Goal: Information Seeking & Learning: Check status

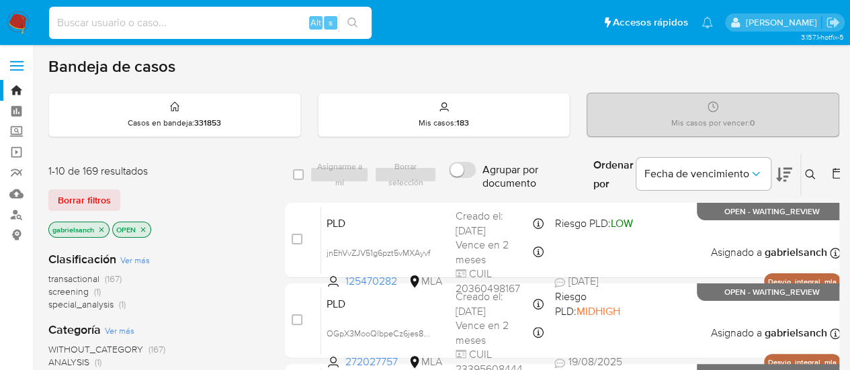
click at [163, 24] on input at bounding box center [210, 22] width 323 height 17
paste input "AoKzOsOYpGU63nuJzhQS5JjS"
type input "AoKzOsOYpGU63nuJzhQS5JjS"
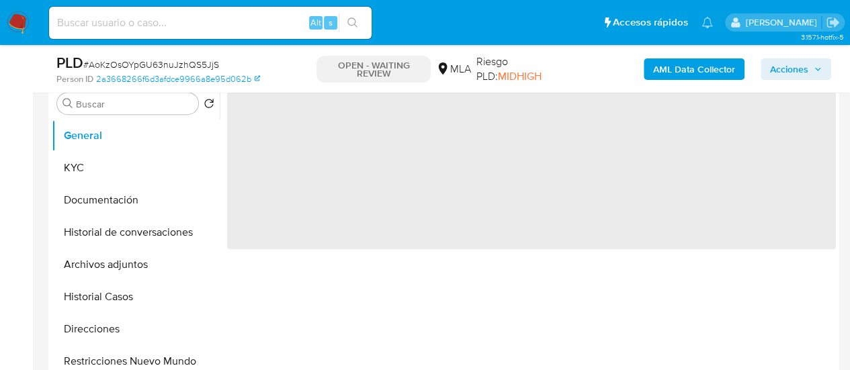
scroll to position [403, 0]
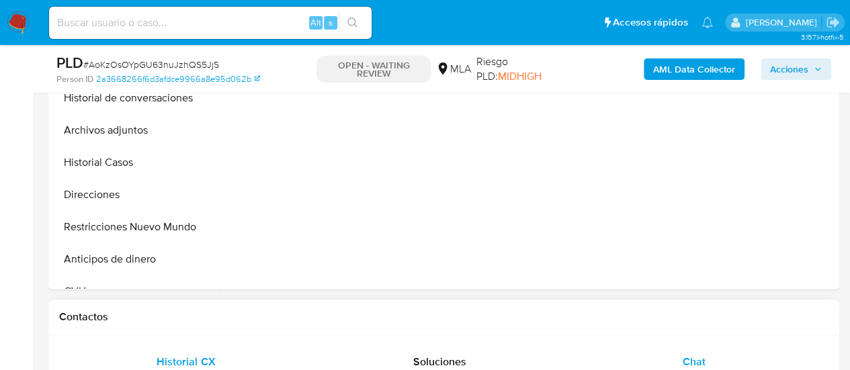
click at [685, 354] on span "Chat" at bounding box center [694, 361] width 23 height 15
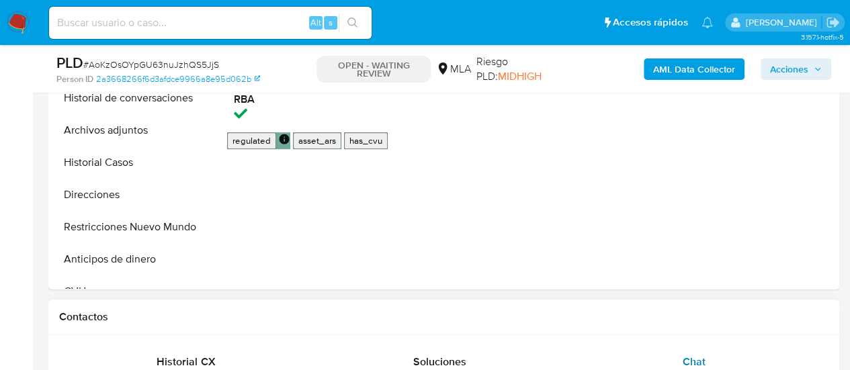
scroll to position [538, 0]
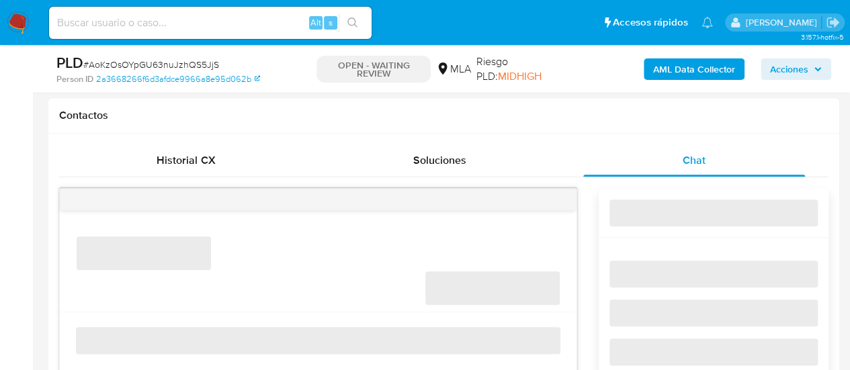
select select "10"
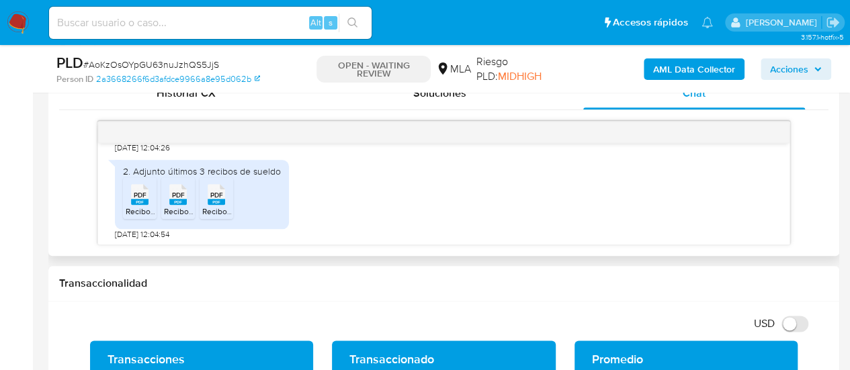
scroll to position [807, 0]
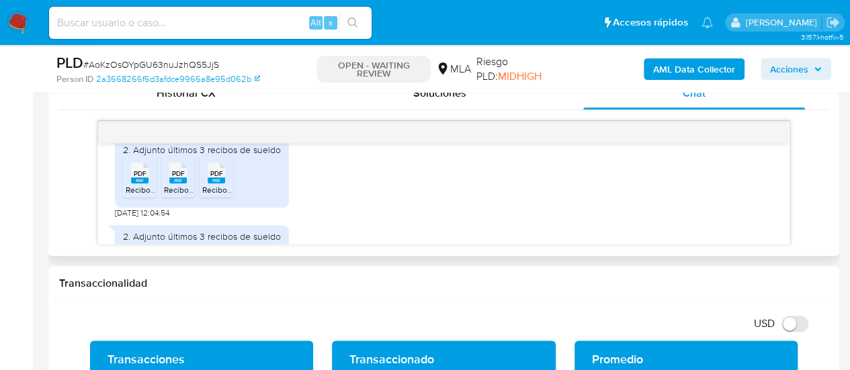
click at [138, 178] on span "PDF" at bounding box center [140, 173] width 13 height 9
click at [169, 185] on icon "PDF" at bounding box center [177, 173] width 17 height 24
click at [208, 184] on rect at bounding box center [216, 180] width 17 height 6
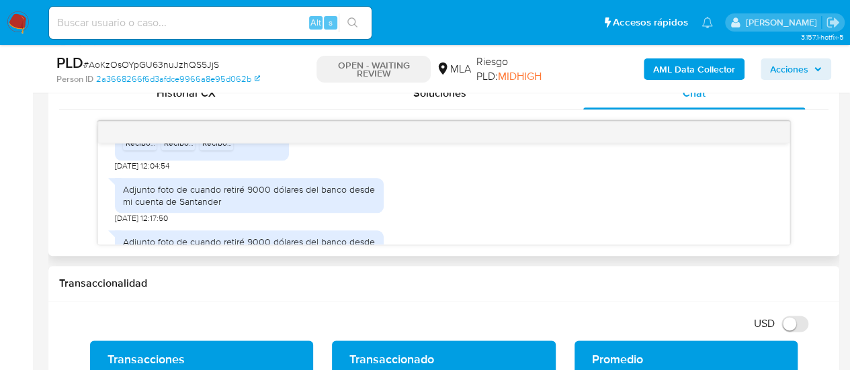
scroll to position [874, 0]
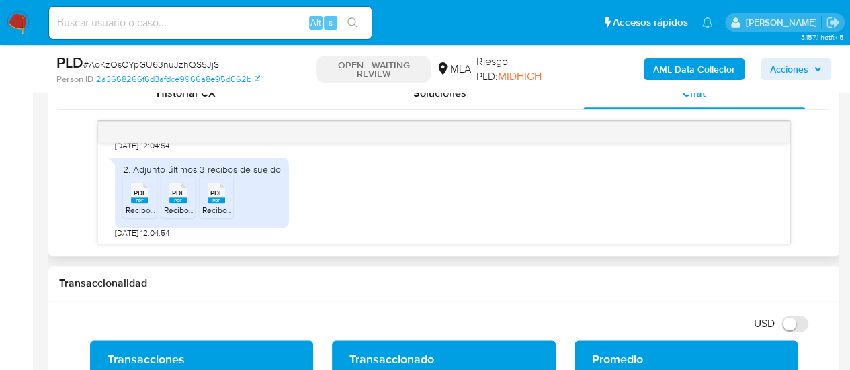
drag, startPoint x: 144, startPoint y: 227, endPoint x: 166, endPoint y: 229, distance: 22.3
click at [144, 198] on span "PDF" at bounding box center [140, 193] width 13 height 9
click at [173, 198] on span "PDF" at bounding box center [178, 193] width 13 height 9
click at [149, 203] on icon at bounding box center [139, 192] width 17 height 21
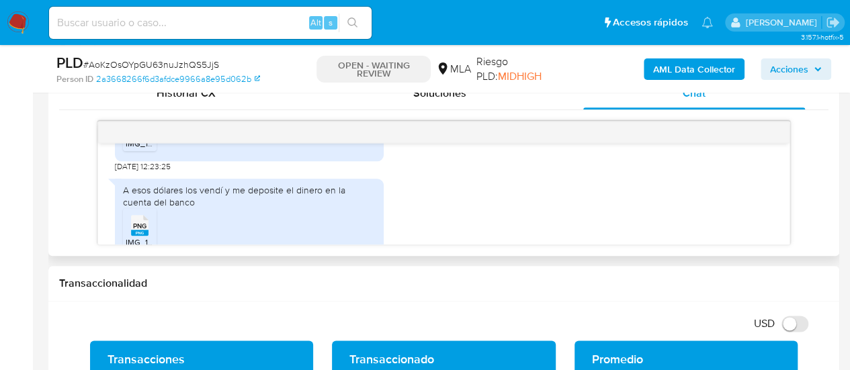
scroll to position [1479, 0]
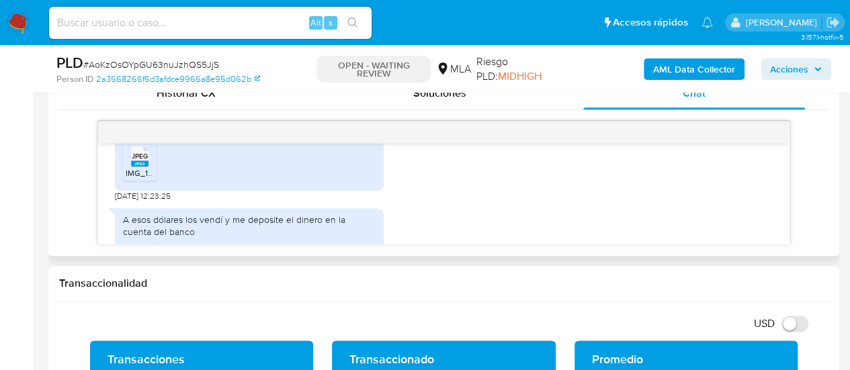
click at [145, 179] on span "IMG_1024.jpeg" at bounding box center [153, 172] width 54 height 11
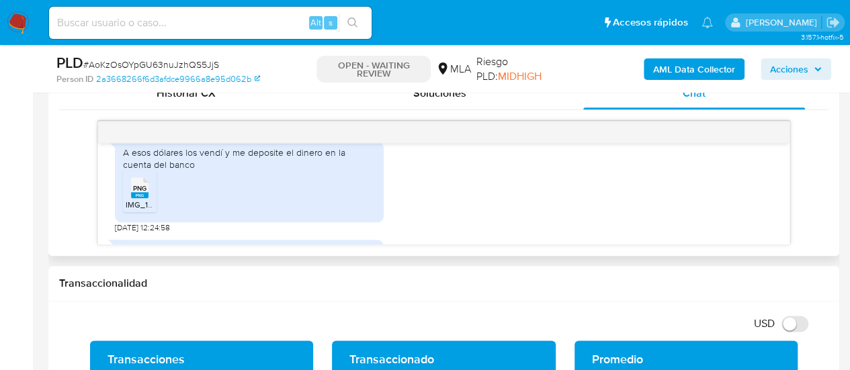
scroll to position [1613, 0]
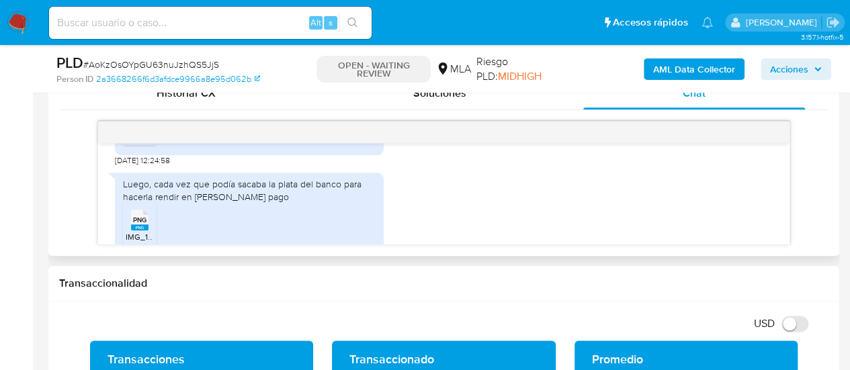
click at [137, 143] on span "IMG_1016.png" at bounding box center [151, 137] width 50 height 11
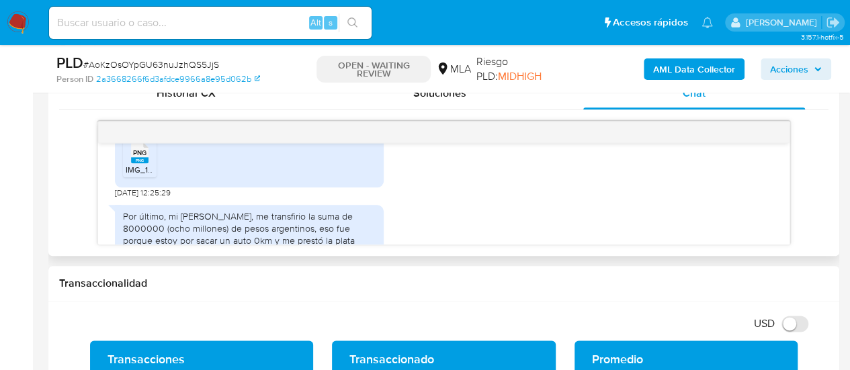
click at [149, 165] on div "PNG PNG" at bounding box center [140, 151] width 28 height 26
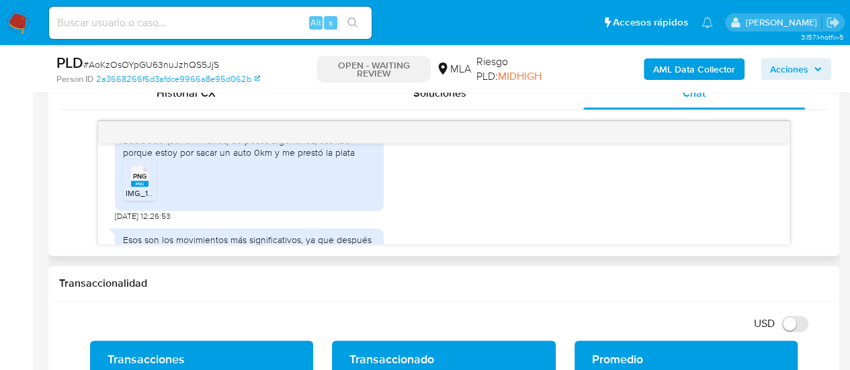
scroll to position [1748, 0]
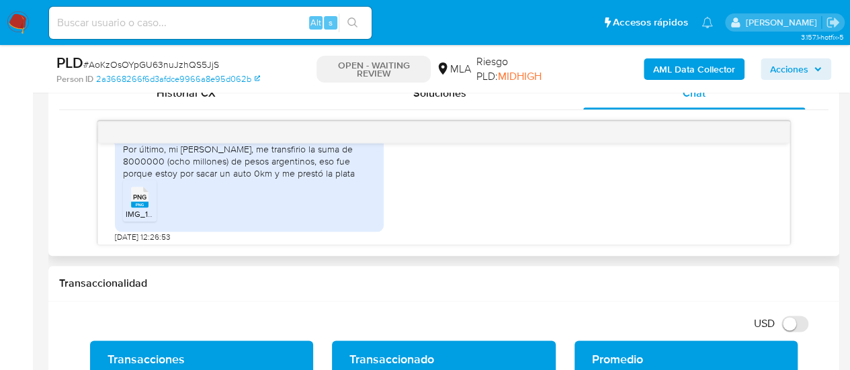
click at [144, 202] on span "PNG" at bounding box center [139, 197] width 13 height 9
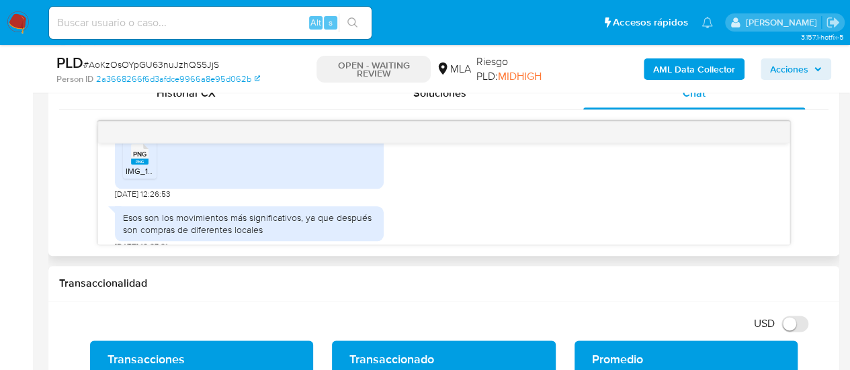
scroll to position [1785, 0]
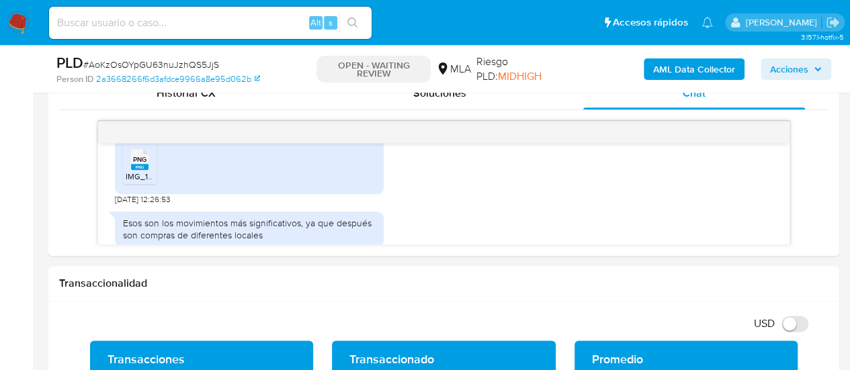
click at [179, 23] on input at bounding box center [210, 22] width 323 height 17
paste input "Nic43579hWFSh9wjMi2WXd56"
type input "Nic43579hWFSh9wjMi2WXd56"
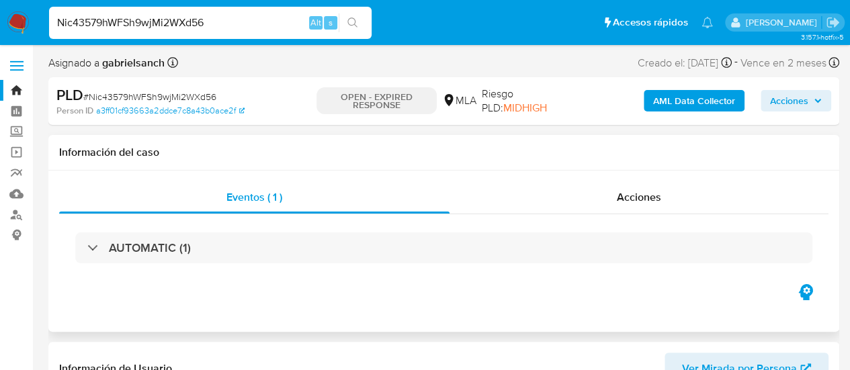
select select "10"
click at [149, 29] on input "Nic43579hWFSh9wjMi2WXd56" at bounding box center [210, 22] width 323 height 17
paste input "iMHWIuUArJvw530cIP4m6oGV"
type input "iMHWIuUArJvw530cIP4m6oGV"
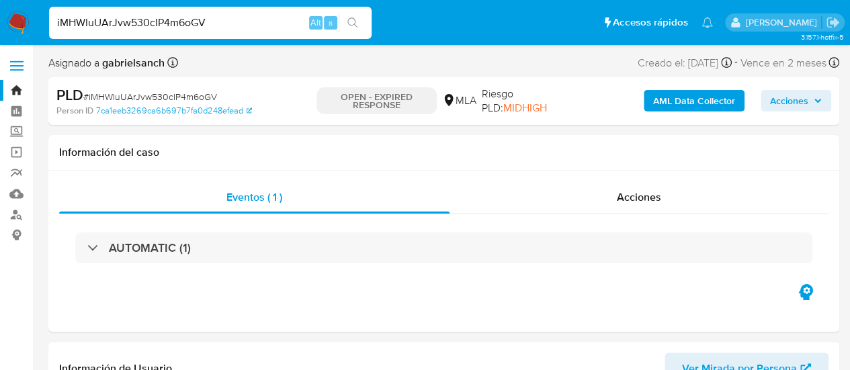
select select "10"
click at [188, 17] on input "iMHWIuUArJvw530cIP4m6oGV" at bounding box center [210, 22] width 323 height 17
paste input "vFLiMiOe0HMeukLT37DabraI"
type input "vFLiMiOe0HMeukLT37DabraI"
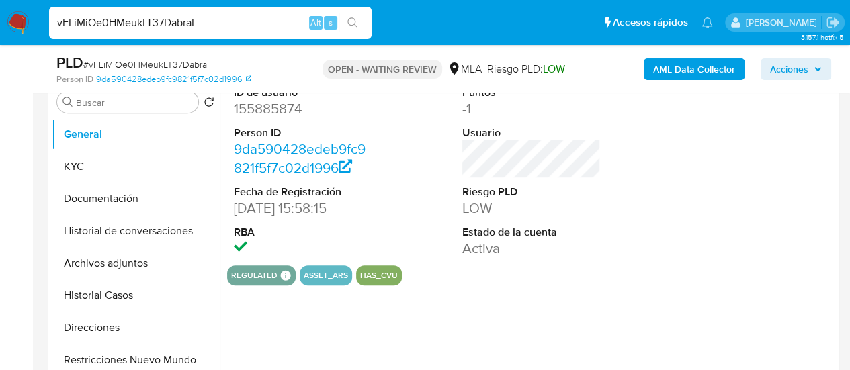
scroll to position [269, 0]
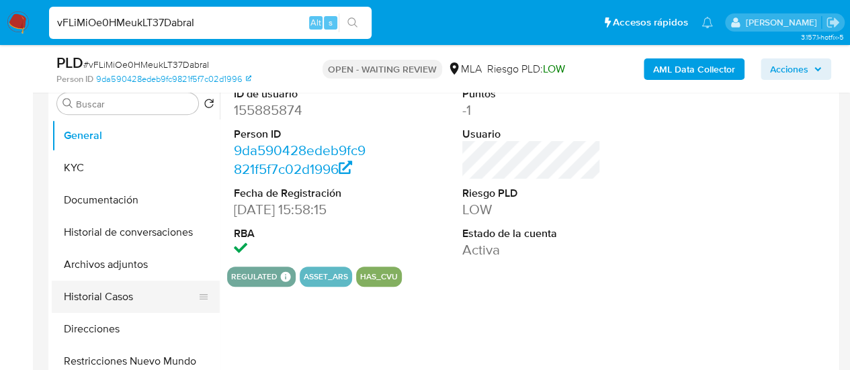
select select "10"
click at [113, 297] on button "Historial Casos" at bounding box center [130, 297] width 157 height 32
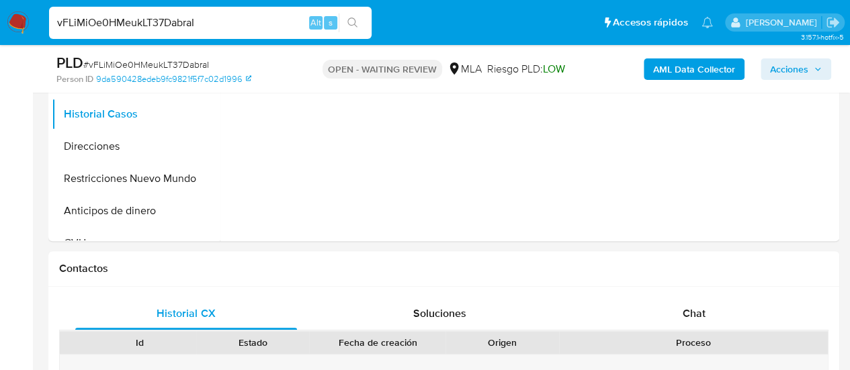
scroll to position [538, 0]
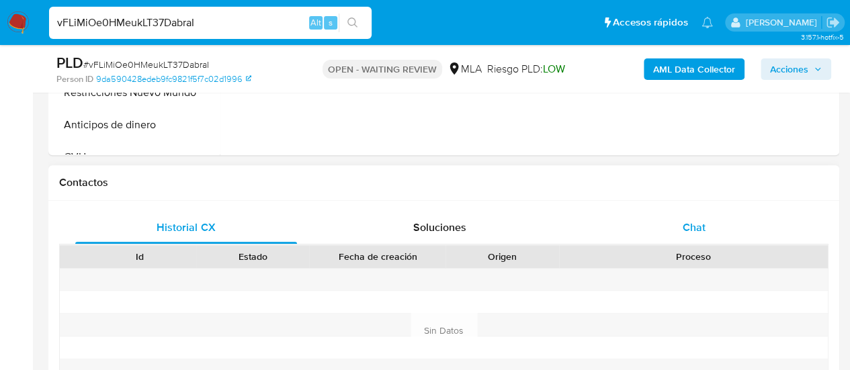
click at [703, 220] on span "Chat" at bounding box center [694, 227] width 23 height 15
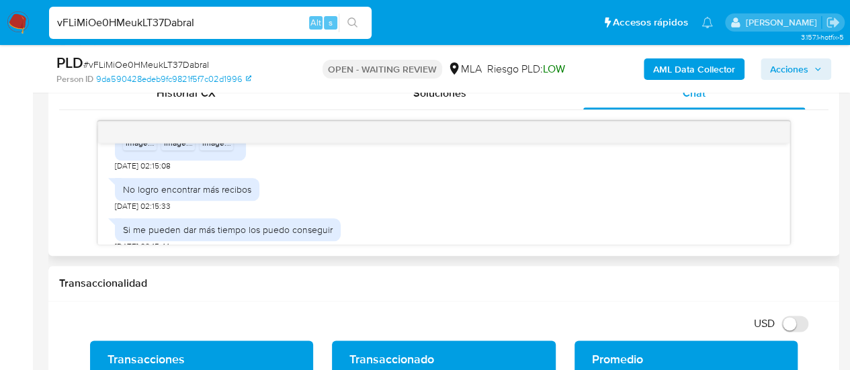
scroll to position [844, 0]
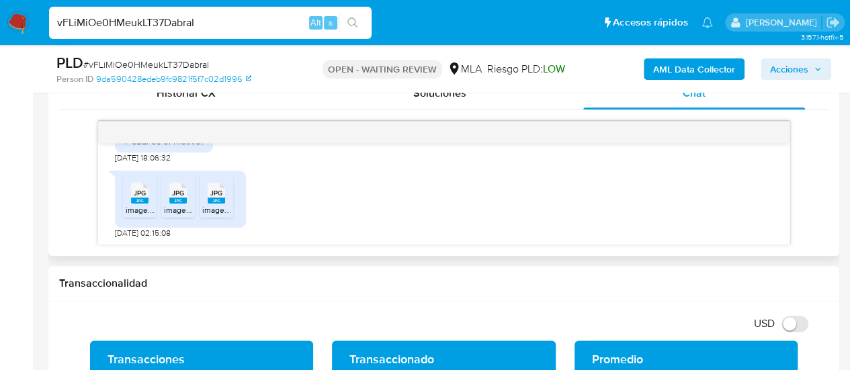
click at [128, 205] on div "JPG JPG" at bounding box center [140, 192] width 28 height 26
click at [176, 198] on span "JPG" at bounding box center [178, 193] width 12 height 9
click at [149, 203] on icon at bounding box center [139, 192] width 17 height 21
click at [172, 27] on input "vFLiMiOe0HMeukLT37DabraI" at bounding box center [210, 22] width 323 height 17
click at [171, 27] on input "vFLiMiOe0HMeukLT37DabraI" at bounding box center [210, 22] width 323 height 17
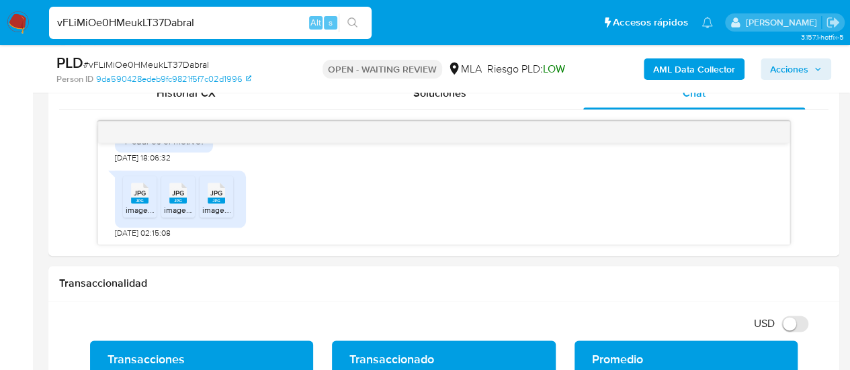
paste input "lBF86jFHG6qDKFRblaylqwzv"
type input "lBF86jFHG6qDKFRblaylqwzv"
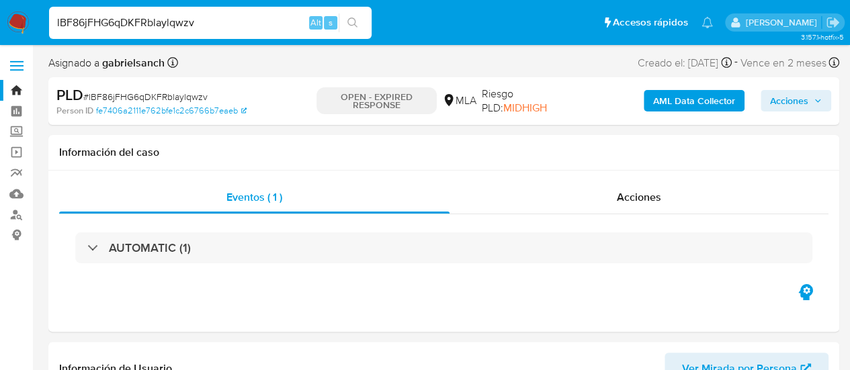
select select "10"
click at [181, 28] on input "lBF86jFHG6qDKFRblaylqwzv" at bounding box center [210, 22] width 323 height 17
paste input "jnEhVvZJV51g6pzt5vMXAyvf"
type input "jnEhVvZJV51g6pzt5vMXAyvf"
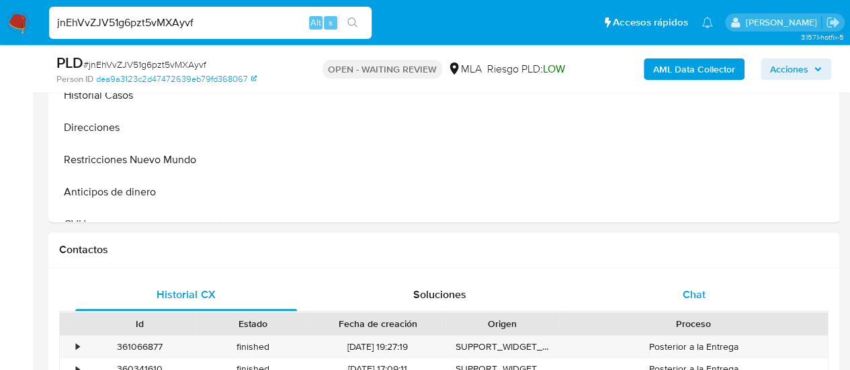
click at [695, 288] on span "Chat" at bounding box center [694, 294] width 23 height 15
select select "10"
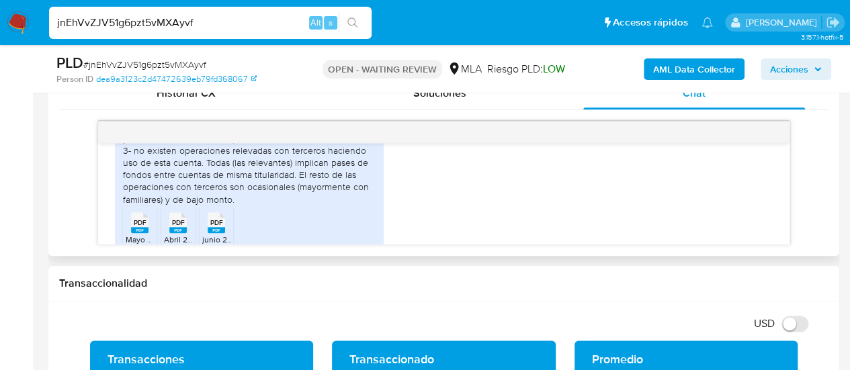
scroll to position [867, 0]
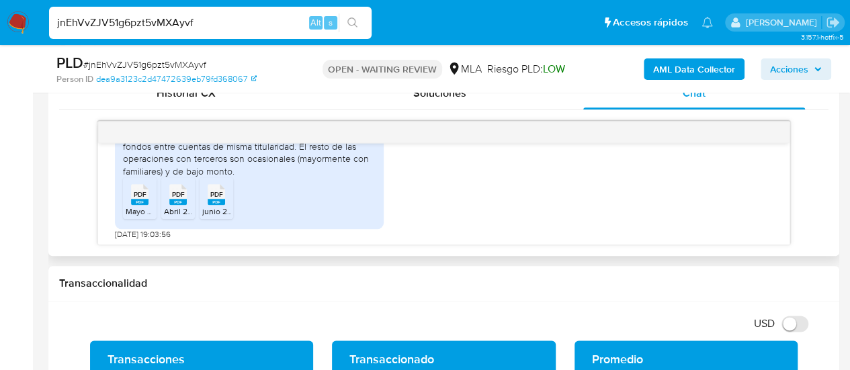
click at [136, 205] on icon at bounding box center [139, 194] width 17 height 21
click at [165, 206] on div "PDF PDF" at bounding box center [178, 193] width 28 height 26
click at [220, 199] on span "PDF" at bounding box center [216, 194] width 13 height 9
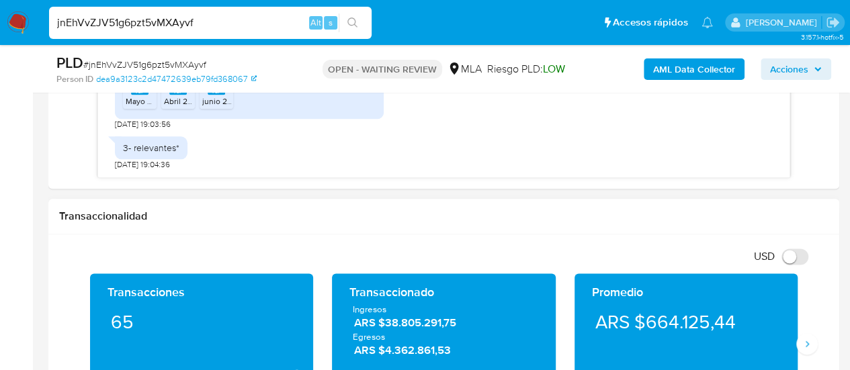
scroll to position [672, 0]
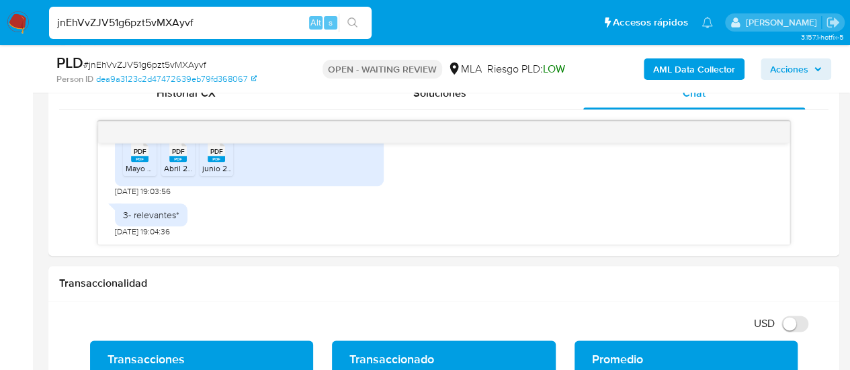
click at [156, 23] on input "jnEhVvZJV51g6pzt5vMXAyvf" at bounding box center [210, 22] width 323 height 17
paste input "R1Cb3ZlxDlk1XEP5mibHXA10"
type input "R1Cb3ZlxDlk1XEP5mibHXA10"
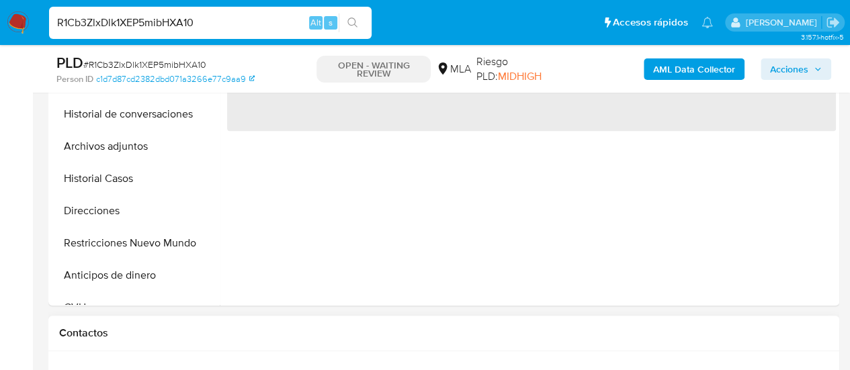
scroll to position [538, 0]
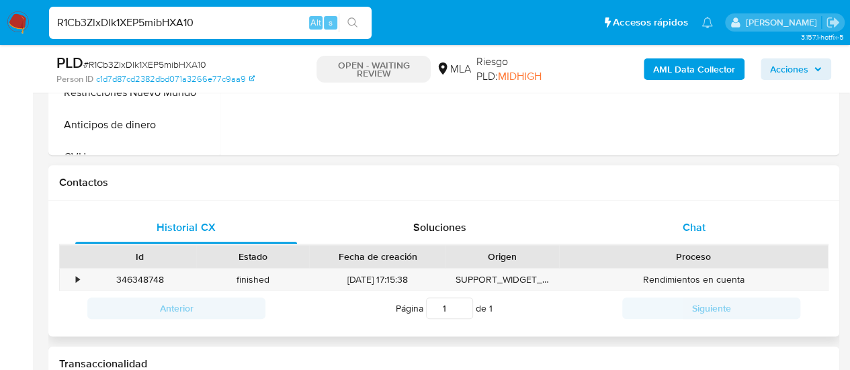
click at [696, 215] on div "Chat" at bounding box center [694, 228] width 222 height 32
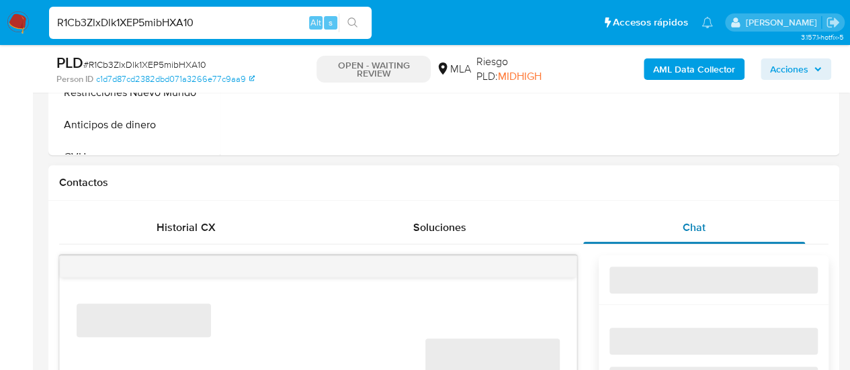
select select "10"
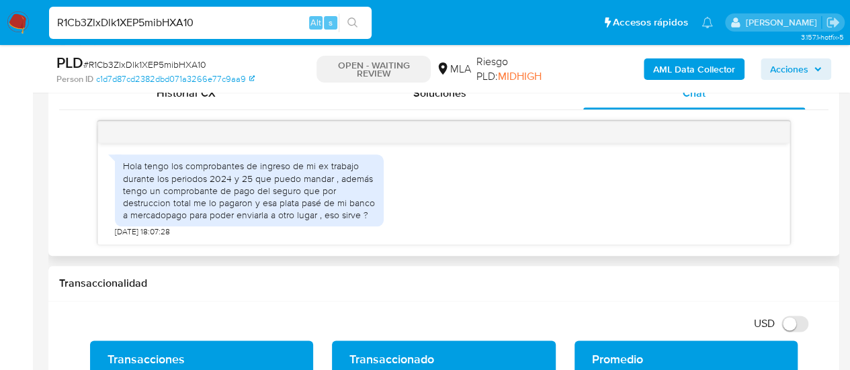
scroll to position [762, 0]
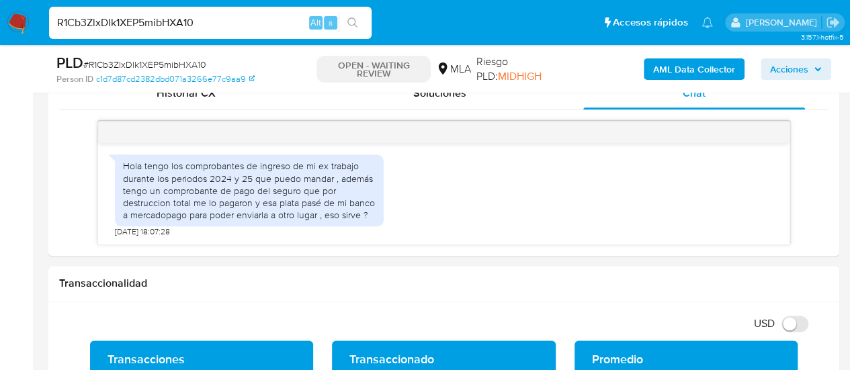
click at [172, 24] on input "R1Cb3ZlxDlk1XEP5mibHXA10" at bounding box center [210, 22] width 323 height 17
paste input "C6gyExkodNQ8svh7umMu4F5N"
type input "C6gyExkodNQ8svh7umMu4F5N"
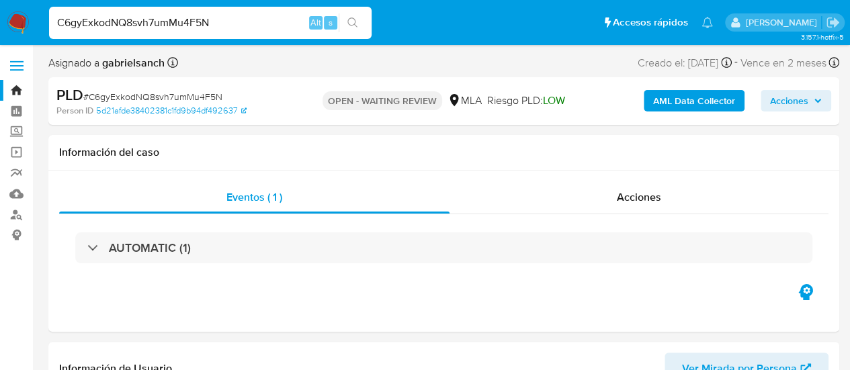
select select "10"
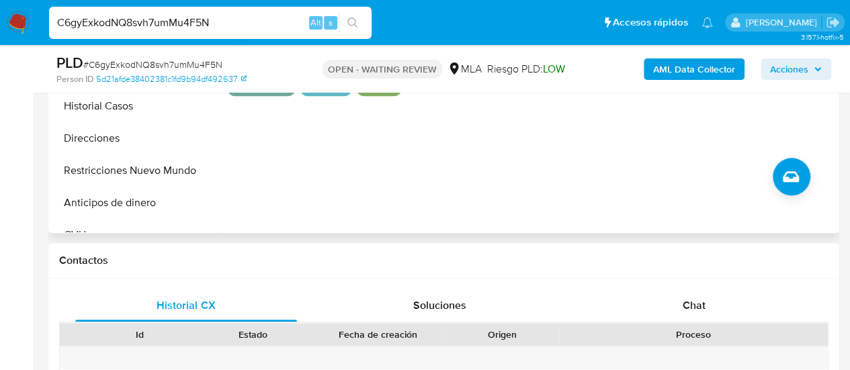
scroll to position [538, 0]
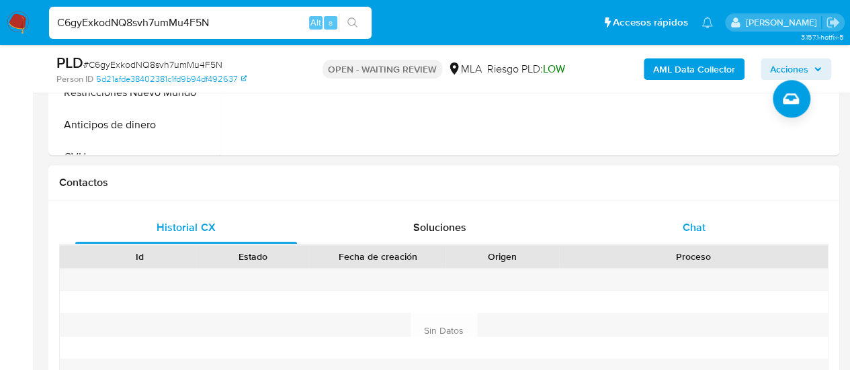
click at [722, 217] on div "Chat" at bounding box center [694, 228] width 222 height 32
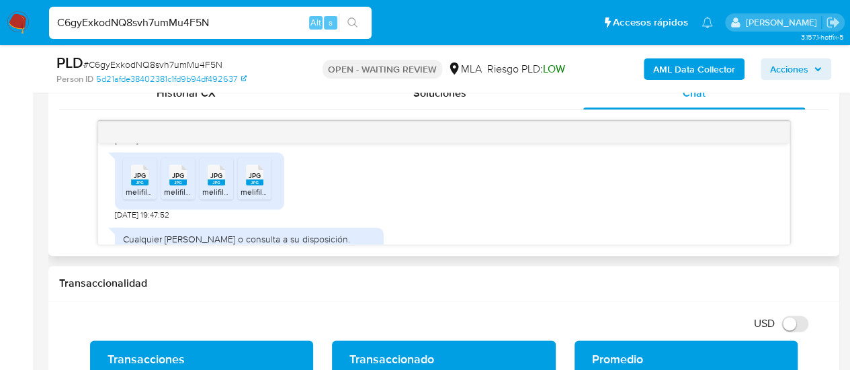
scroll to position [875, 0]
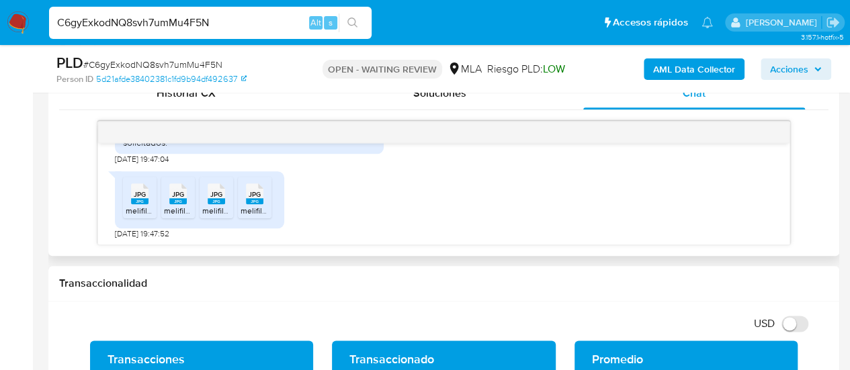
click at [132, 204] on icon at bounding box center [139, 194] width 17 height 21
click at [181, 204] on rect at bounding box center [177, 201] width 17 height 6
click at [216, 199] on span "JPG" at bounding box center [216, 194] width 12 height 9
click at [250, 199] on span "JPG" at bounding box center [255, 194] width 12 height 9
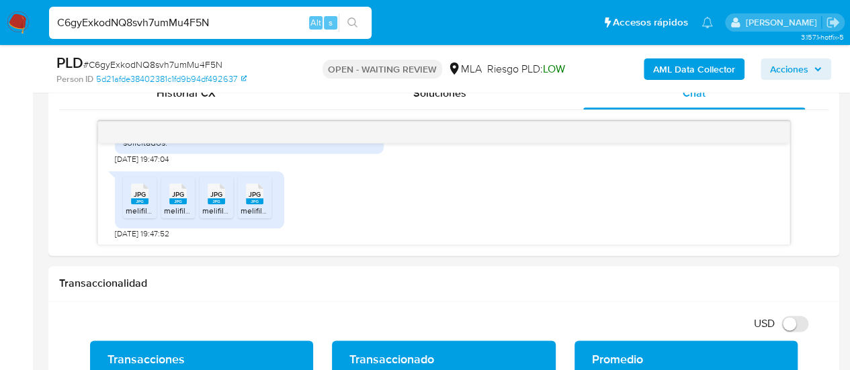
click at [194, 25] on input "C6gyExkodNQ8svh7umMu4F5N" at bounding box center [210, 22] width 323 height 17
paste input "Xyb0Z2QnPz6qYqWgTORn1dpA"
type input "Xyb0Z2QnPz6qYqWgTORn1dpA"
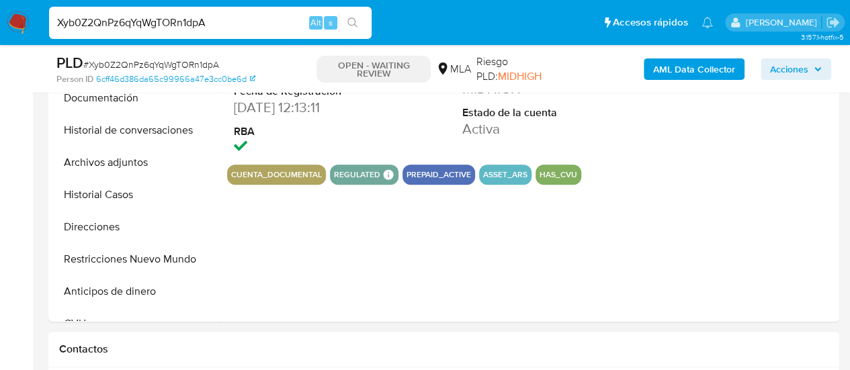
scroll to position [538, 0]
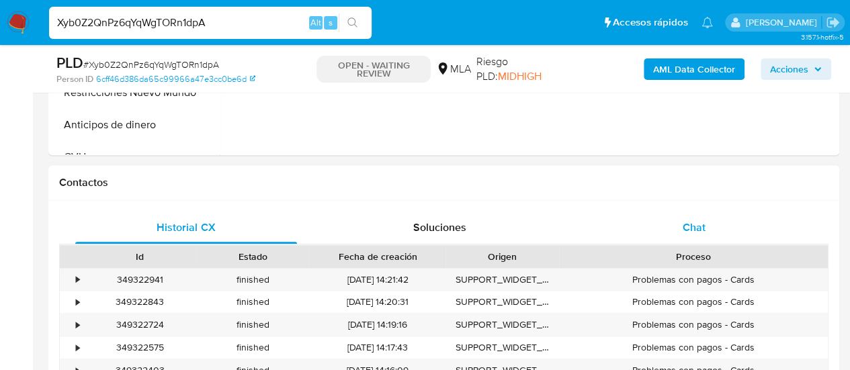
click at [711, 235] on div "Chat" at bounding box center [694, 228] width 222 height 32
select select "10"
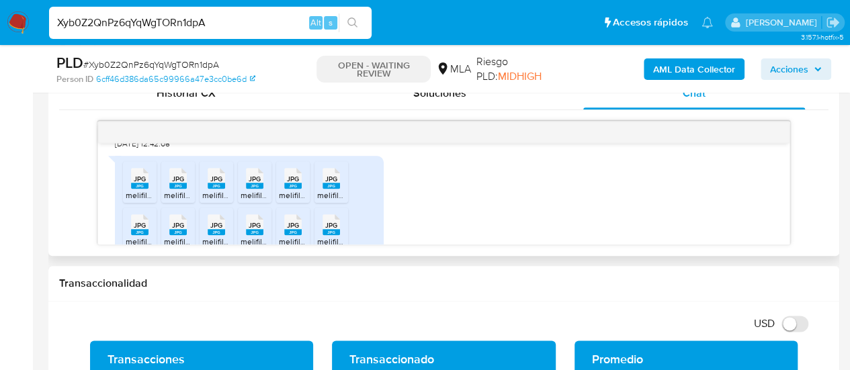
scroll to position [941, 0]
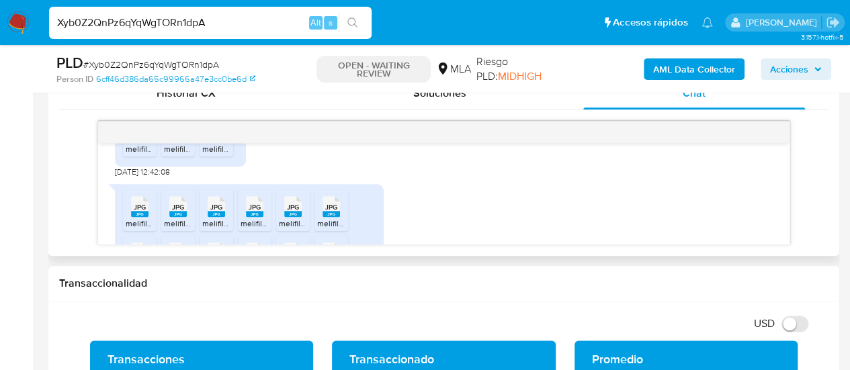
click at [141, 143] on rect at bounding box center [139, 139] width 17 height 6
click at [164, 144] on div "PDF PDF" at bounding box center [178, 131] width 28 height 26
click at [213, 144] on icon "PDF" at bounding box center [216, 132] width 17 height 24
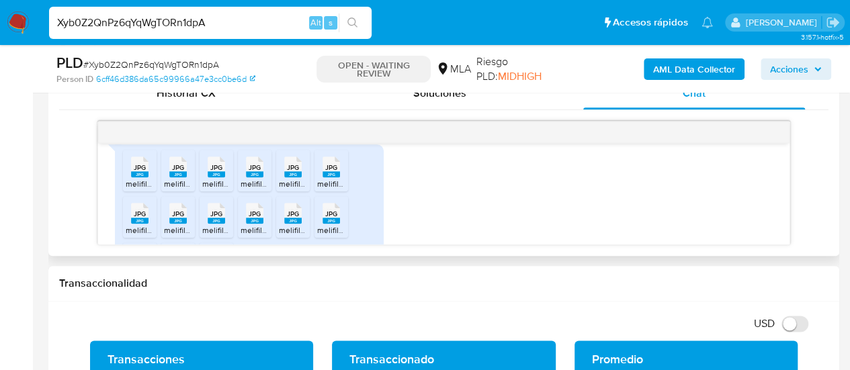
scroll to position [1008, 0]
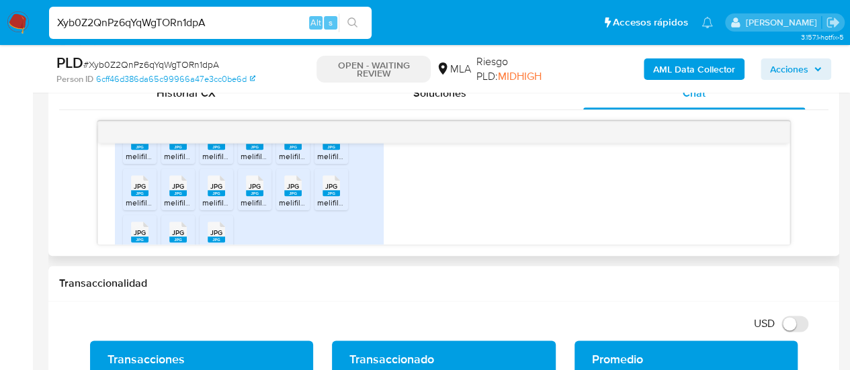
click at [137, 151] on icon "JPG" at bounding box center [139, 140] width 17 height 24
click at [177, 145] on span "JPG" at bounding box center [178, 140] width 12 height 9
click at [216, 162] on span "melifile5282630652662627039.jpg" at bounding box center [266, 156] width 128 height 11
click at [259, 162] on span "melifile3746542501017301637.jpg" at bounding box center [301, 156] width 120 height 11
click at [311, 170] on ul "JPG JPG melifile7502450431883369617.jpg JPG JPG melifile8102995570144980098.jpg…" at bounding box center [249, 191] width 253 height 139
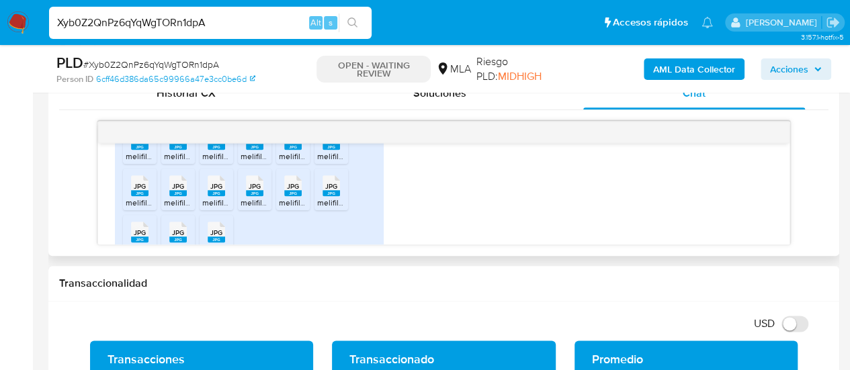
click at [305, 151] on div "JPG JPG" at bounding box center [293, 138] width 28 height 26
click at [330, 145] on span "JPG" at bounding box center [331, 140] width 12 height 9
click at [145, 191] on span "JPG" at bounding box center [140, 186] width 12 height 9
click at [149, 150] on icon at bounding box center [139, 139] width 17 height 21
click at [212, 191] on span "JPG" at bounding box center [216, 186] width 12 height 9
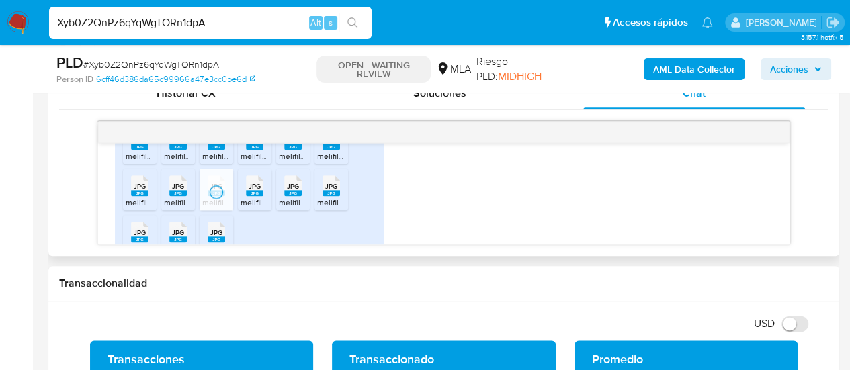
click at [254, 191] on span "JPG" at bounding box center [255, 186] width 12 height 9
click at [294, 191] on span "JPG" at bounding box center [293, 186] width 12 height 9
click at [149, 150] on icon at bounding box center [139, 139] width 17 height 21
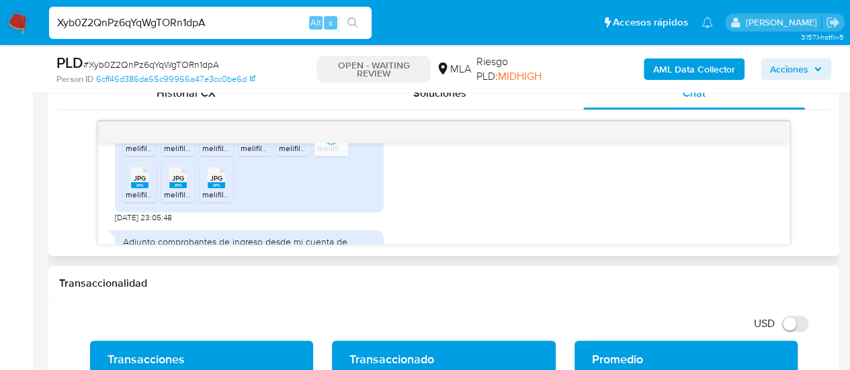
scroll to position [1076, 0]
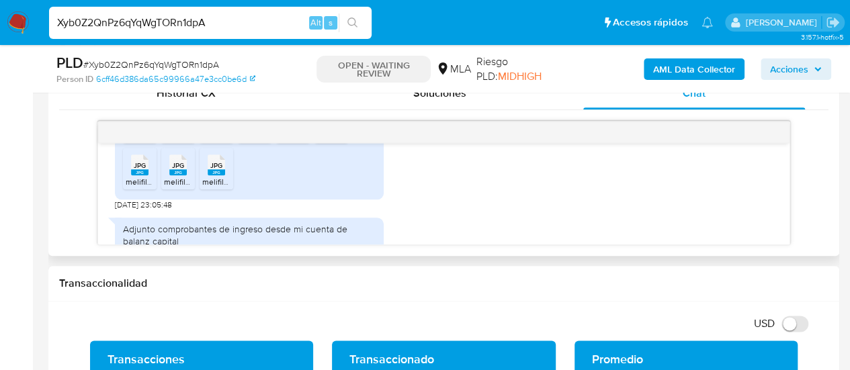
click at [130, 188] on span "melifile6655308445594233473.jpg" at bounding box center [190, 181] width 128 height 11
click at [181, 170] on span "JPG" at bounding box center [178, 165] width 12 height 9
click at [208, 177] on icon "JPG" at bounding box center [216, 165] width 17 height 24
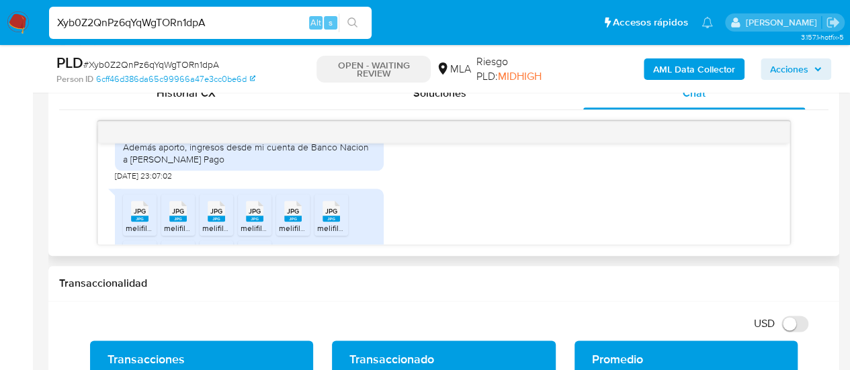
scroll to position [1277, 0]
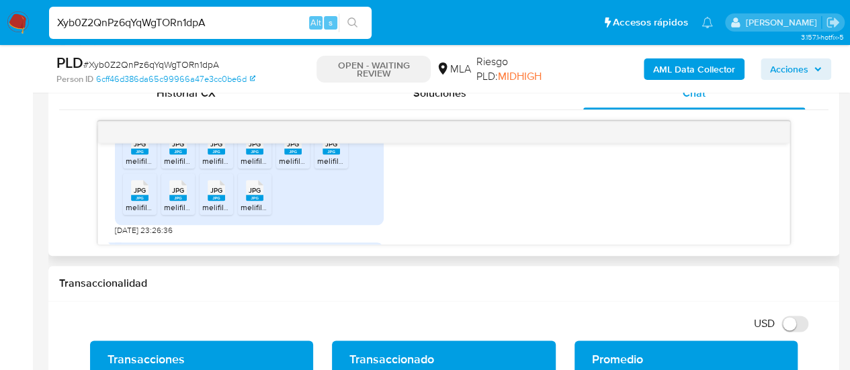
click at [143, 167] on span "melifile1681489674483900313.jpg" at bounding box center [187, 160] width 122 height 11
click at [179, 167] on span "melifile8757917278926988869.jpg" at bounding box center [226, 160] width 124 height 11
click at [149, 155] on icon at bounding box center [139, 144] width 17 height 21
click at [259, 156] on icon "JPG" at bounding box center [254, 144] width 17 height 24
click at [149, 155] on icon at bounding box center [139, 144] width 17 height 21
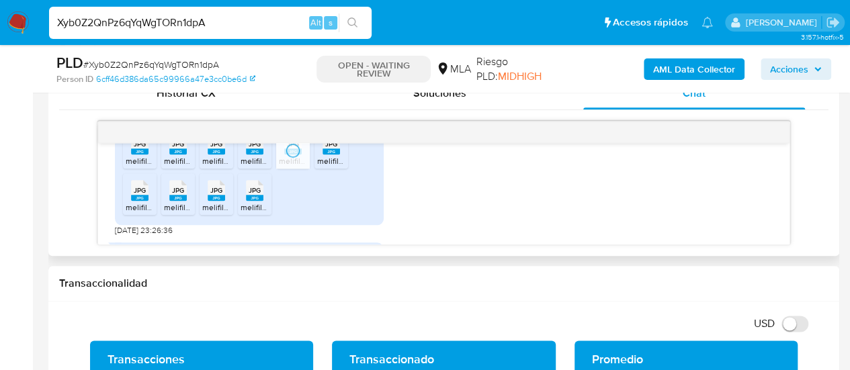
click at [328, 149] on span "JPG" at bounding box center [331, 144] width 12 height 9
drag, startPoint x: 137, startPoint y: 219, endPoint x: 157, endPoint y: 220, distance: 20.2
click at [137, 201] on rect at bounding box center [139, 198] width 17 height 6
click at [175, 201] on rect at bounding box center [177, 198] width 17 height 6
click at [224, 201] on rect at bounding box center [216, 198] width 17 height 6
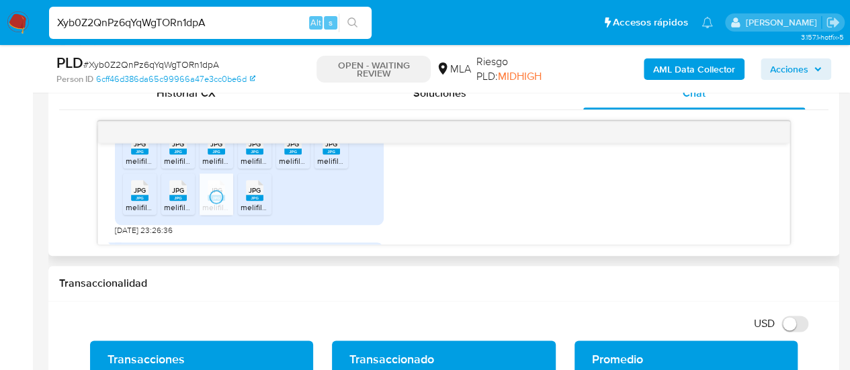
click at [246, 201] on rect at bounding box center [254, 198] width 17 height 6
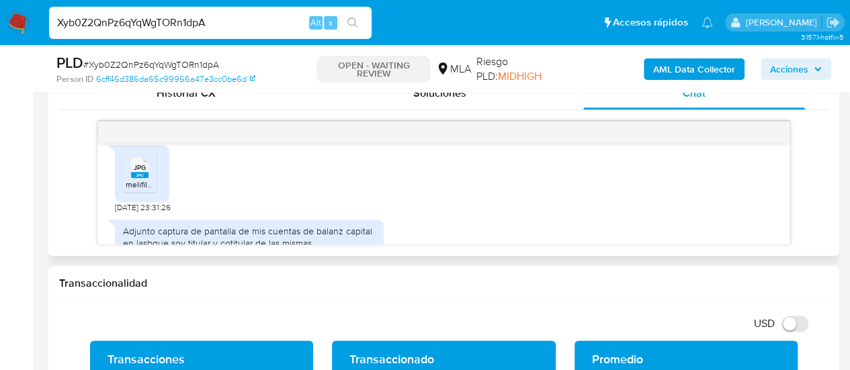
scroll to position [1479, 0]
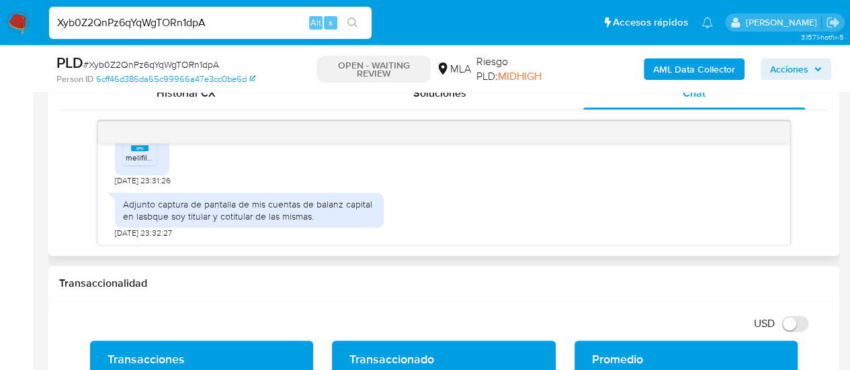
click at [147, 153] on icon "JPG" at bounding box center [139, 141] width 17 height 24
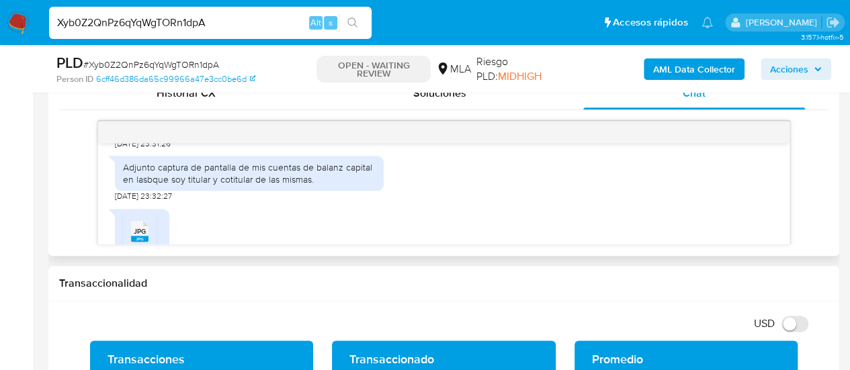
scroll to position [1546, 0]
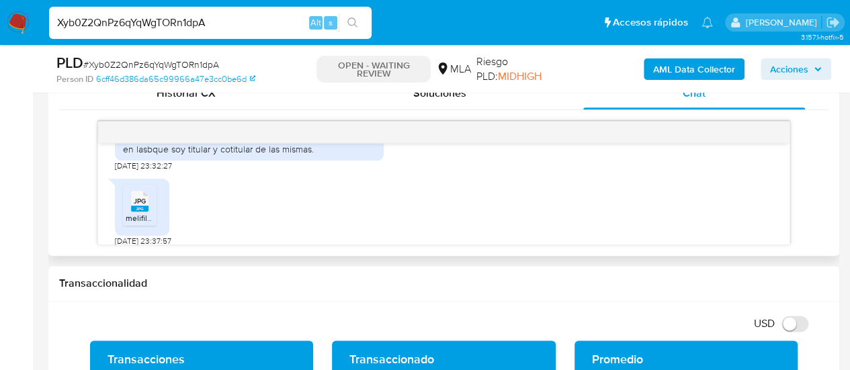
click at [142, 211] on icon at bounding box center [139, 200] width 17 height 21
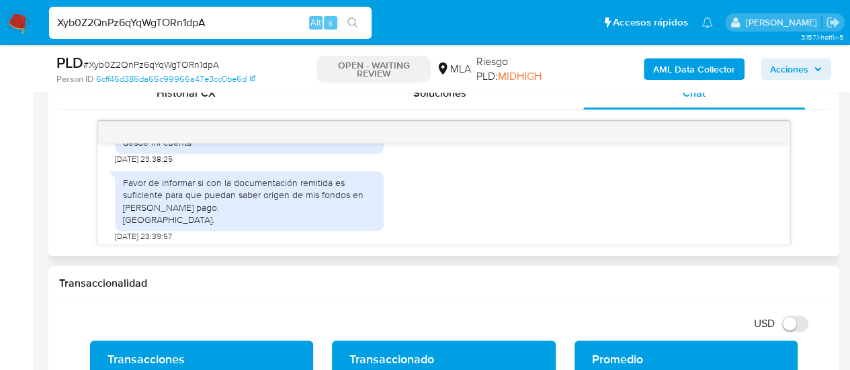
scroll to position [1709, 0]
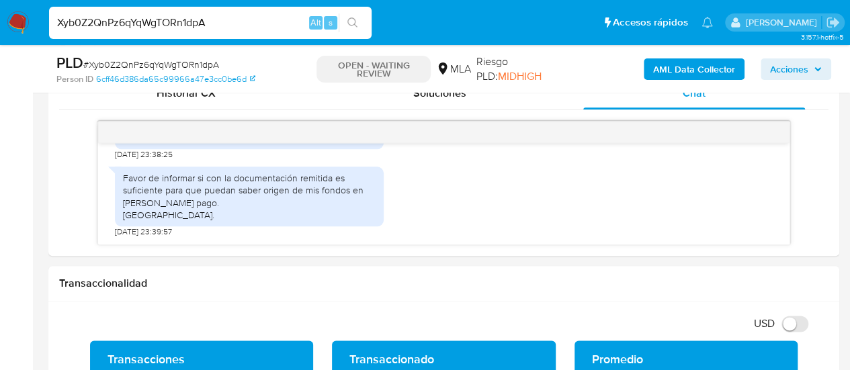
click at [173, 28] on input "Xyb0Z2QnPz6qYqWgTORn1dpA" at bounding box center [210, 22] width 323 height 17
paste input "2ruOZxMpsqceFUvE1T1ZVPfx"
type input "2ruOZxMpsqceFUvE1T1ZVPfx"
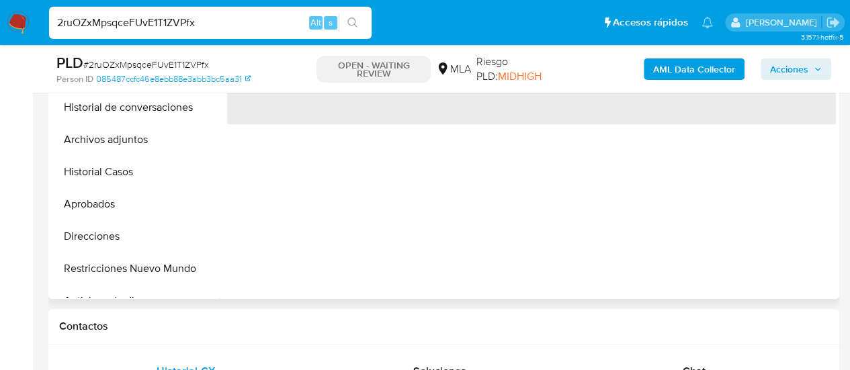
scroll to position [471, 0]
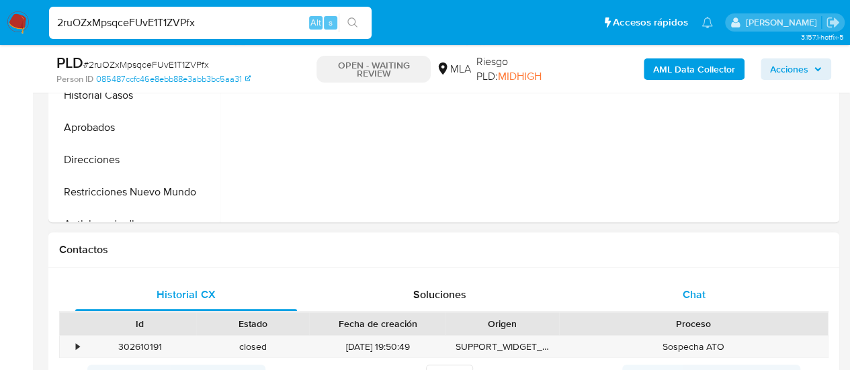
click at [686, 287] on span "Chat" at bounding box center [694, 294] width 23 height 15
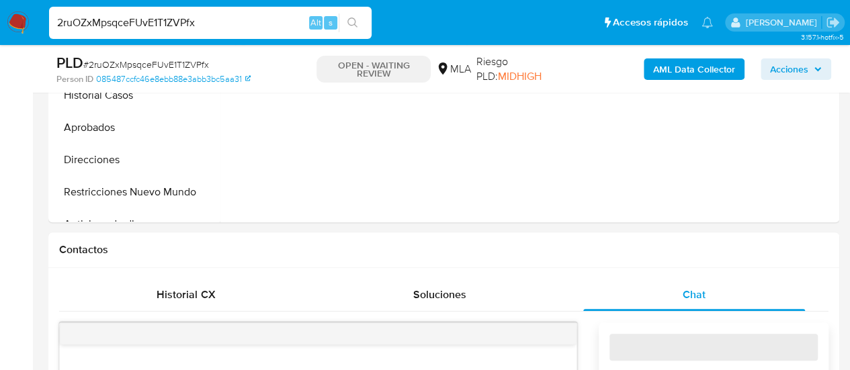
select select "10"
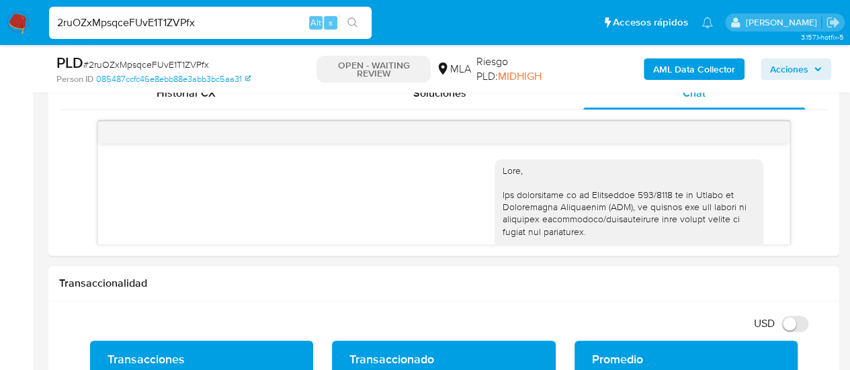
scroll to position [725, 0]
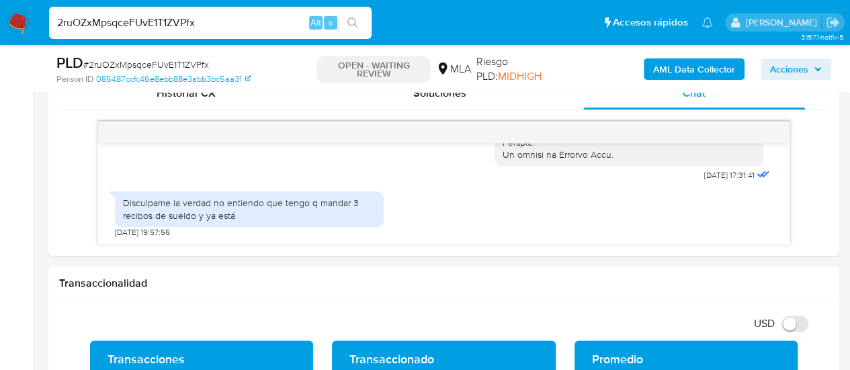
click at [125, 26] on input "2ruOZxMpsqceFUvE1T1ZVPfx" at bounding box center [210, 22] width 323 height 17
paste input "7QtNOzmXyT2PKcWotpYlILhM"
type input "7QtNOzmXyT2PKcWotpYlILhM"
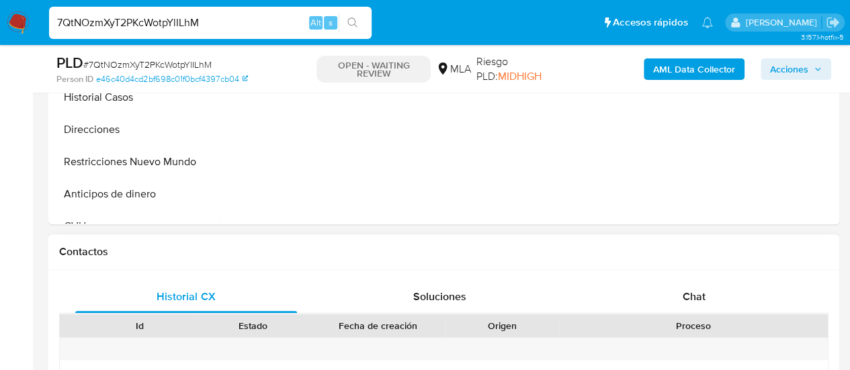
scroll to position [471, 0]
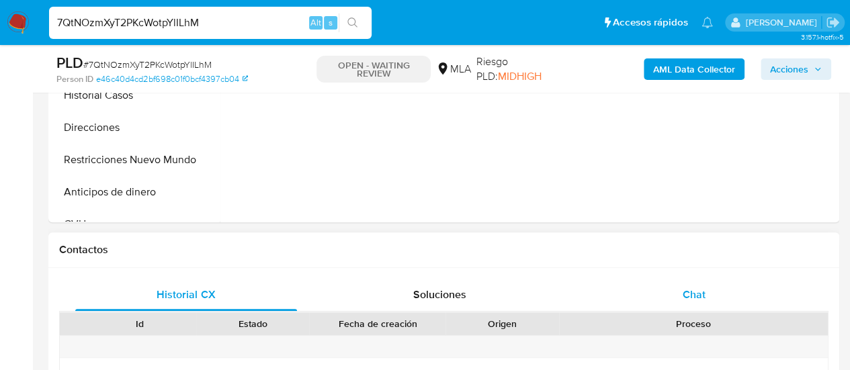
click at [696, 279] on div "Chat" at bounding box center [694, 295] width 222 height 32
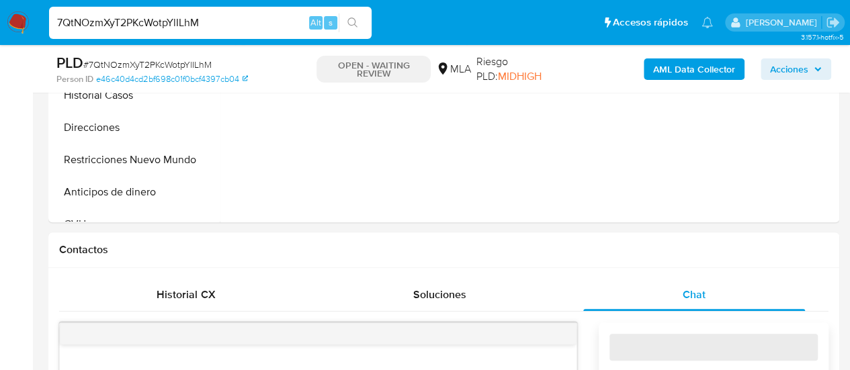
select select "10"
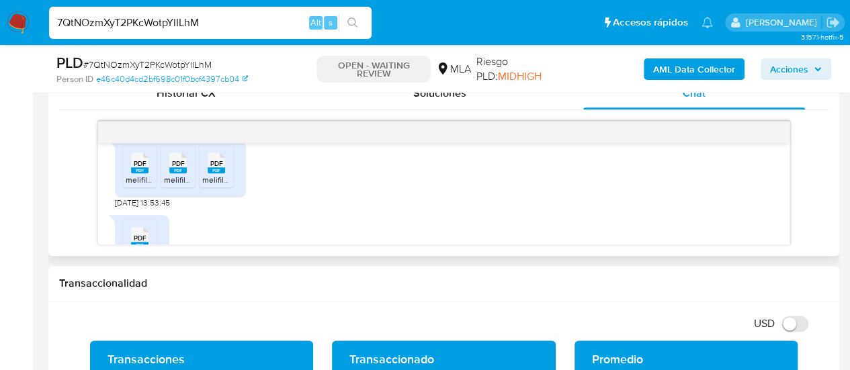
scroll to position [1361, 0]
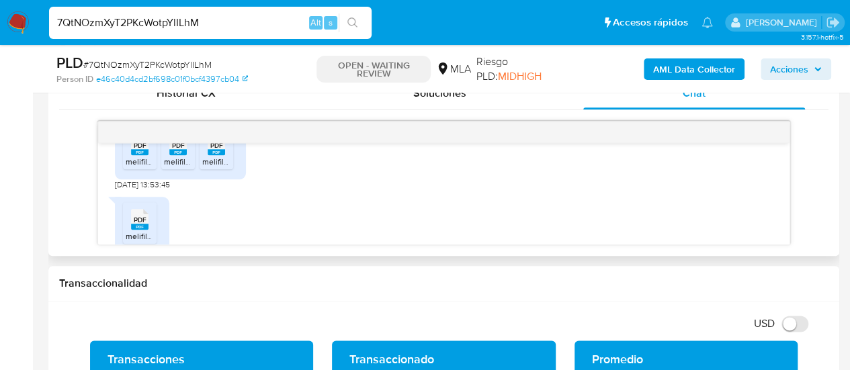
click at [137, 155] on rect at bounding box center [139, 152] width 17 height 6
click at [173, 167] on span "melifile5446914134302706264.pdf" at bounding box center [226, 161] width 124 height 11
click at [210, 157] on icon "PDF" at bounding box center [216, 145] width 17 height 24
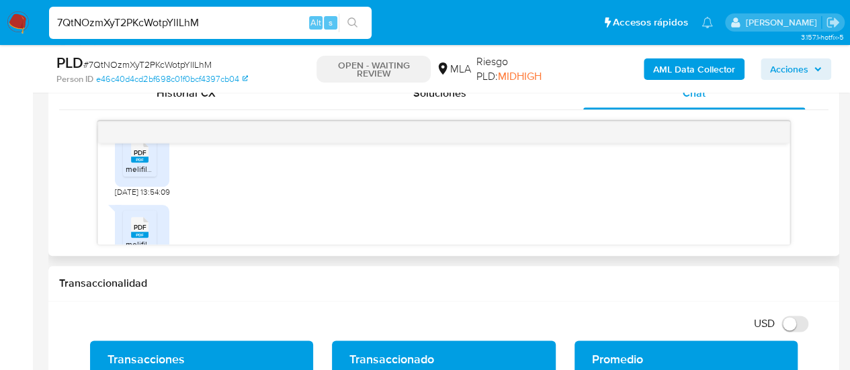
click at [137, 157] on span "PDF" at bounding box center [140, 153] width 13 height 9
click at [142, 171] on rect at bounding box center [139, 168] width 17 height 6
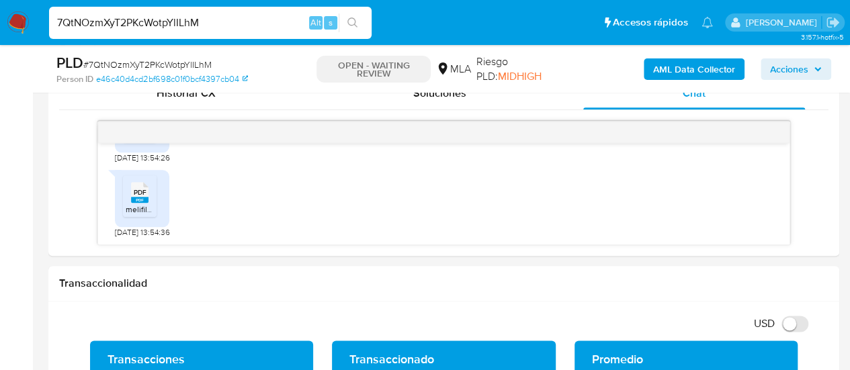
scroll to position [1562, 0]
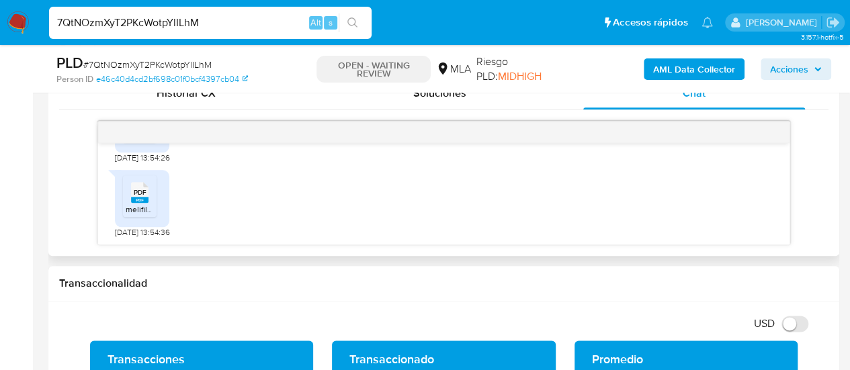
click at [145, 193] on span "PDF" at bounding box center [140, 192] width 13 height 9
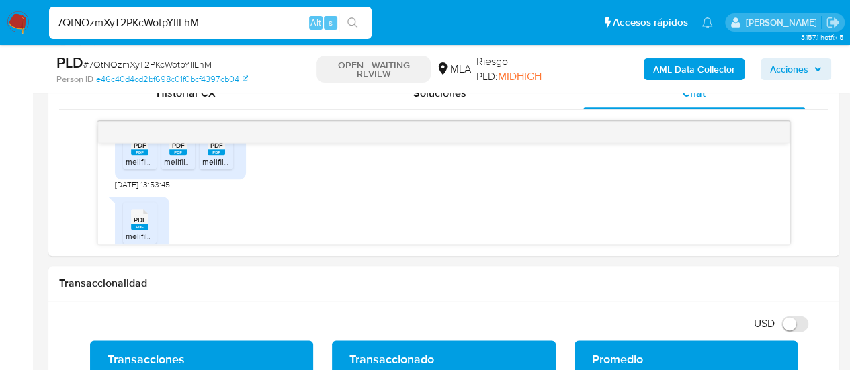
click at [158, 24] on input "7QtNOzmXyT2PKcWotpYlILhM" at bounding box center [210, 22] width 323 height 17
paste input "aatX02YeRYIvCUlVpUmtbGpT"
type input "aatX02YeRYIvCUlVpUmtbGpT"
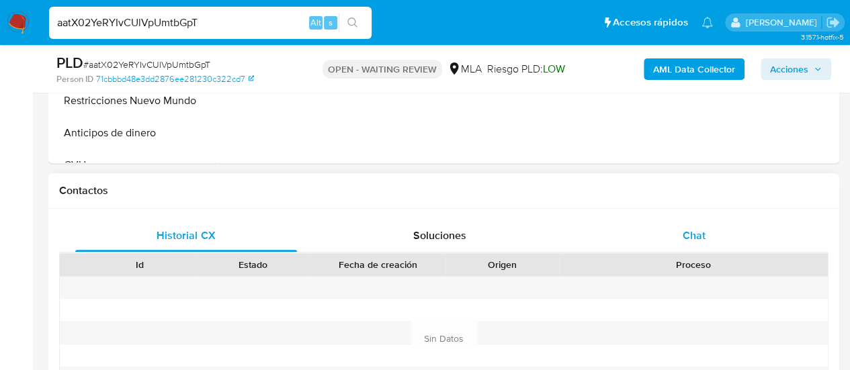
scroll to position [538, 0]
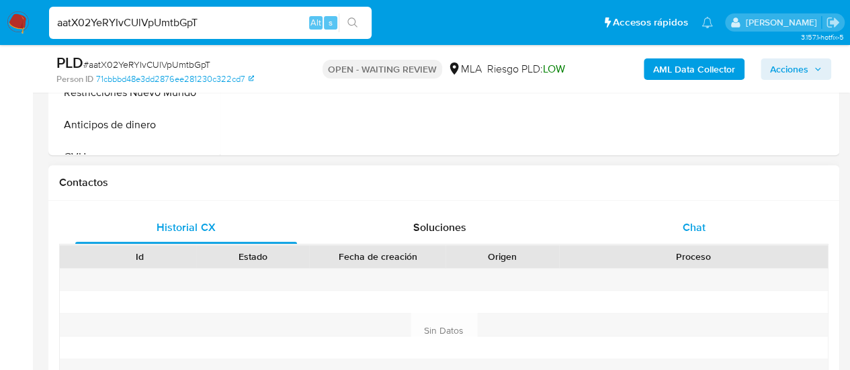
click at [700, 233] on span "Chat" at bounding box center [694, 227] width 23 height 15
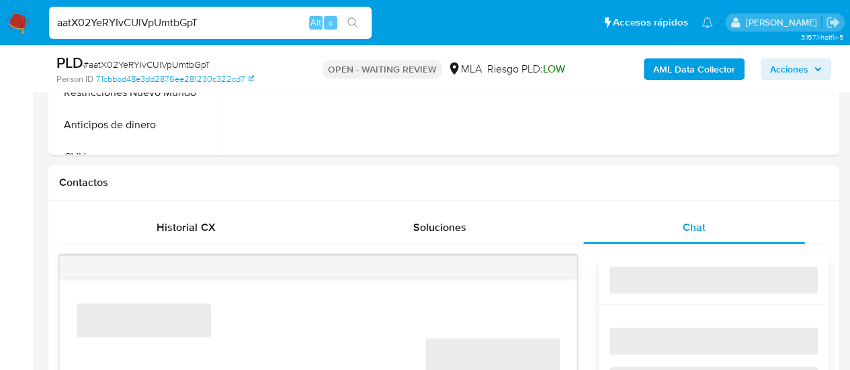
select select "10"
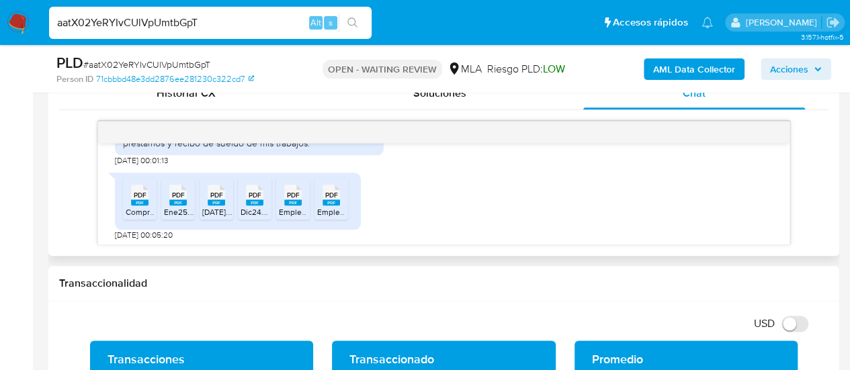
scroll to position [849, 0]
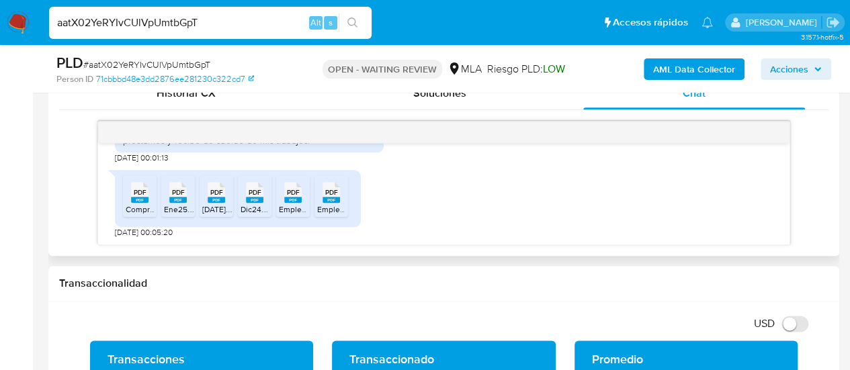
click at [138, 195] on span "PDF" at bounding box center [140, 192] width 13 height 9
click at [169, 204] on span "Ene25.pdf" at bounding box center [182, 209] width 37 height 11
click at [226, 204] on span "Feb25.pdf" at bounding box center [220, 209] width 37 height 11
click at [257, 209] on span "Dic24.pdf" at bounding box center [258, 209] width 34 height 11
click at [286, 201] on rect at bounding box center [292, 200] width 17 height 6
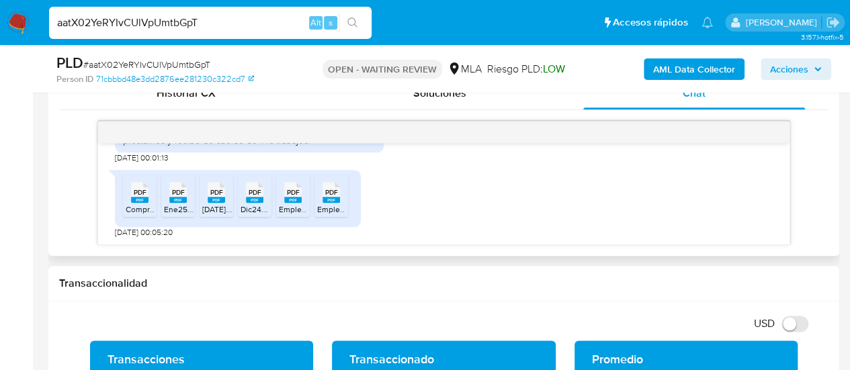
click at [329, 200] on rect at bounding box center [331, 200] width 17 height 6
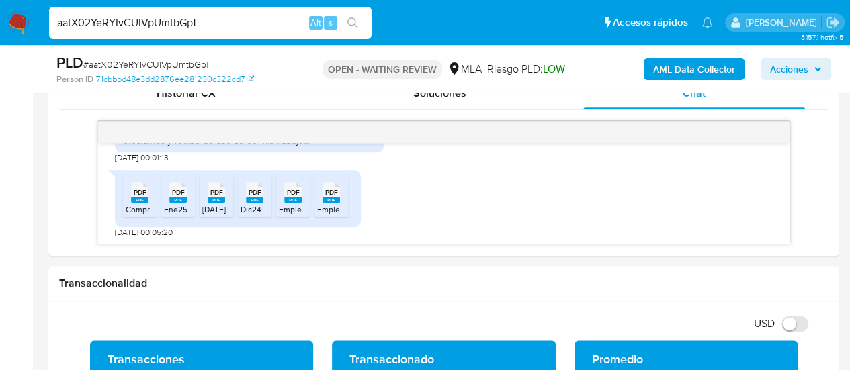
click at [132, 25] on input "aatX02YeRYIvCUlVpUmtbGpT" at bounding box center [210, 22] width 323 height 17
paste input "NPknWopGI9Ob4GSA8Bhwwzsq"
type input "NPknWopGI9Ob4GSA8Bhwwzsq"
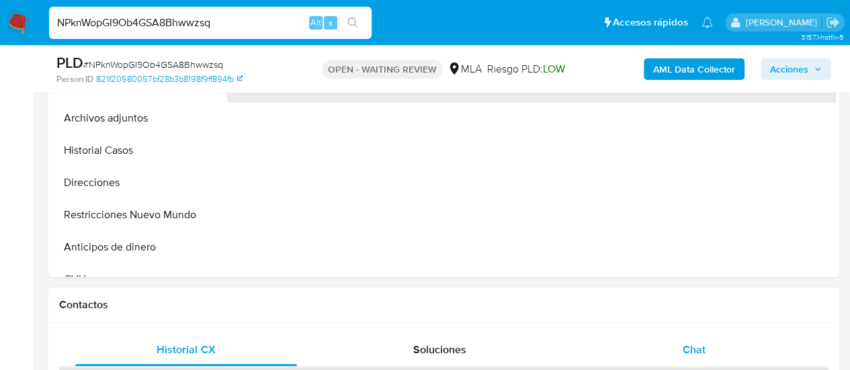
scroll to position [538, 0]
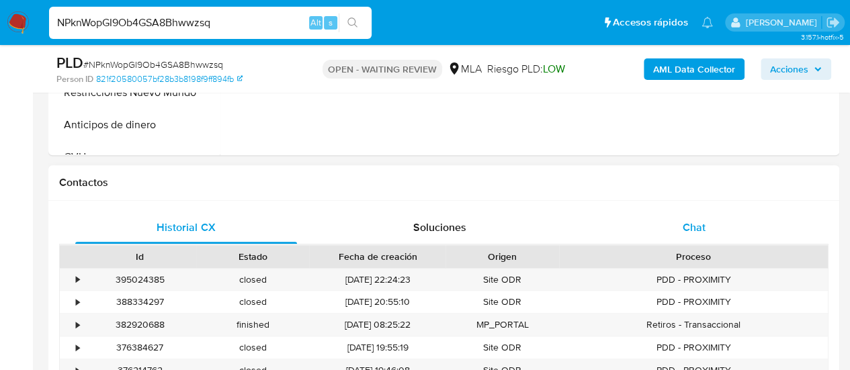
click at [688, 233] on span "Chat" at bounding box center [694, 227] width 23 height 15
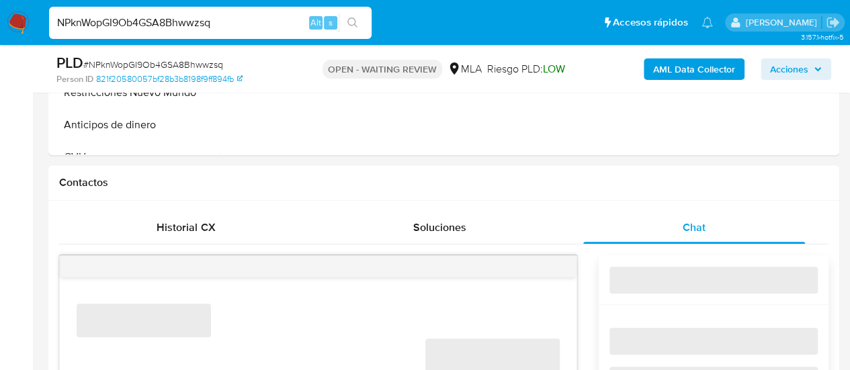
select select "10"
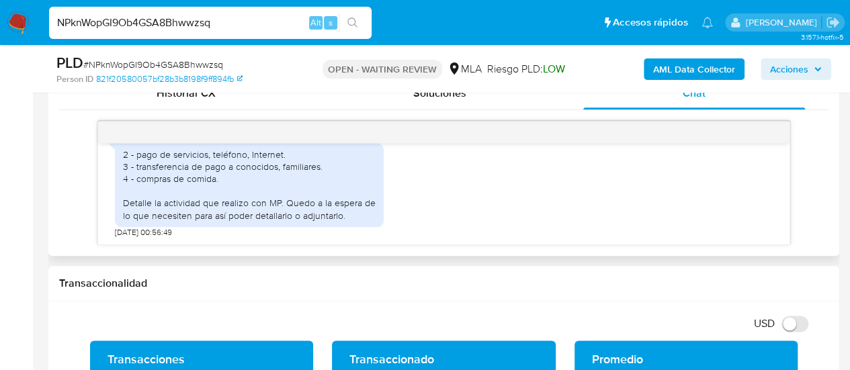
scroll to position [880, 0]
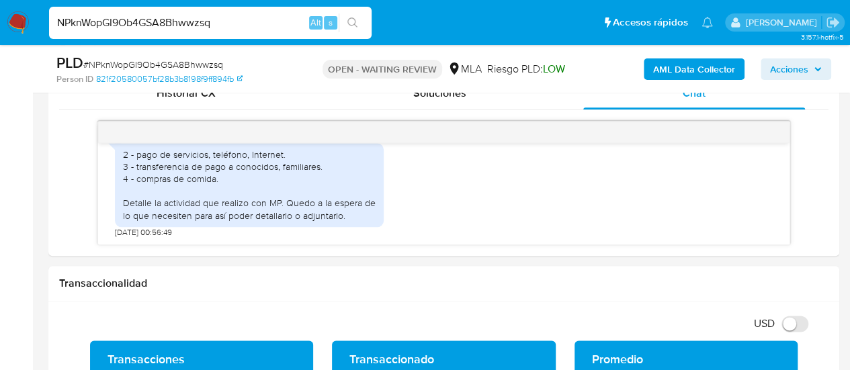
click at [184, 26] on input "NPknWopGI9Ob4GSA8Bhwwzsq" at bounding box center [210, 22] width 323 height 17
paste input "nw2AIgr3FPgbEq0sxIrhs9Qw"
type input "nw2AIgr3FPgbEq0sxIrhs9Qw"
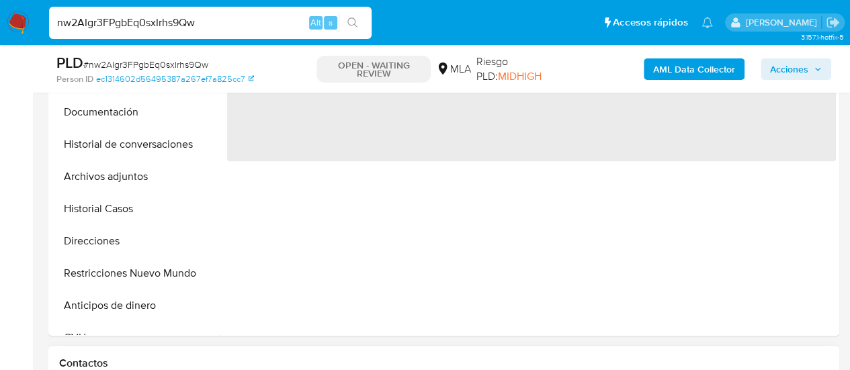
scroll to position [471, 0]
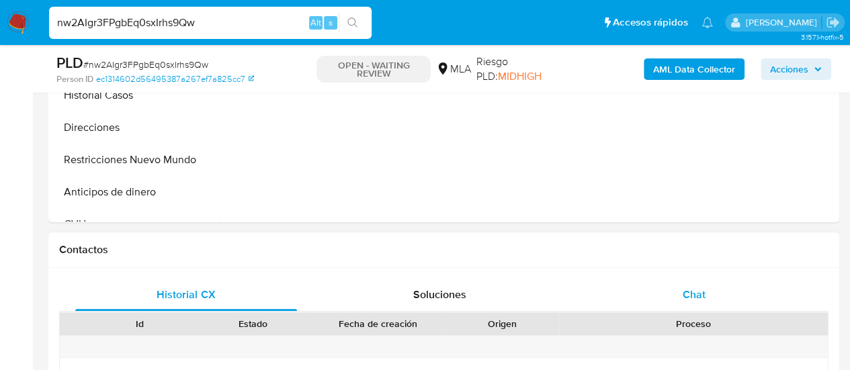
click at [718, 292] on div "Chat" at bounding box center [694, 295] width 222 height 32
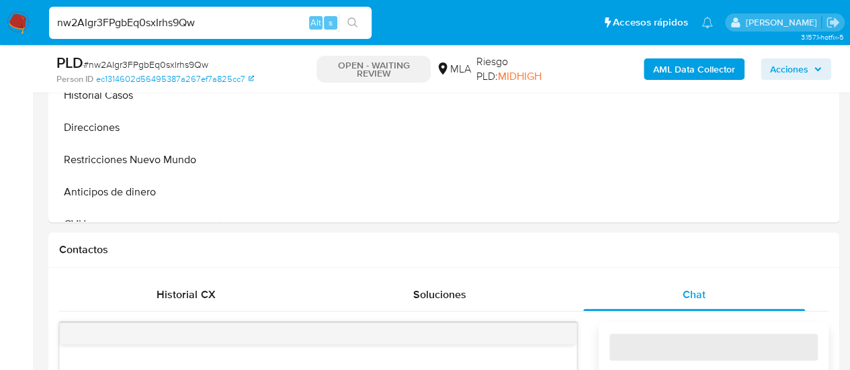
select select "10"
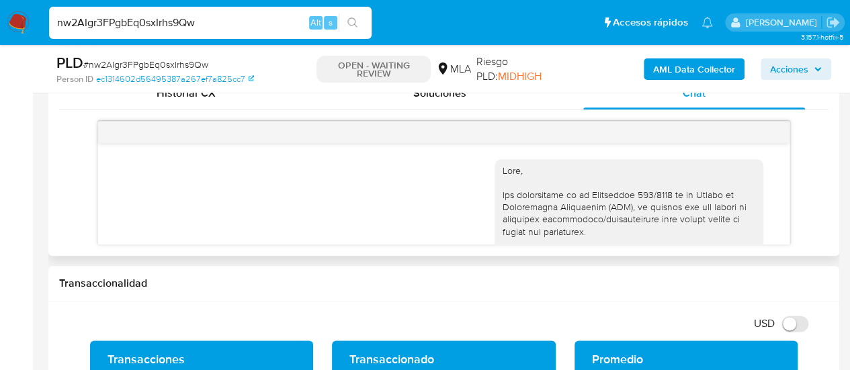
scroll to position [747, 0]
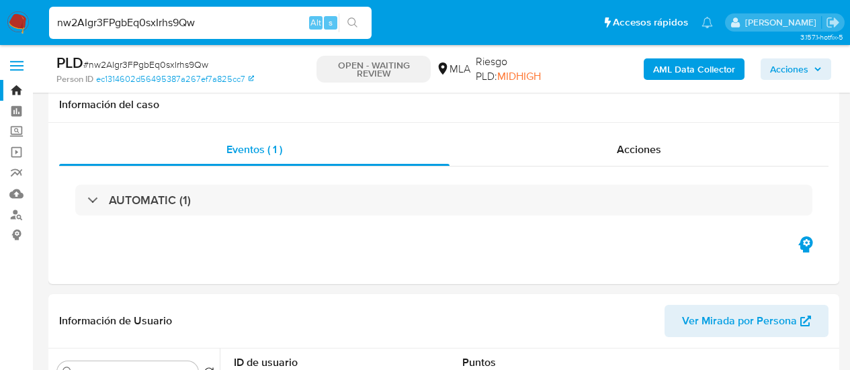
select select "10"
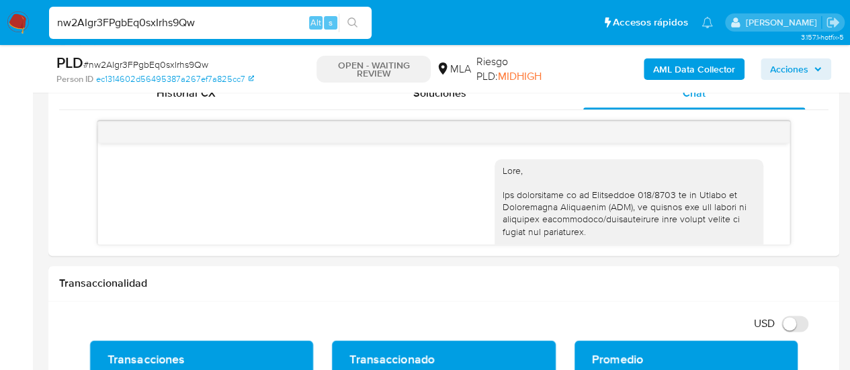
scroll to position [747, 0]
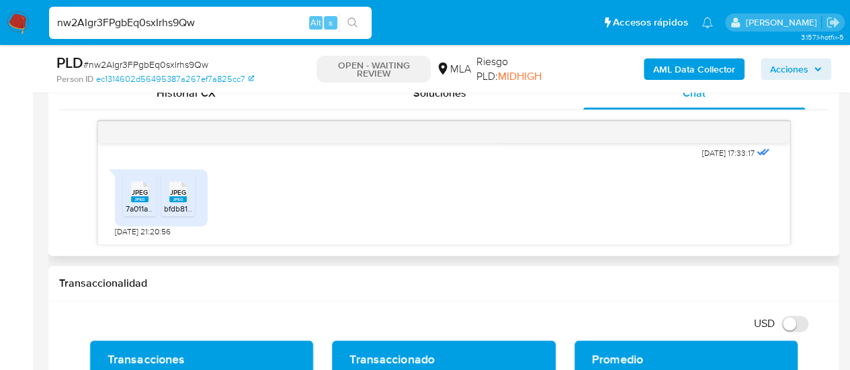
click at [142, 202] on icon "JPEG" at bounding box center [139, 192] width 17 height 24
click at [174, 198] on rect at bounding box center [177, 199] width 17 height 6
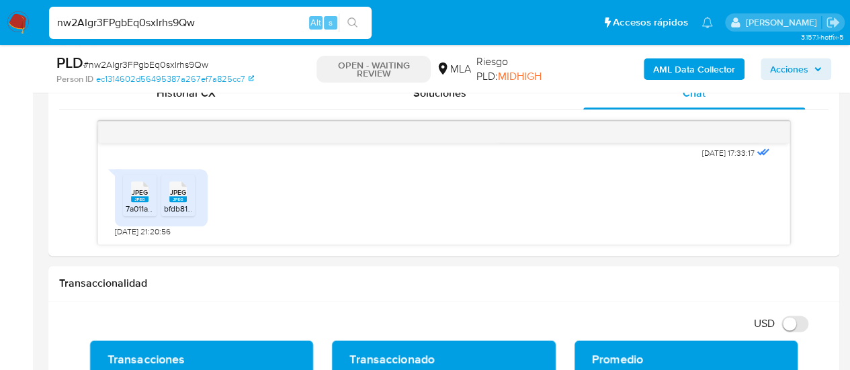
click at [140, 19] on input "nw2AIgr3FPgbEq0sxIrhs9Qw" at bounding box center [210, 22] width 323 height 17
paste input "aj6G3D2EzEwhZ5hPnX9FsPtr"
type input "aj6G3D2EzEwhZ5hPnX9FsPtr"
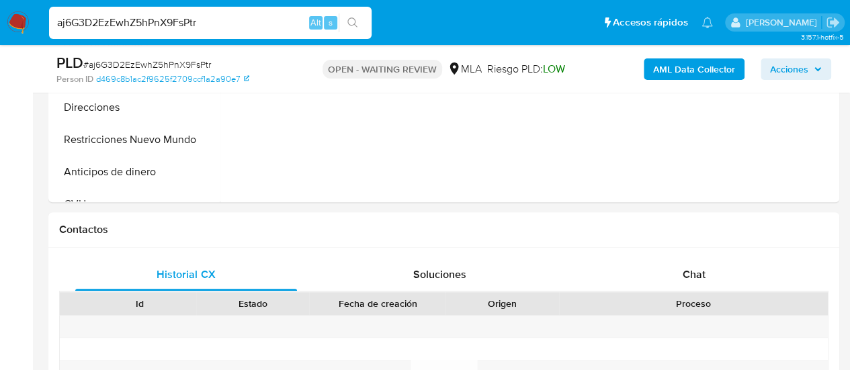
scroll to position [538, 0]
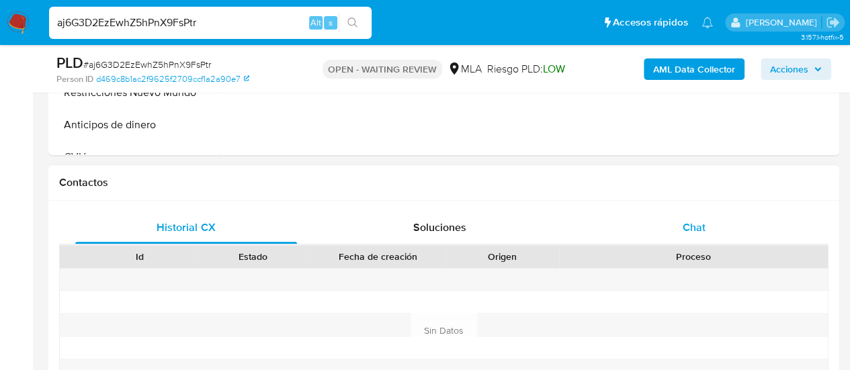
click at [663, 235] on div "Chat" at bounding box center [694, 228] width 222 height 32
select select "10"
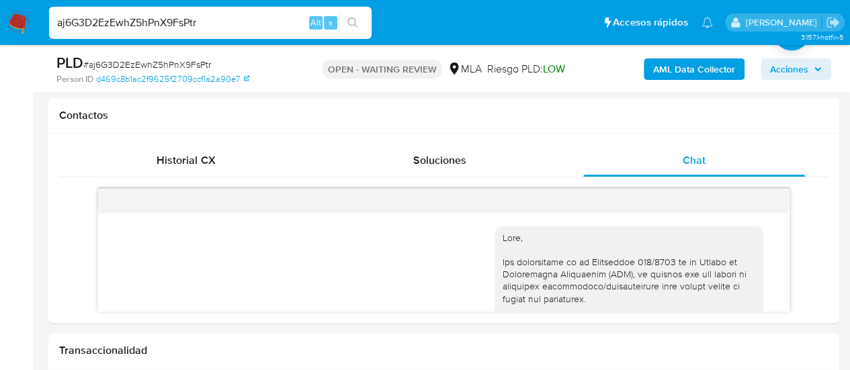
scroll to position [747, 0]
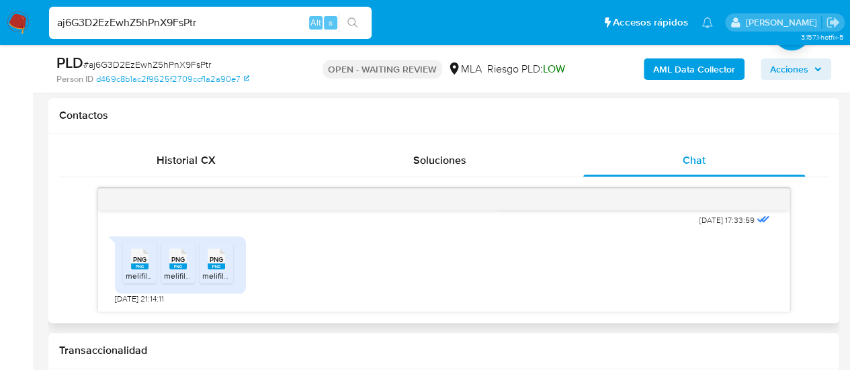
click at [140, 267] on rect at bounding box center [139, 267] width 17 height 6
click at [177, 272] on span "melifile4857927242997305406.png" at bounding box center [229, 275] width 130 height 11
click at [220, 264] on rect at bounding box center [216, 267] width 17 height 6
click at [139, 24] on input "aj6G3D2EzEwhZ5hPnX9FsPtr" at bounding box center [210, 22] width 323 height 17
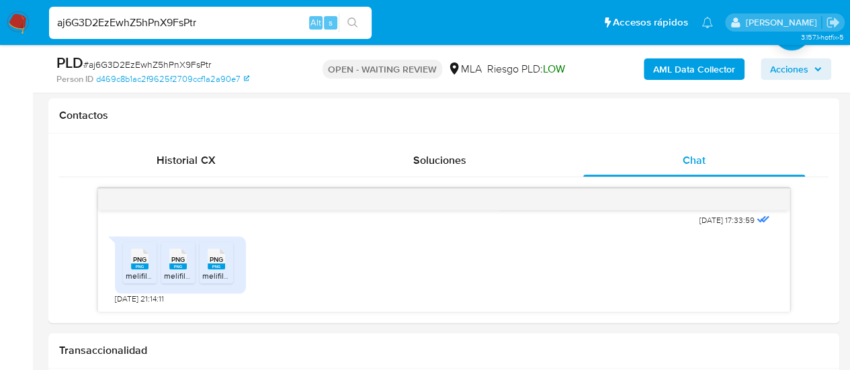
paste input "1vO20CSkswUcVxMWhEtU6NV"
type input "a1vO20CSkswUcVxMWhEtU6NV"
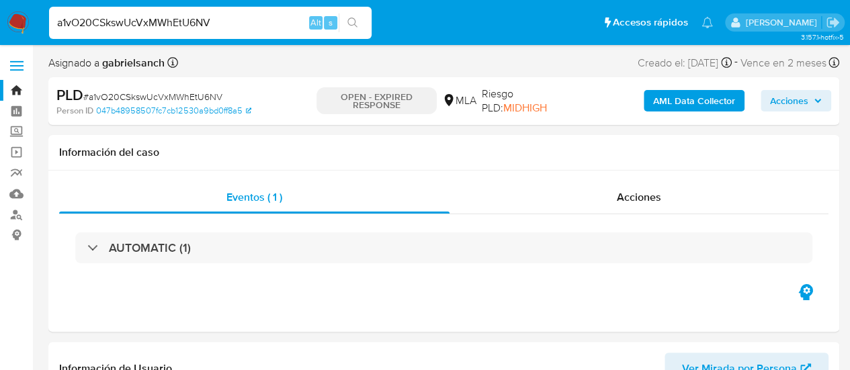
select select "10"
click at [116, 26] on input "a1vO20CSkswUcVxMWhEtU6NV" at bounding box center [210, 22] width 323 height 17
paste input "bdn0dFvioedwmqs8CPpPbgxU"
type input "bdn0dFvioedwmqs8CPpPbgxU"
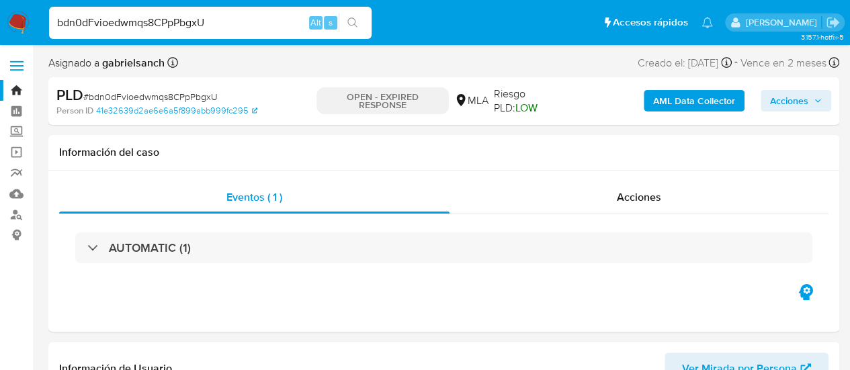
select select "10"
click at [142, 19] on input "bdn0dFvioedwmqs8CPpPbgxU" at bounding box center [210, 22] width 323 height 17
paste input "8y2DtJew9Ji6exiYqCeBOJj5"
type input "8y2DtJew9Ji6exiYqCeBOJj5"
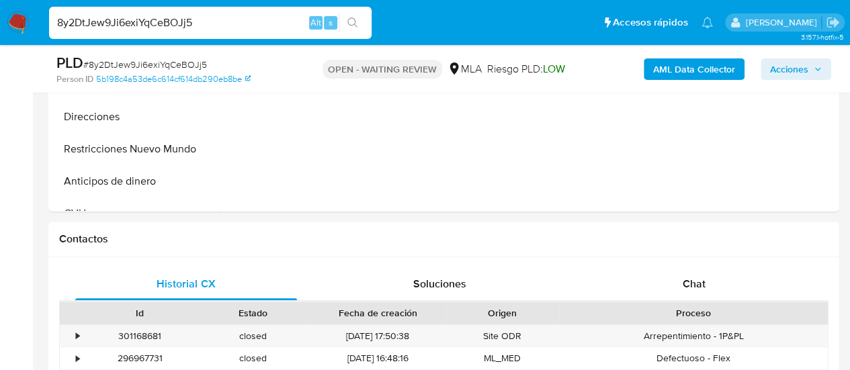
scroll to position [605, 0]
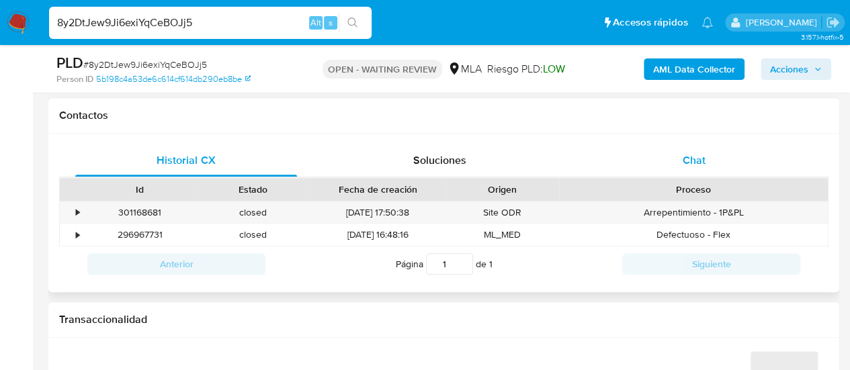
click at [672, 161] on div "Chat" at bounding box center [694, 161] width 222 height 32
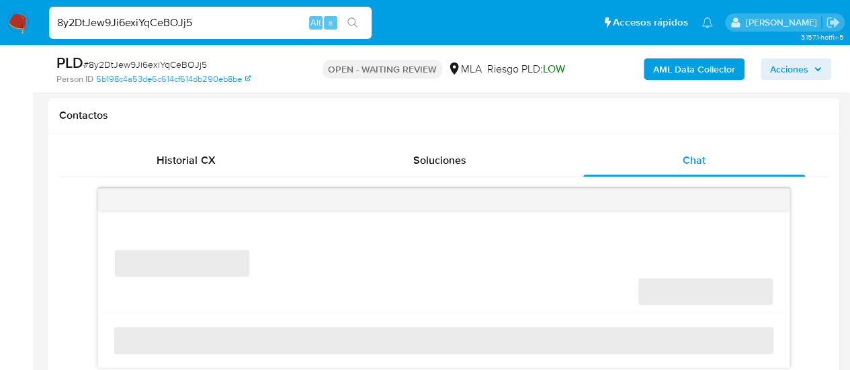
select select "10"
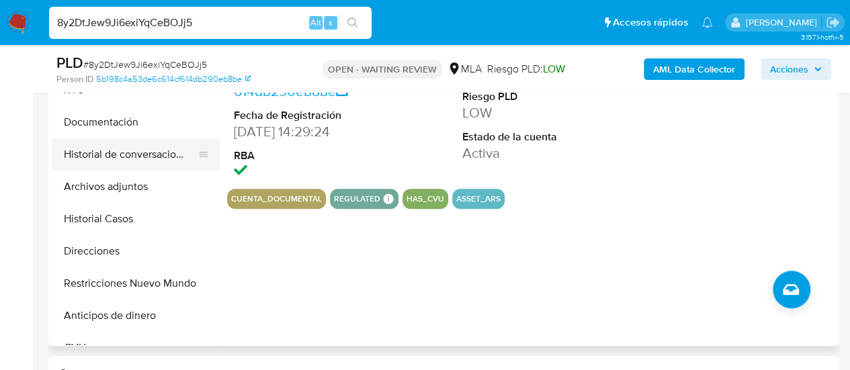
scroll to position [269, 0]
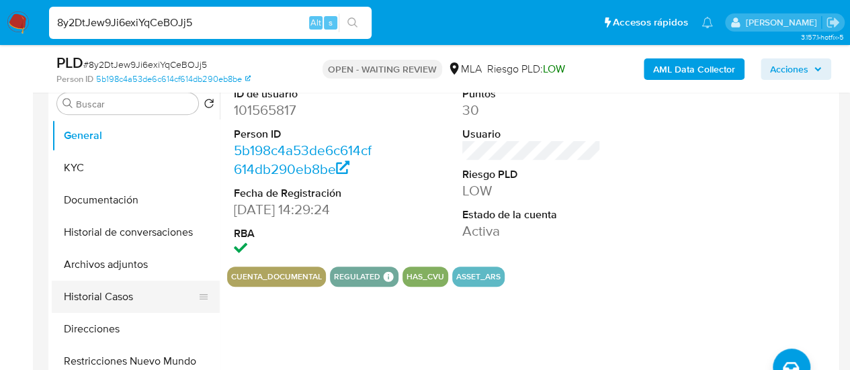
click at [134, 294] on button "Historial Casos" at bounding box center [130, 297] width 157 height 32
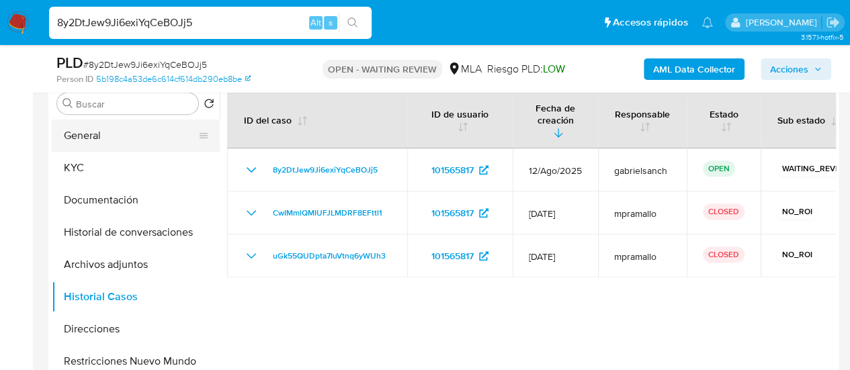
click at [95, 138] on button "General" at bounding box center [130, 136] width 157 height 32
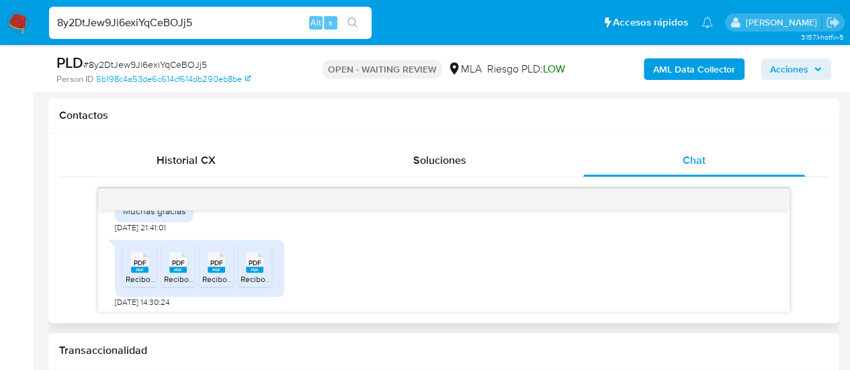
scroll to position [941, 0]
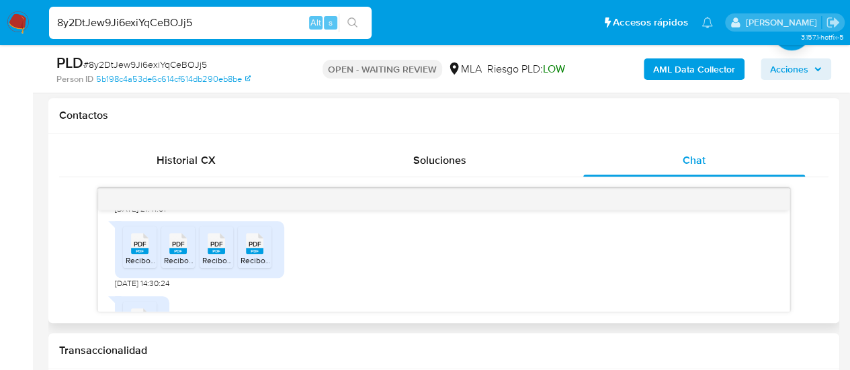
click at [132, 266] on span "Recibos mensuales - CREATIVE 06.25.pdf" at bounding box center [201, 260] width 150 height 11
click at [169, 255] on icon "PDF" at bounding box center [177, 244] width 17 height 24
click at [218, 249] on span "PDF" at bounding box center [216, 244] width 13 height 9
click at [259, 254] on rect at bounding box center [254, 251] width 17 height 6
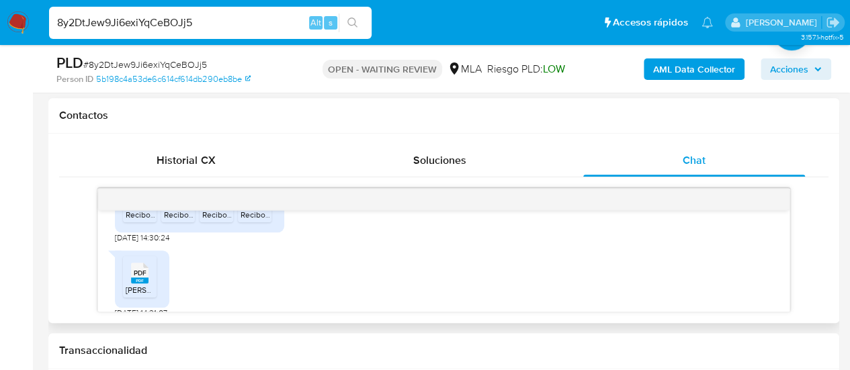
scroll to position [1008, 0]
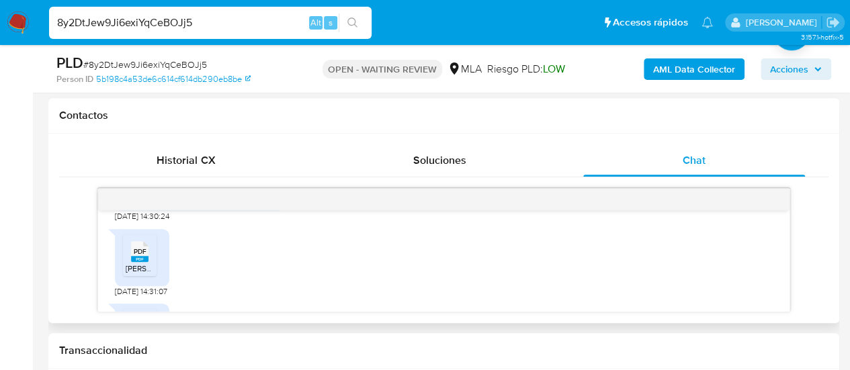
click at [147, 261] on icon at bounding box center [139, 251] width 17 height 21
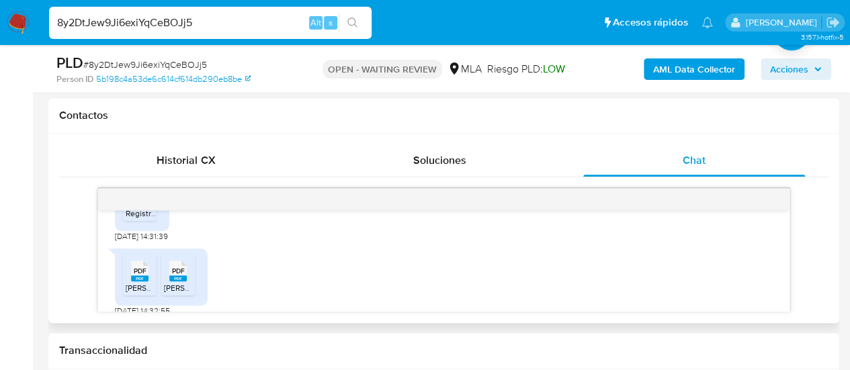
scroll to position [1143, 0]
click at [151, 214] on span "Registro de Cobro de Utilidades Periodo 2024..pdf" at bounding box center [217, 208] width 182 height 11
click at [137, 277] on rect at bounding box center [139, 274] width 17 height 6
click at [183, 289] on span "RET Azario 07.08.pdf" at bounding box center [212, 283] width 97 height 11
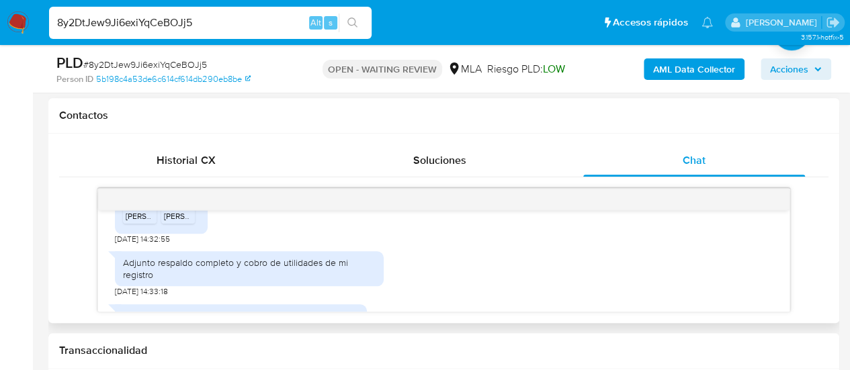
scroll to position [1268, 0]
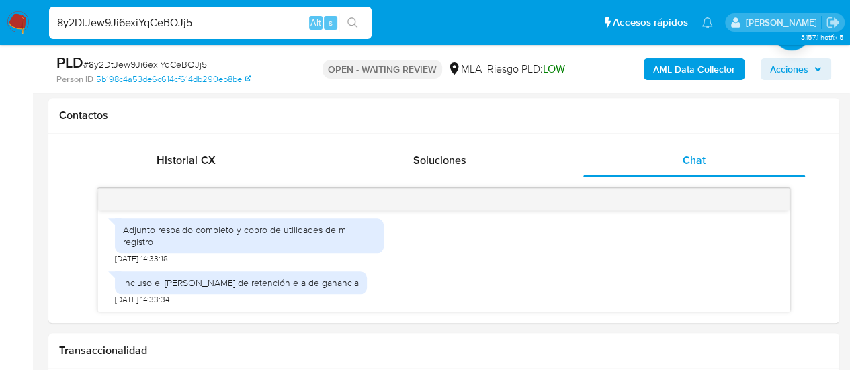
click at [152, 19] on input "8y2DtJew9Ji6exiYqCeBOJj5" at bounding box center [210, 22] width 323 height 17
paste input "F9gDmKEhFGJw1EmgDUKy9dhG"
type input "F9gDmKEhFGJw1EmgDUKy9dhG"
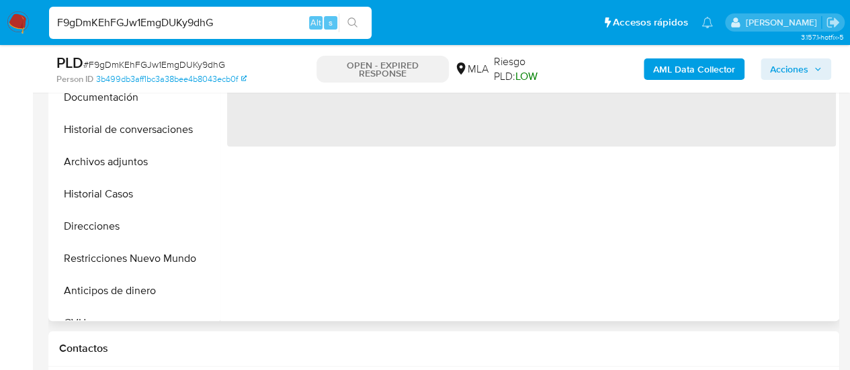
scroll to position [403, 0]
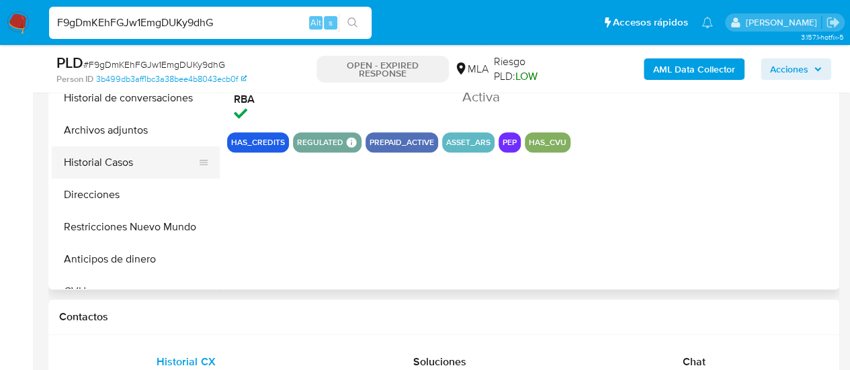
click at [113, 160] on button "Historial Casos" at bounding box center [130, 163] width 157 height 32
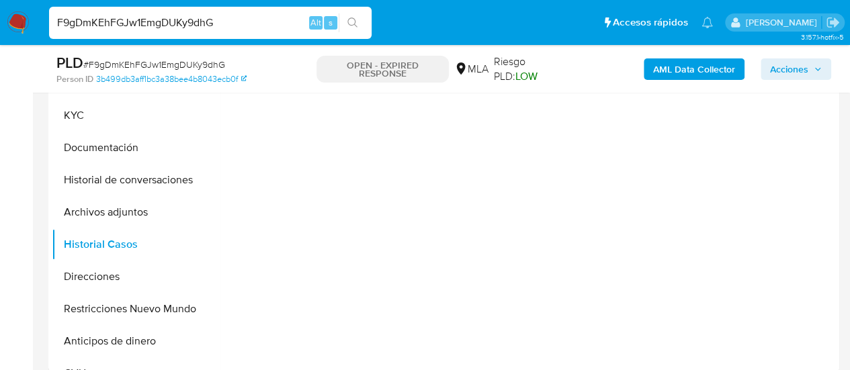
select select "10"
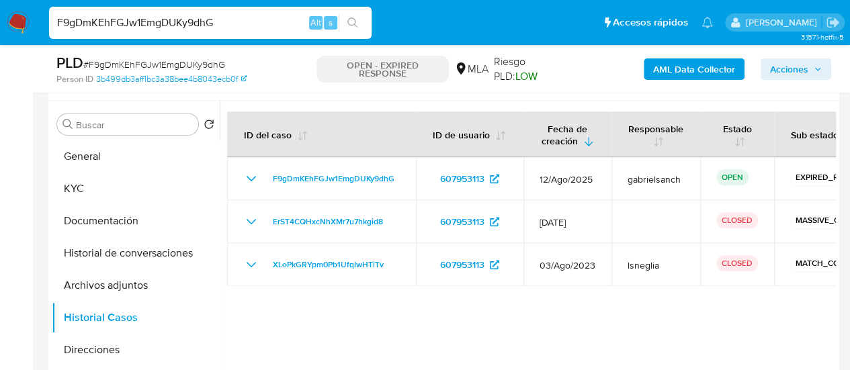
scroll to position [269, 0]
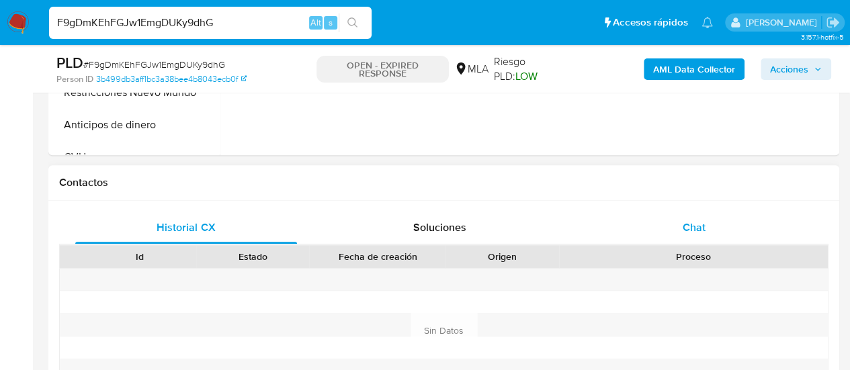
click at [690, 229] on span "Chat" at bounding box center [694, 227] width 23 height 15
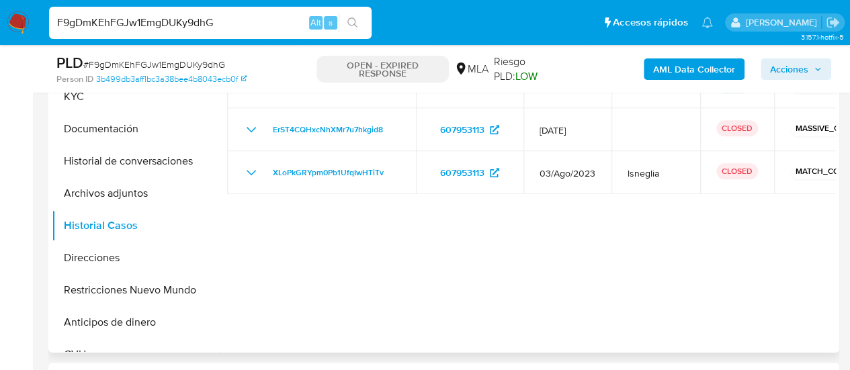
scroll to position [336, 0]
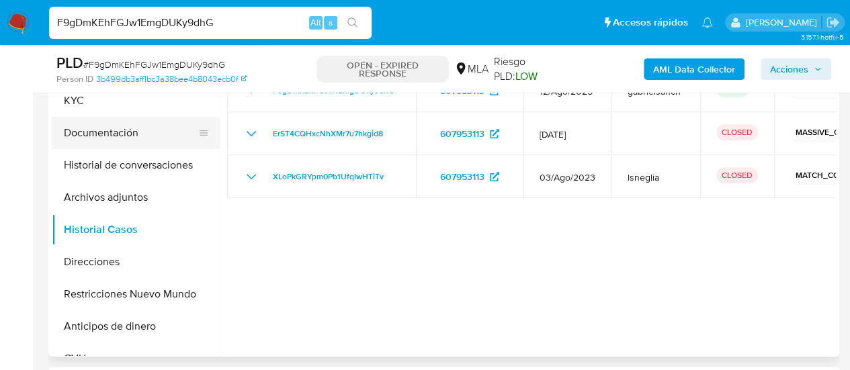
click at [121, 126] on button "Documentación" at bounding box center [130, 133] width 157 height 32
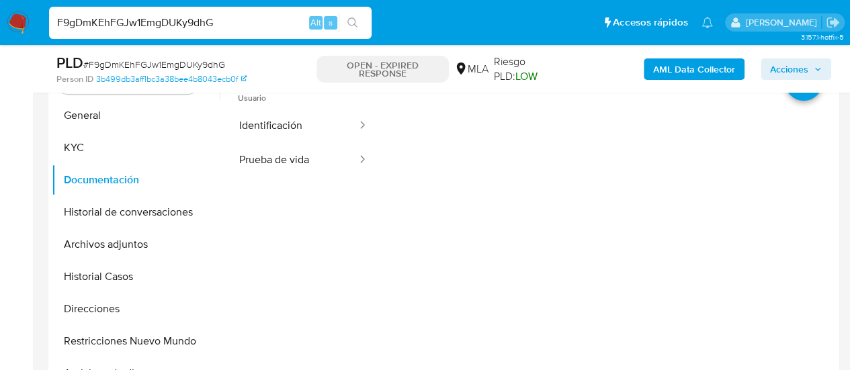
scroll to position [269, 0]
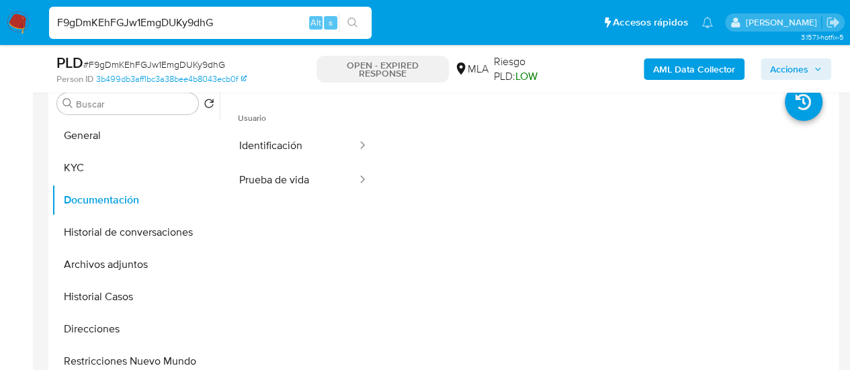
click at [136, 19] on input "F9gDmKEhFGJw1EmgDUKy9dhG" at bounding box center [210, 22] width 323 height 17
paste input "AoKzOsOYpGU63nuJzhQS5JjS"
type input "AoKzOsOYpGU63nuJzhQS5JjS"
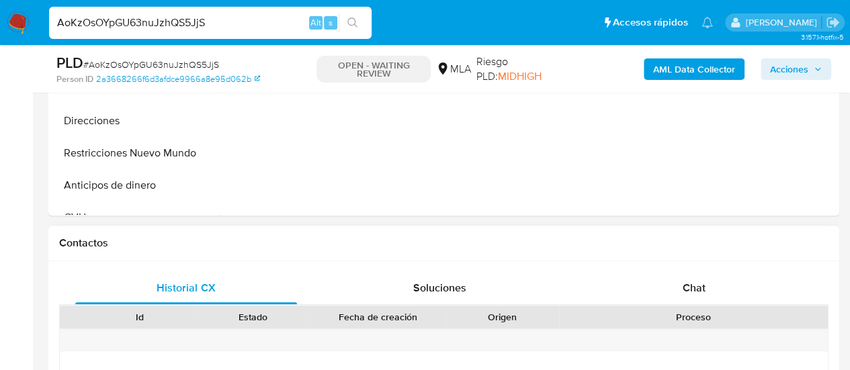
scroll to position [538, 0]
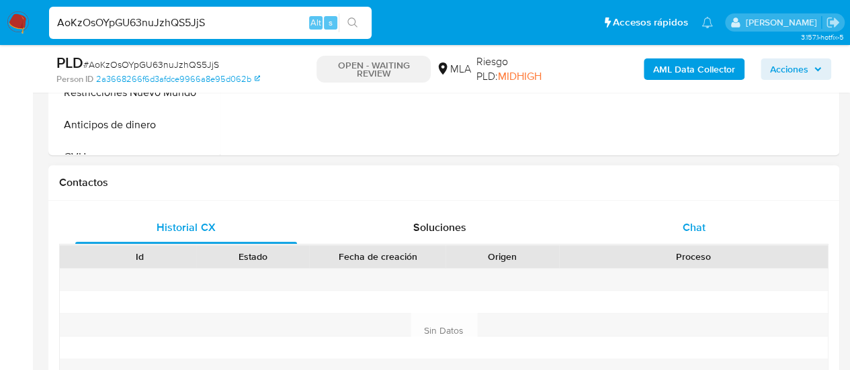
click at [683, 229] on span "Chat" at bounding box center [694, 227] width 23 height 15
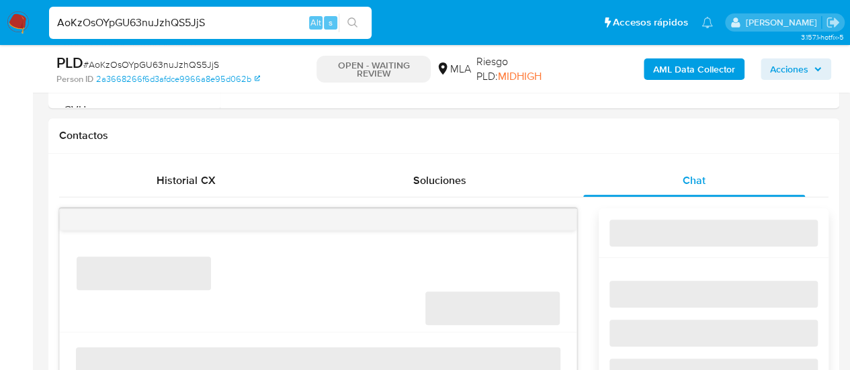
select select "10"
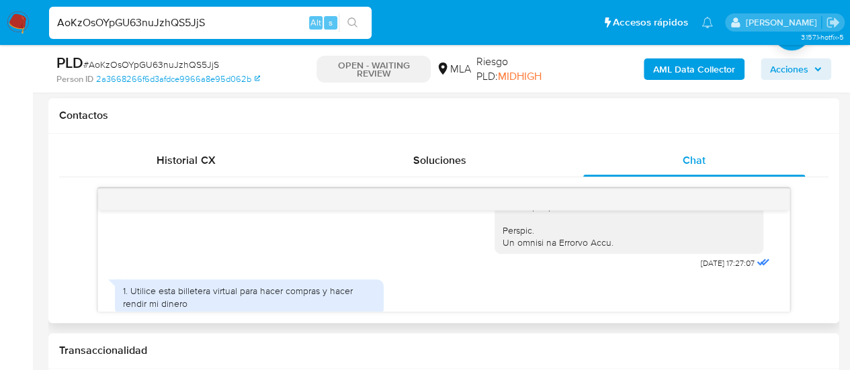
scroll to position [672, 0]
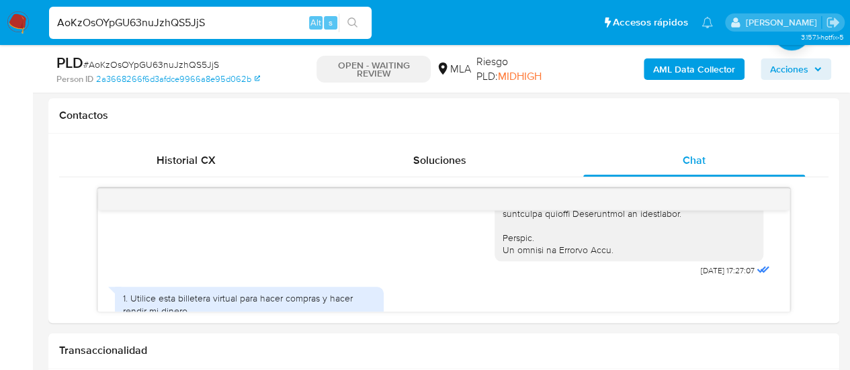
click at [167, 17] on input "AoKzOsOYpGU63nuJzhQS5JjS" at bounding box center [210, 22] width 323 height 17
paste input "vFLiMiOe0HMeukLT37DabraI"
type input "vFLiMiOe0HMeukLT37DabraI"
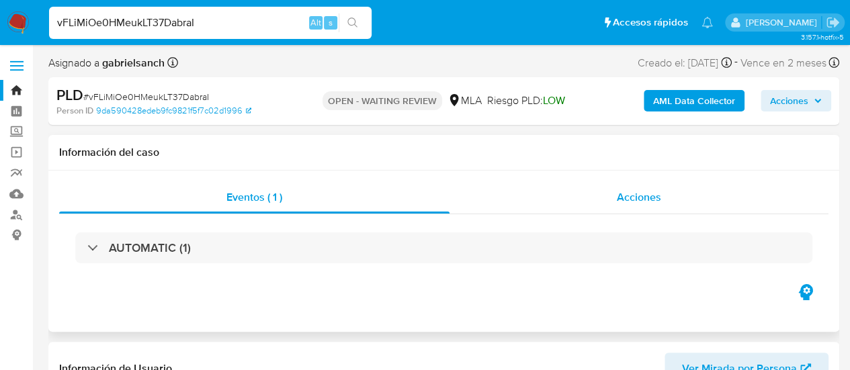
select select "10"
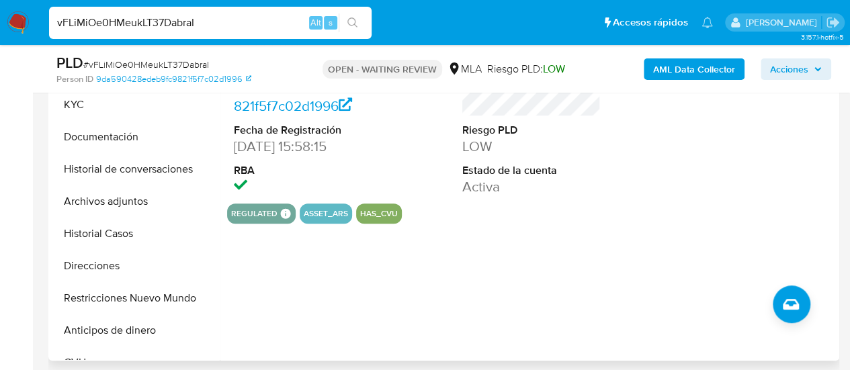
scroll to position [403, 0]
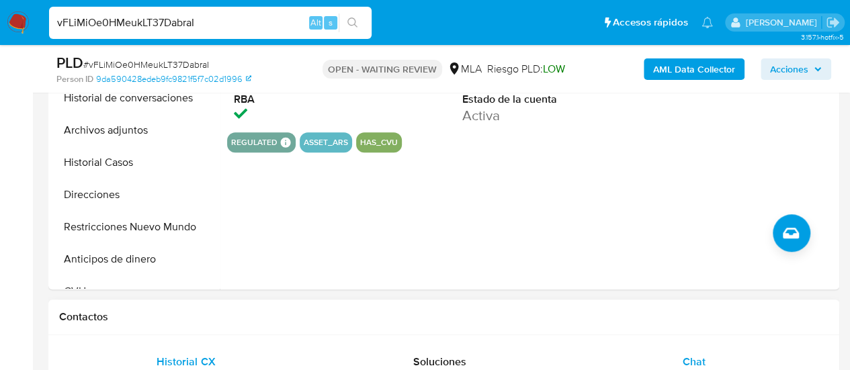
click at [713, 352] on div "Chat" at bounding box center [694, 362] width 222 height 32
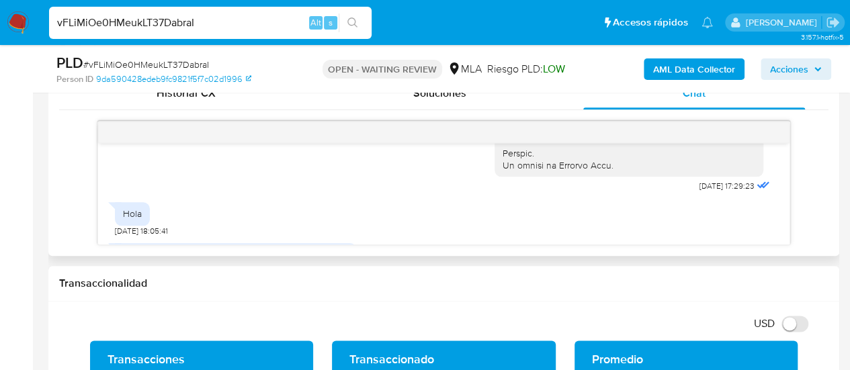
scroll to position [672, 0]
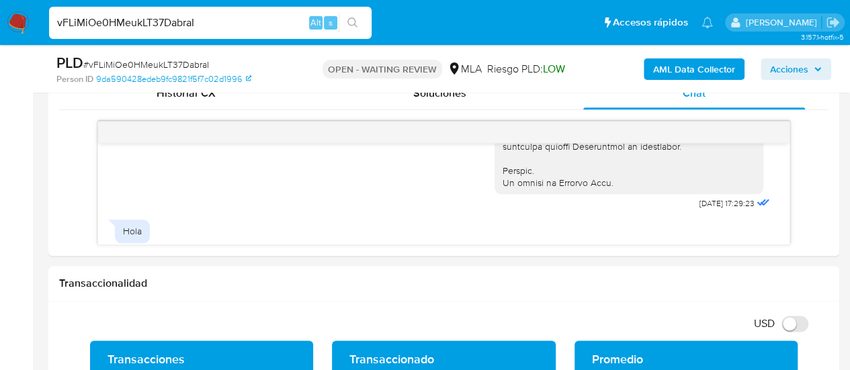
click at [143, 32] on div "vFLiMiOe0HMeukLT37DabraI Alt s" at bounding box center [210, 23] width 323 height 32
click at [140, 28] on input "vFLiMiOe0HMeukLT37DabraI" at bounding box center [210, 22] width 323 height 17
paste input "jnEhVvZJV51g6pzt5vMXAyvf"
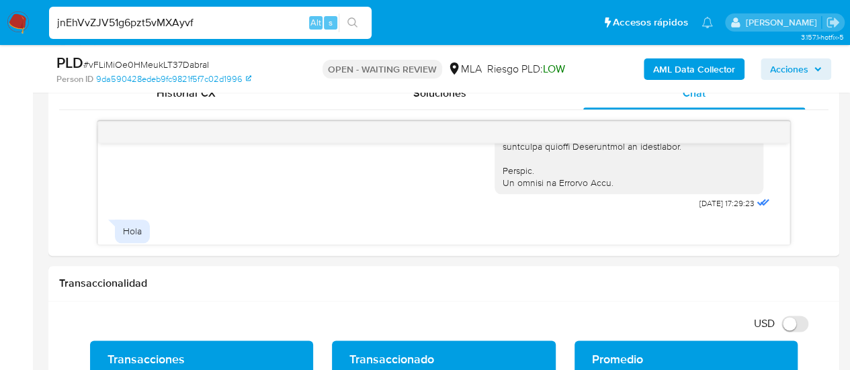
type input "jnEhVvZJV51g6pzt5vMXAyvf"
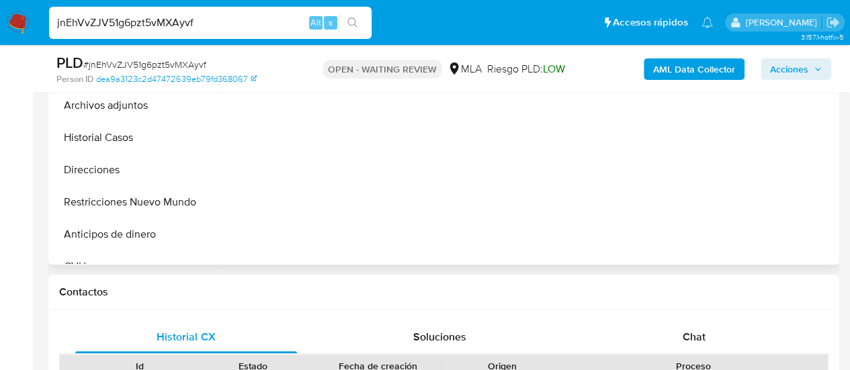
scroll to position [471, 0]
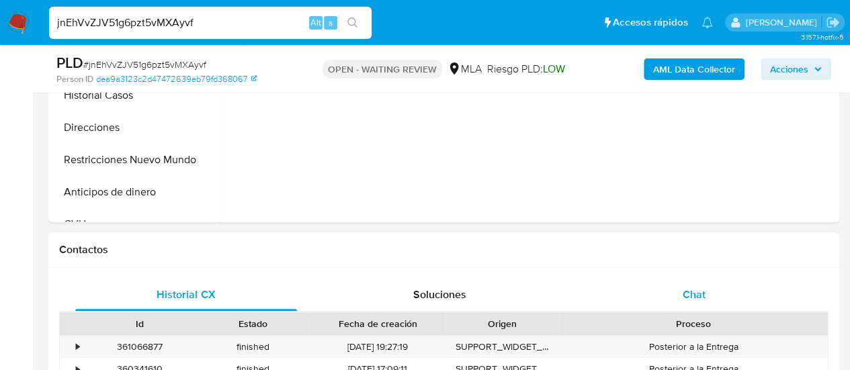
click at [690, 288] on span "Chat" at bounding box center [694, 294] width 23 height 15
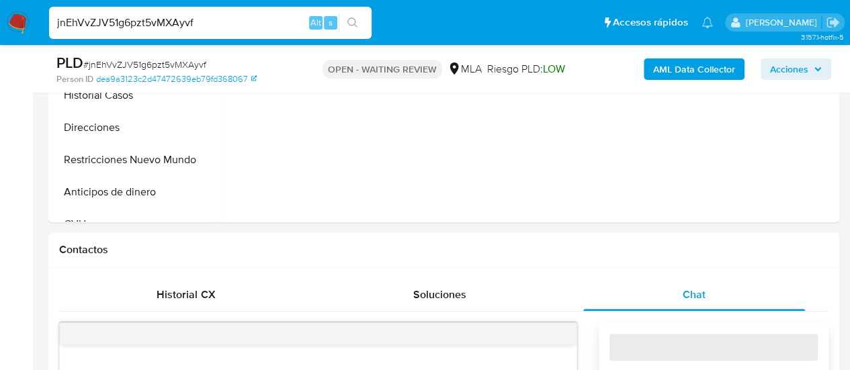
select select "10"
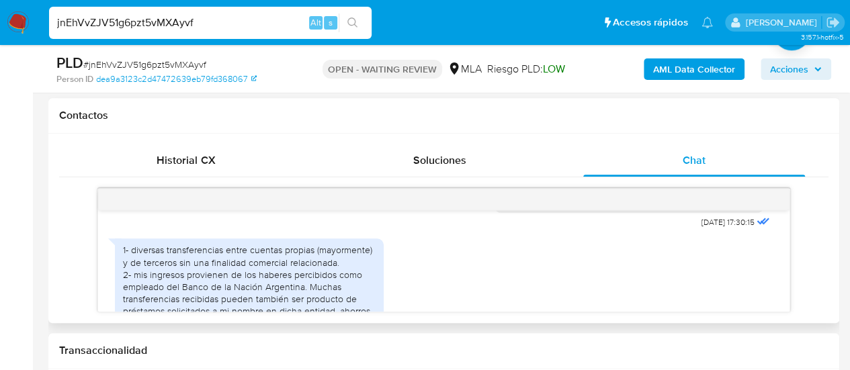
scroll to position [733, 0]
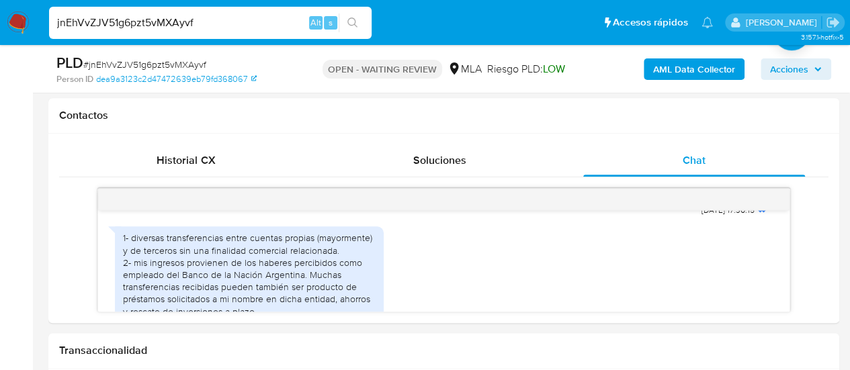
click at [112, 21] on input "jnEhVvZJV51g6pzt5vMXAyvf" at bounding box center [210, 22] width 323 height 17
paste input "C6gyExkodNQ8svh7umMu4F5N"
type input "C6gyExkodNQ8svh7umMu4F5N"
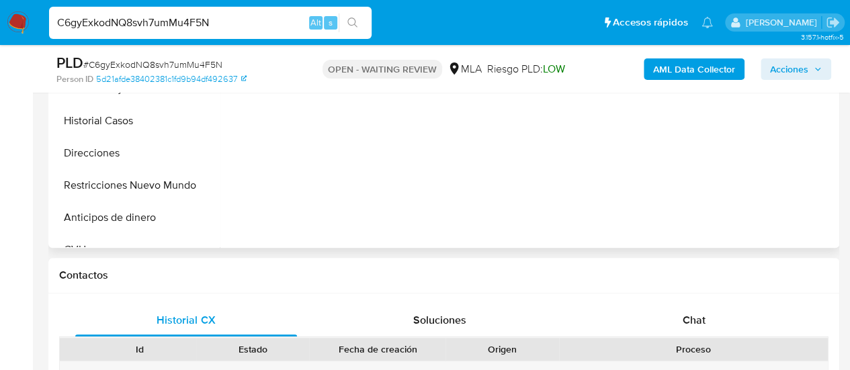
scroll to position [538, 0]
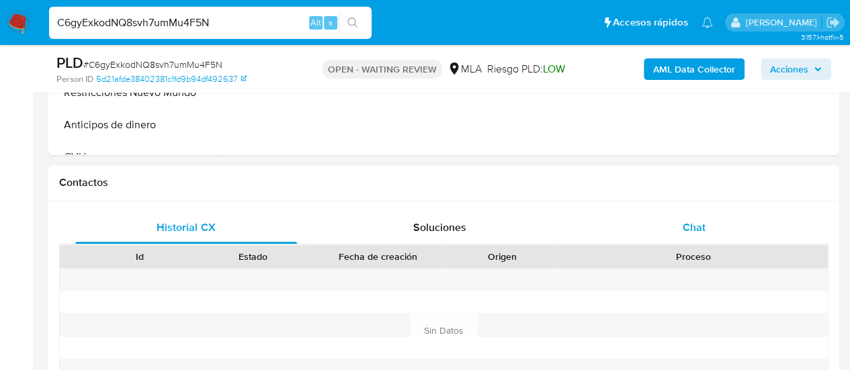
click at [692, 218] on div "Chat" at bounding box center [694, 228] width 222 height 32
select select "10"
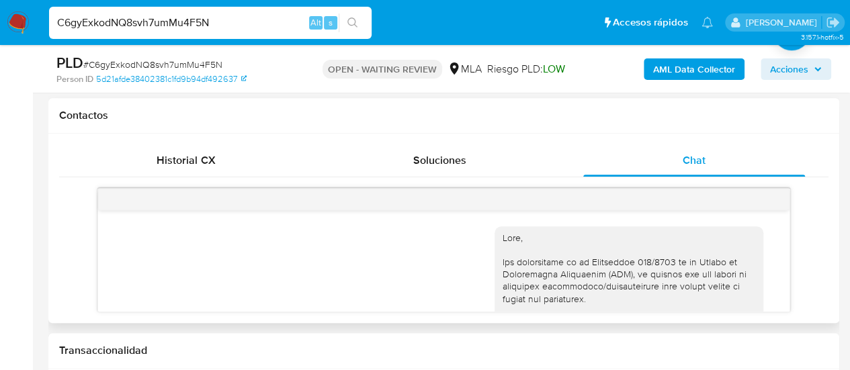
scroll to position [942, 0]
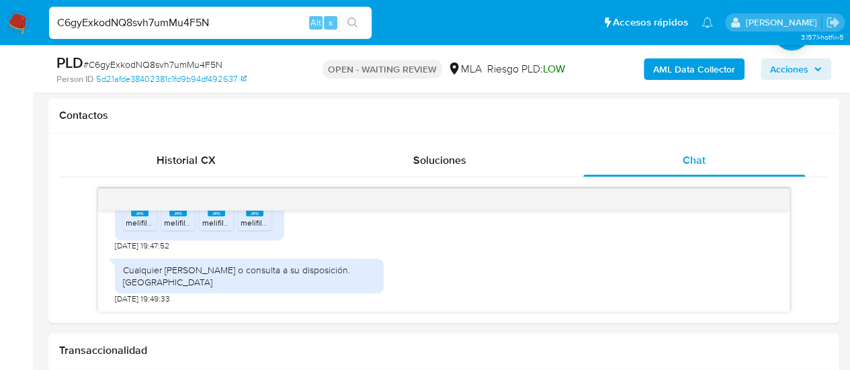
click at [145, 32] on div "C6gyExkodNQ8svh7umMu4F5N Alt s" at bounding box center [210, 23] width 323 height 32
click at [136, 26] on input "C6gyExkodNQ8svh7umMu4F5N" at bounding box center [210, 22] width 323 height 17
paste input "Xyb0Z2QnPz6qYqWgTORn1dpA"
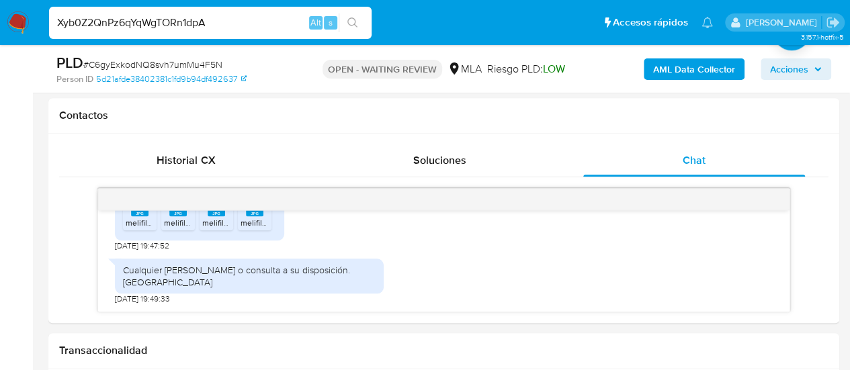
type input "Xyb0Z2QnPz6qYqWgTORn1dpA"
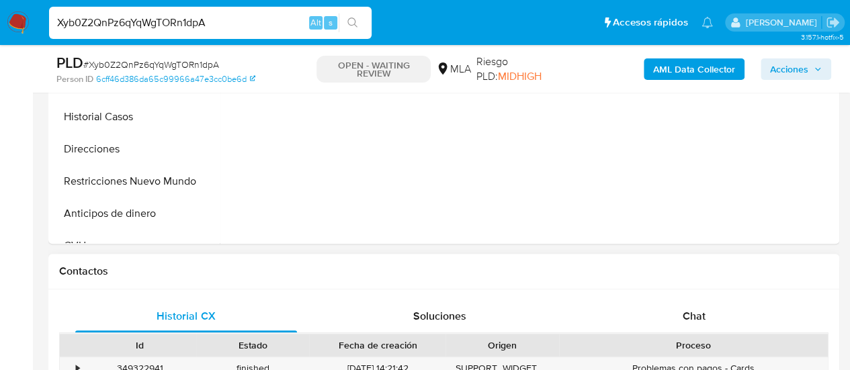
scroll to position [471, 0]
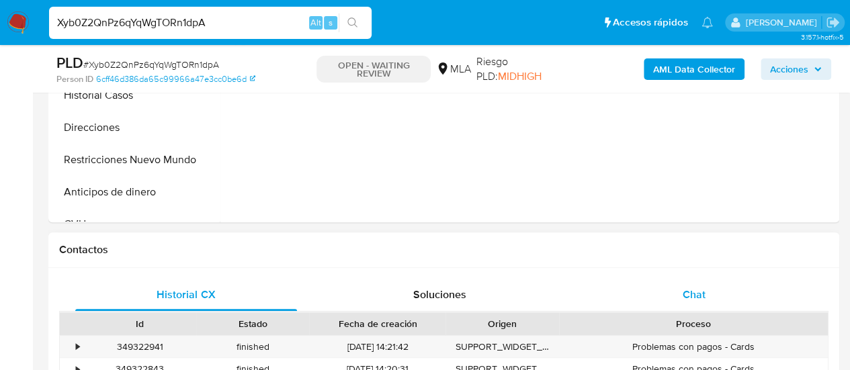
click at [676, 288] on div "Chat" at bounding box center [694, 295] width 222 height 32
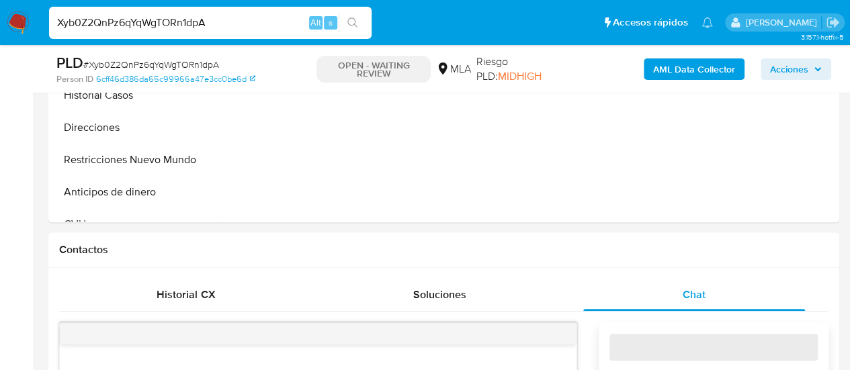
select select "10"
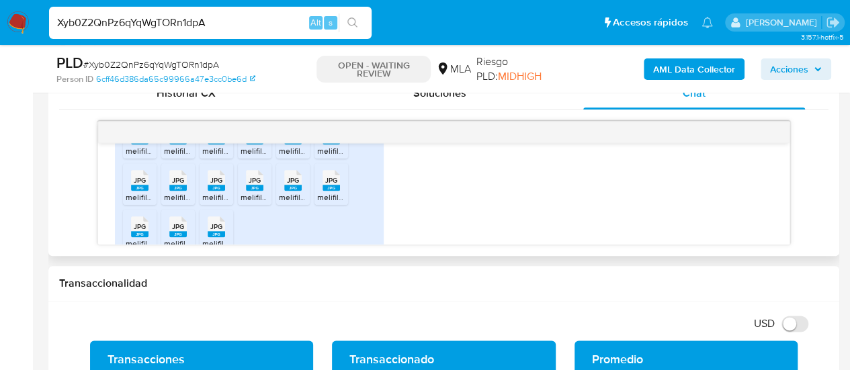
scroll to position [0, 0]
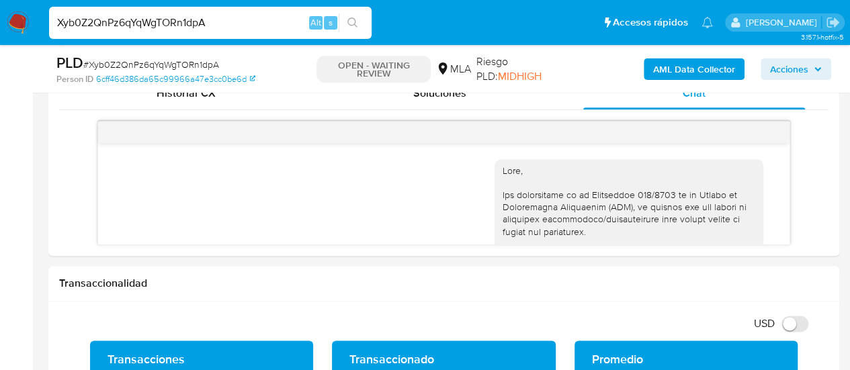
click at [134, 29] on input "Xyb0Z2QnPz6qYqWgTORn1dpA" at bounding box center [210, 22] width 323 height 17
paste input "34x9wSnYPZk3wafJtGTUclig"
type input "34x9wSnYPZk3wafJtGTUclig"
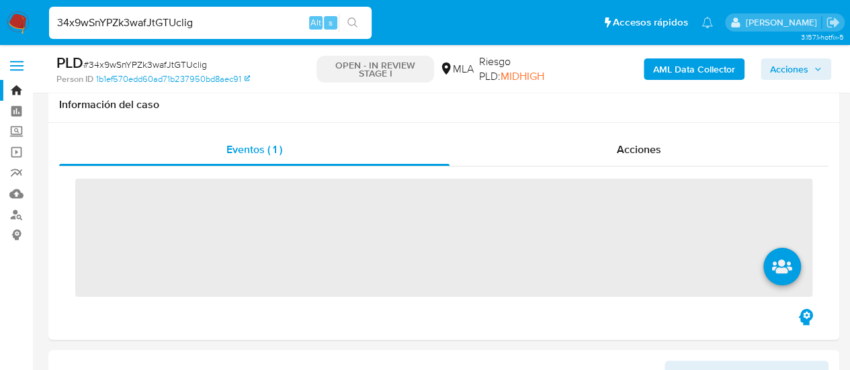
scroll to position [202, 0]
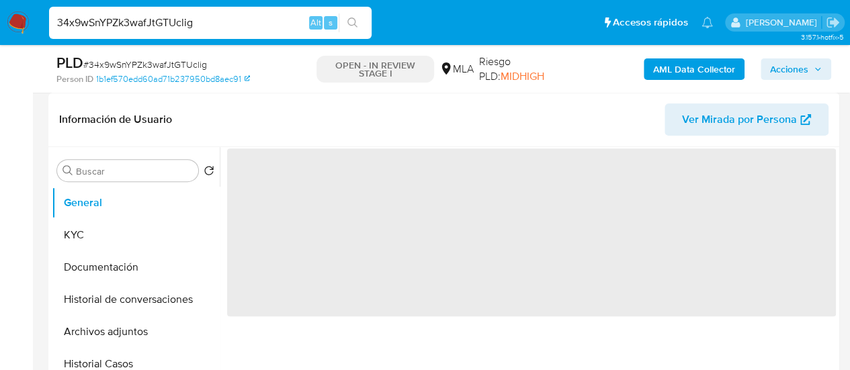
select select "10"
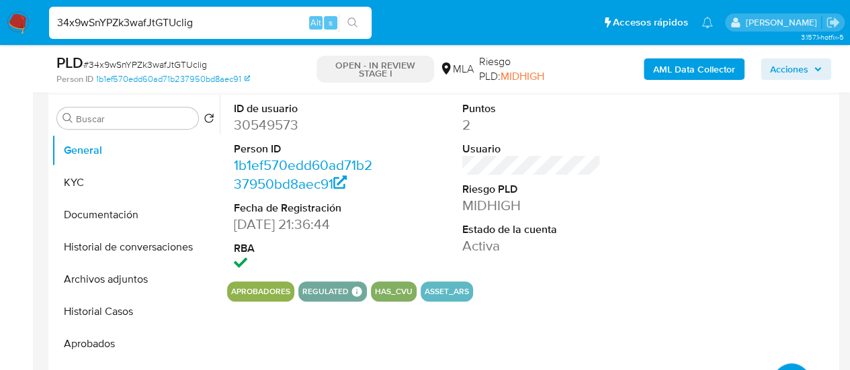
scroll to position [336, 0]
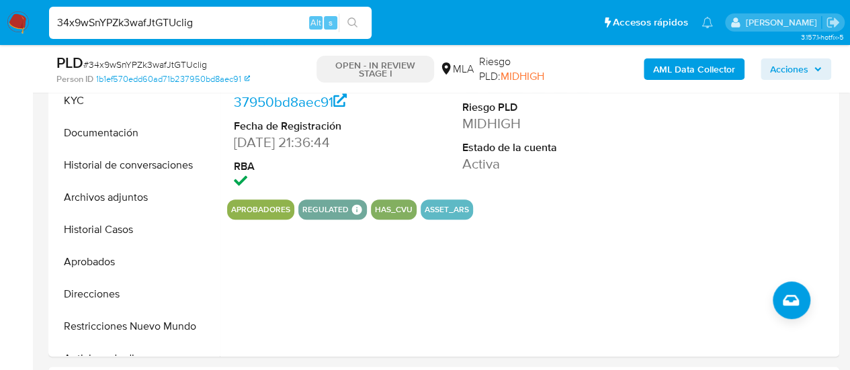
click at [145, 22] on input "34x9wSnYPZk3wafJtGTUclig" at bounding box center [210, 22] width 323 height 17
paste input "xUPLxO9D28ORiyfQz41iLZj"
type input "3xUPLxO9D28ORiyfQz41iLZj"
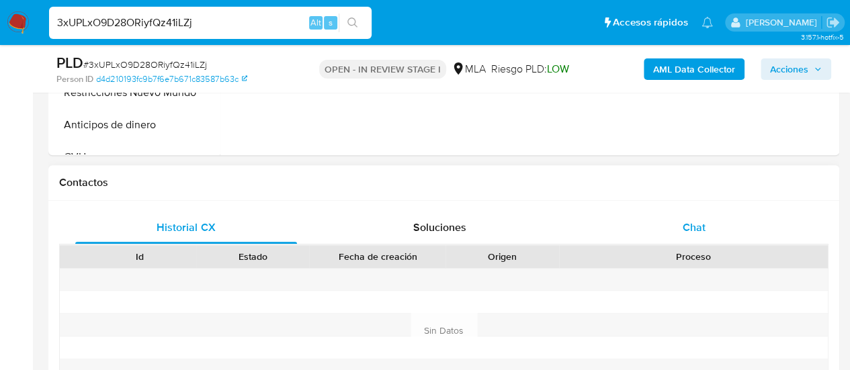
click at [661, 225] on div "Chat" at bounding box center [694, 228] width 222 height 32
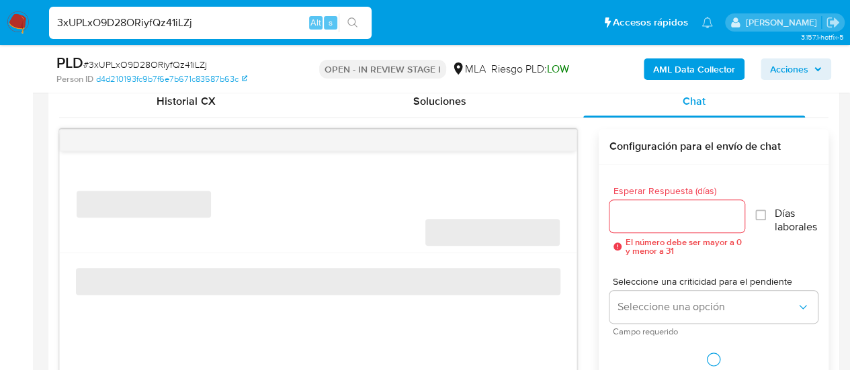
scroll to position [672, 0]
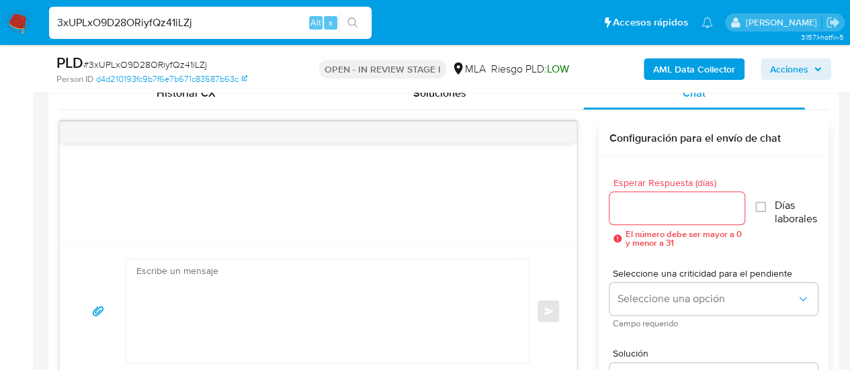
select select "10"
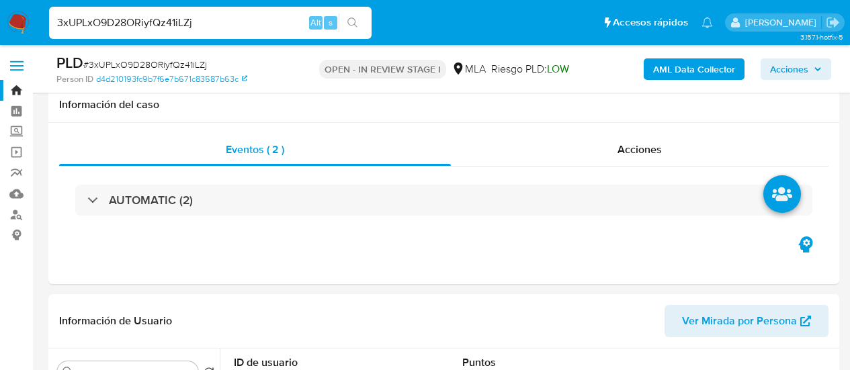
select select "10"
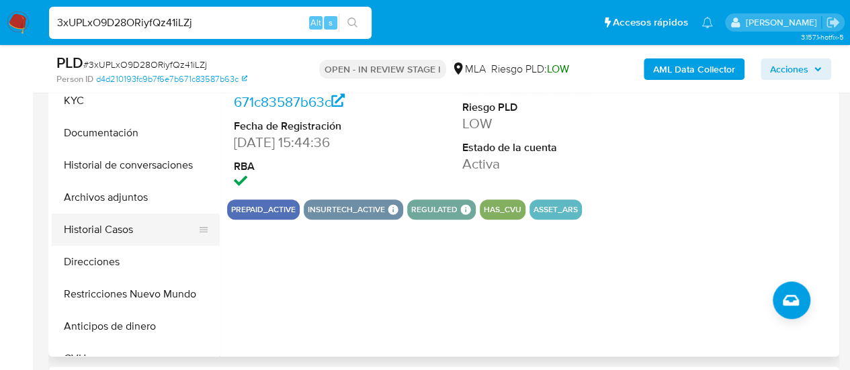
click at [93, 222] on button "Historial Casos" at bounding box center [130, 230] width 157 height 32
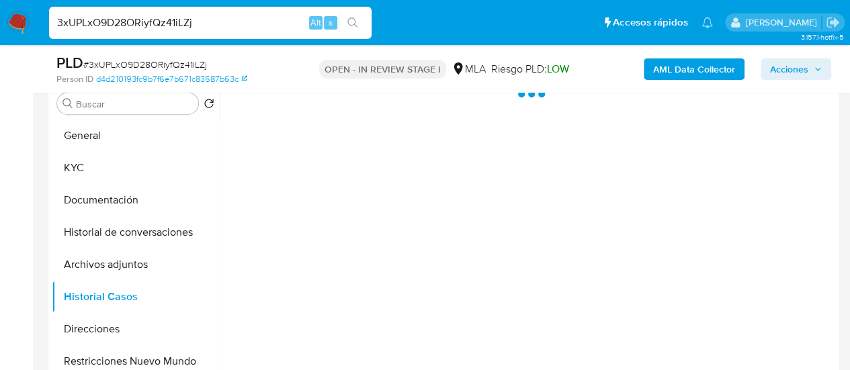
scroll to position [202, 0]
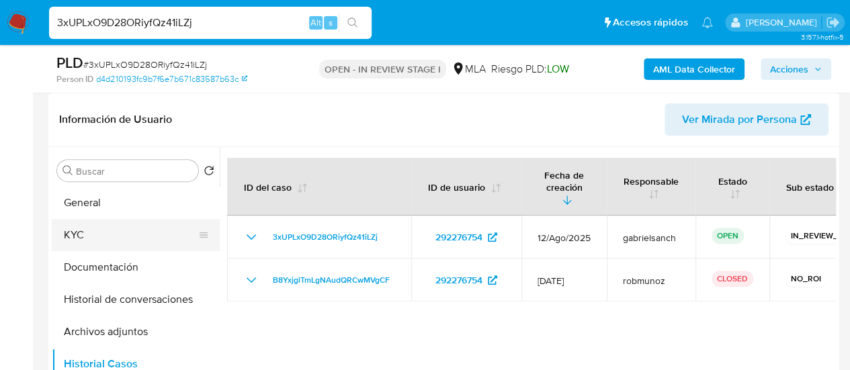
click at [108, 227] on button "KYC" at bounding box center [130, 235] width 157 height 32
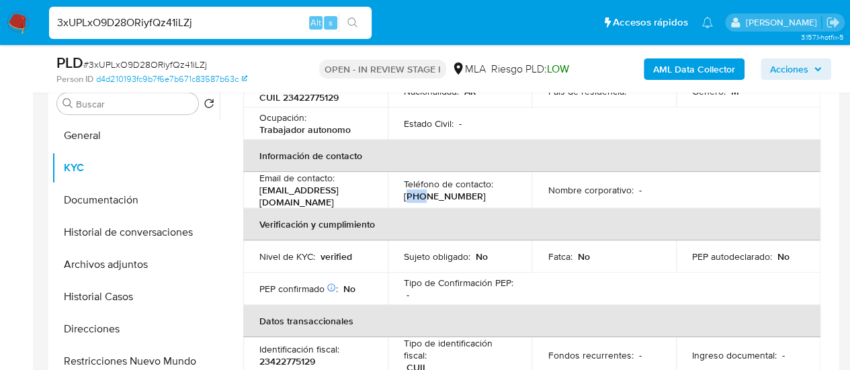
drag, startPoint x: 406, startPoint y: 190, endPoint x: 420, endPoint y: 194, distance: 14.7
click at [420, 194] on p "(381) 3000980" at bounding box center [445, 196] width 82 height 12
copy p "381"
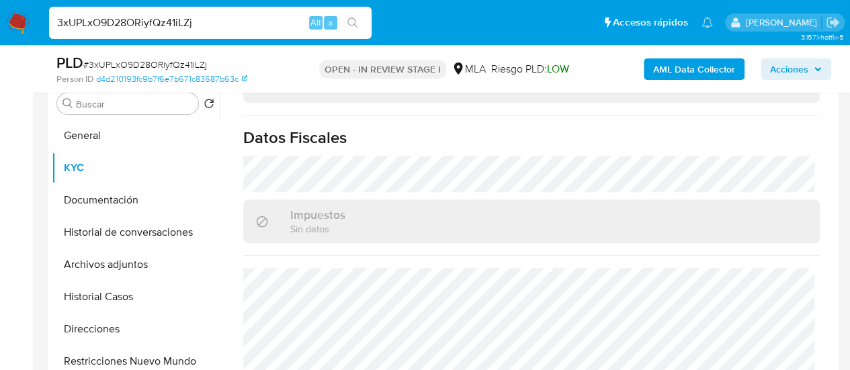
scroll to position [762, 0]
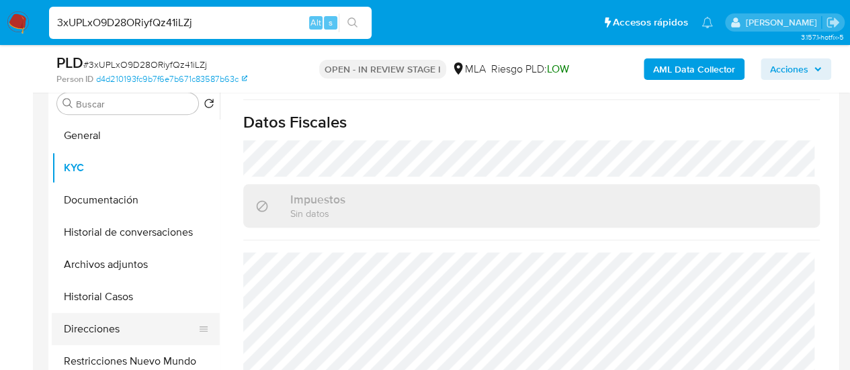
click at [118, 321] on button "Direcciones" at bounding box center [130, 329] width 157 height 32
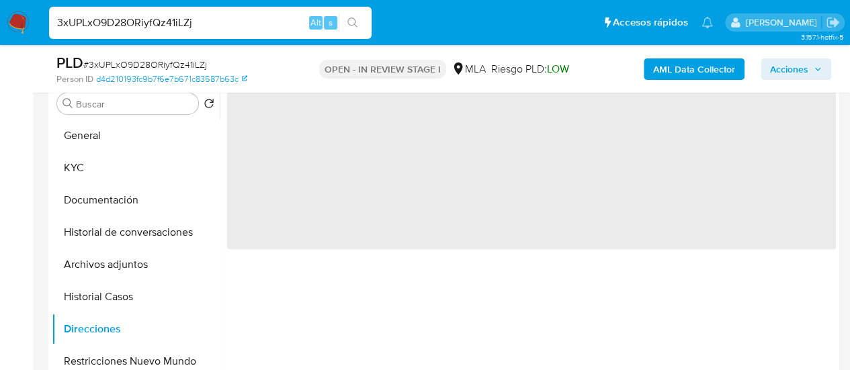
scroll to position [202, 0]
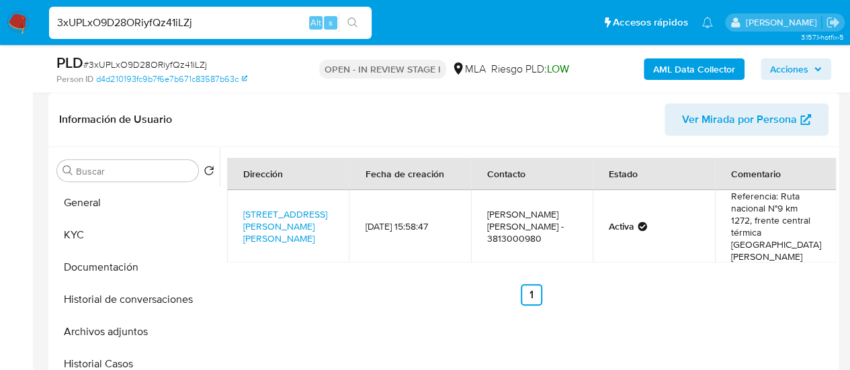
click at [108, 24] on input "3xUPLxO9D28ORiyfQz41iLZj" at bounding box center [210, 22] width 323 height 17
paste input "9byavRr0bmZfhlRvZDMcgLVz"
type input "9byavRr0bmZfhlRvZDMcgLVz"
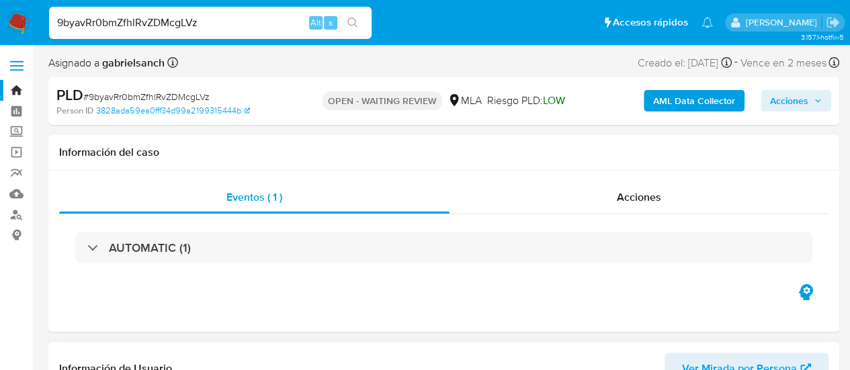
select select "10"
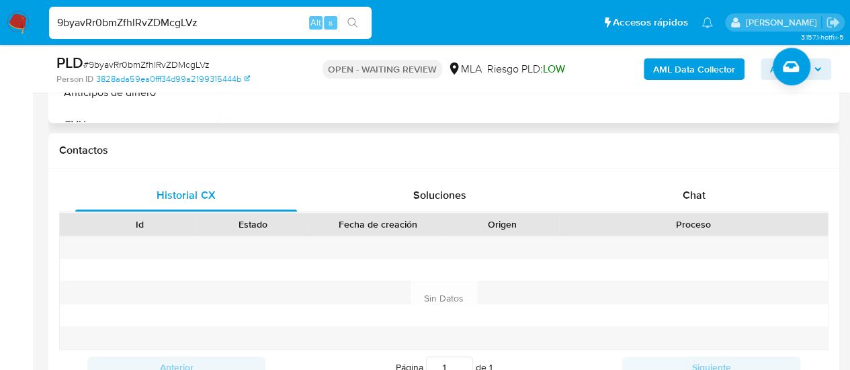
scroll to position [605, 0]
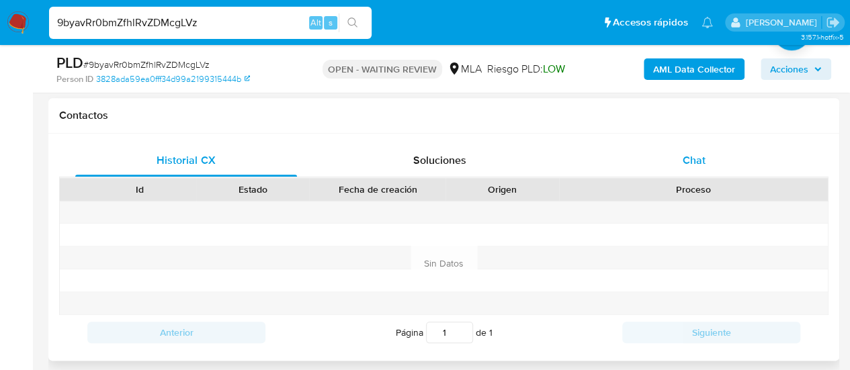
click at [660, 155] on div "Chat" at bounding box center [694, 161] width 222 height 32
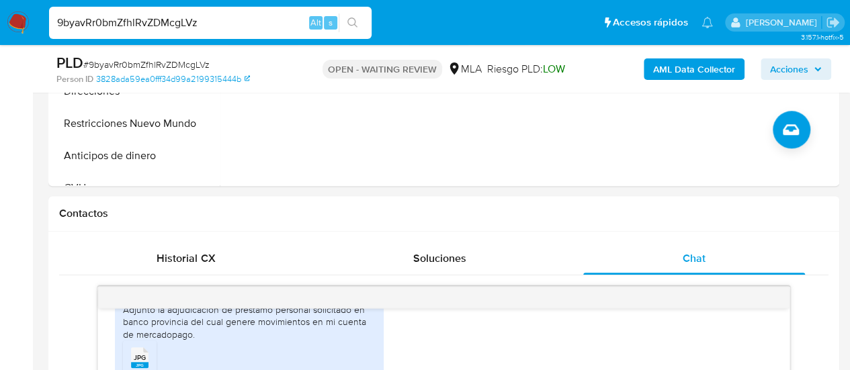
scroll to position [538, 0]
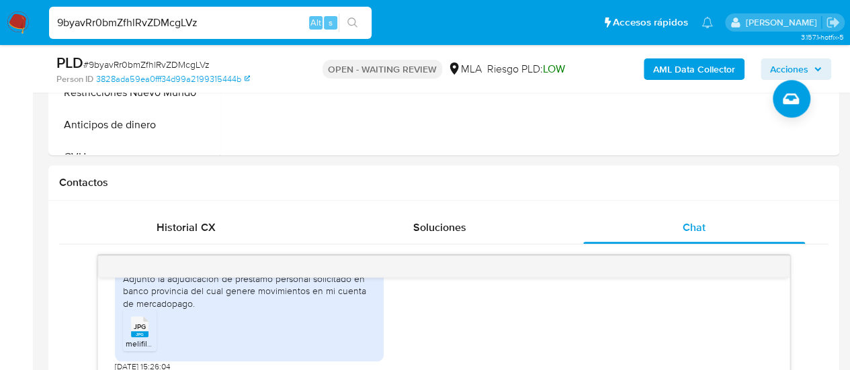
click at [173, 29] on input "9byavRr0bmZfhlRvZDMcgLVz" at bounding box center [210, 22] width 323 height 17
click at [172, 30] on input "9byavRr0bmZfhlRvZDMcgLVz" at bounding box center [210, 22] width 323 height 17
paste input "AoKzOsOYpGU63nuJzhQS5JjS"
type input "AoKzOsOYpGU63nuJzhQS5JjS"
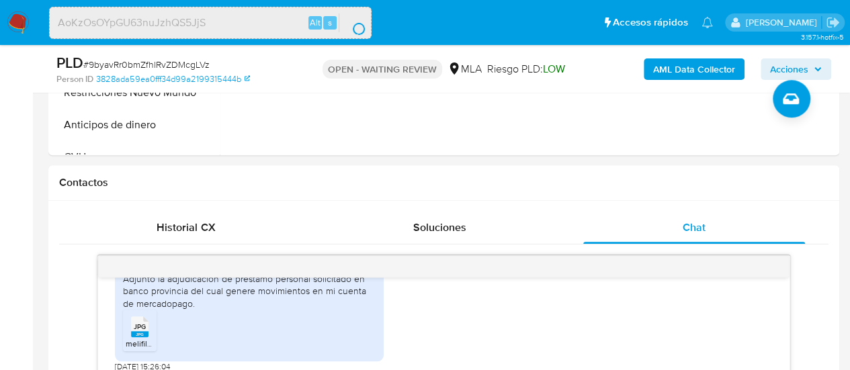
scroll to position [0, 0]
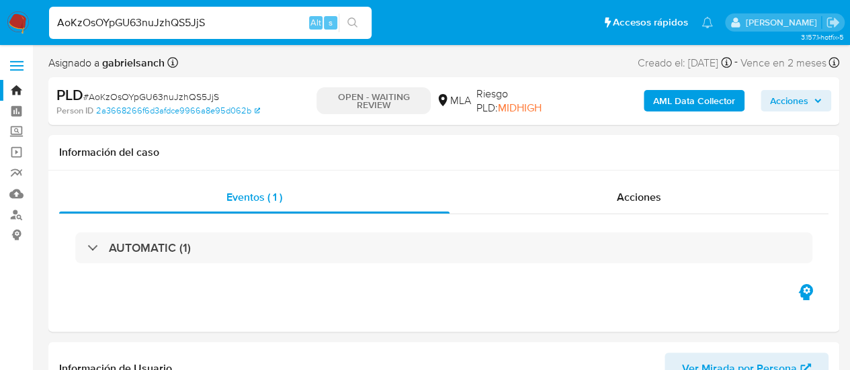
select select "10"
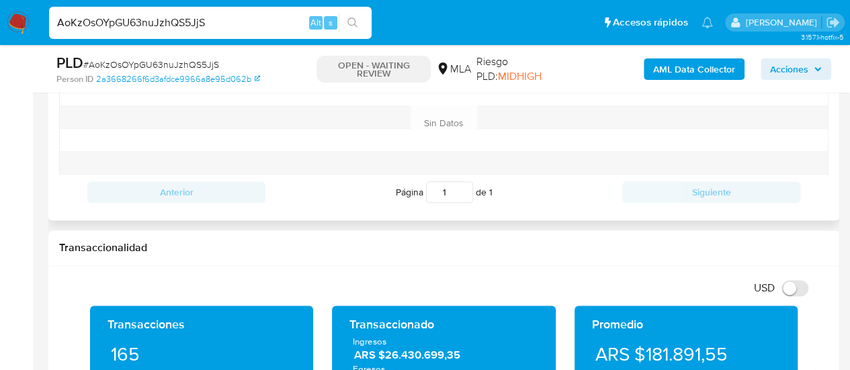
scroll to position [941, 0]
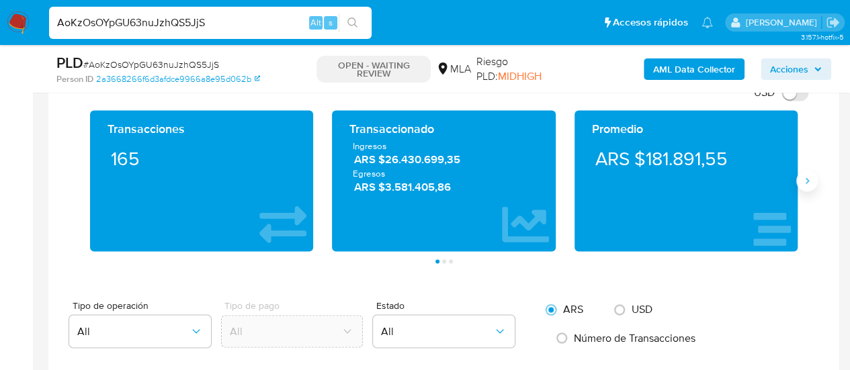
click at [807, 179] on icon "Siguiente" at bounding box center [807, 180] width 3 height 6
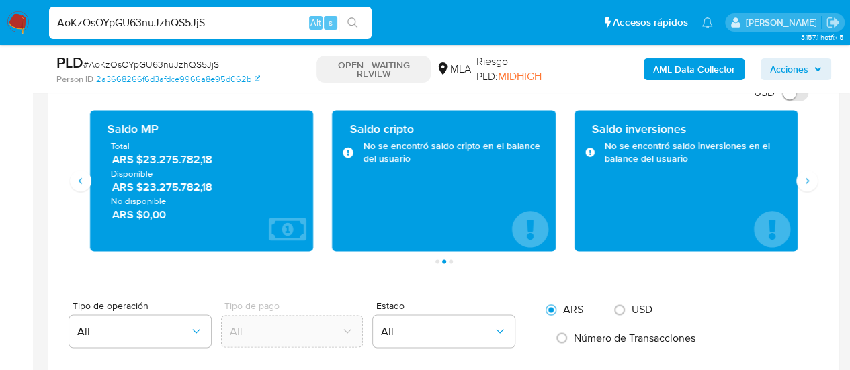
drag, startPoint x: 136, startPoint y: 154, endPoint x: 220, endPoint y: 162, distance: 84.4
click at [220, 162] on span "ARS $23.275.782,18" at bounding box center [202, 159] width 181 height 15
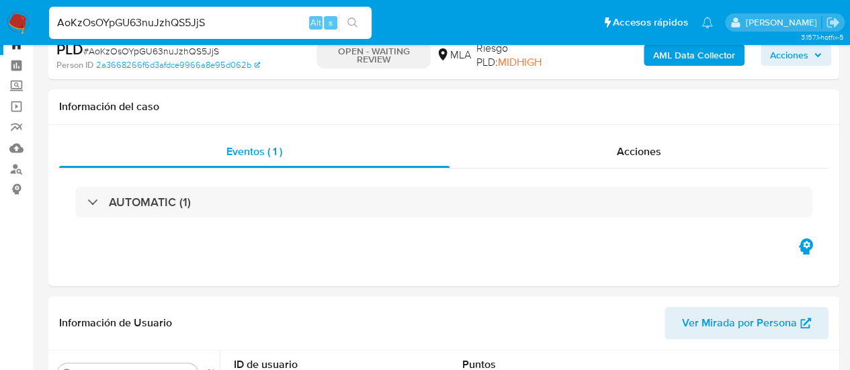
scroll to position [0, 0]
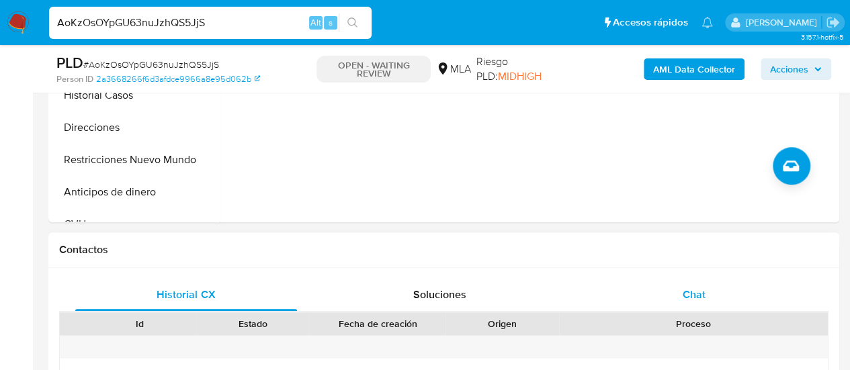
click at [690, 282] on div "Chat" at bounding box center [694, 295] width 222 height 32
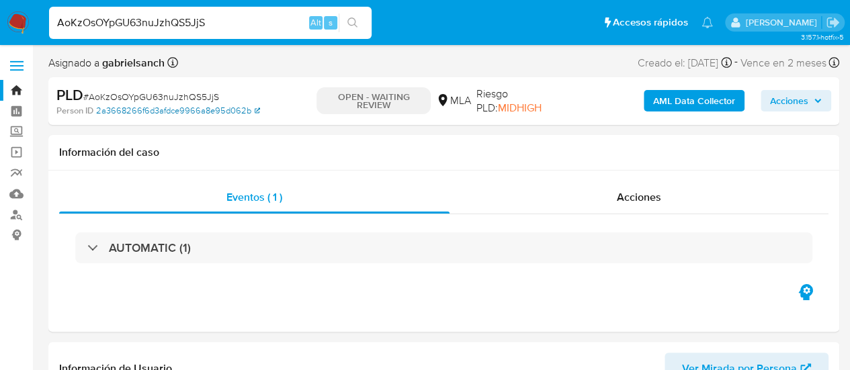
click at [136, 116] on link "2a3668266f6d3afdce9966a8e95d062b" at bounding box center [178, 111] width 164 height 12
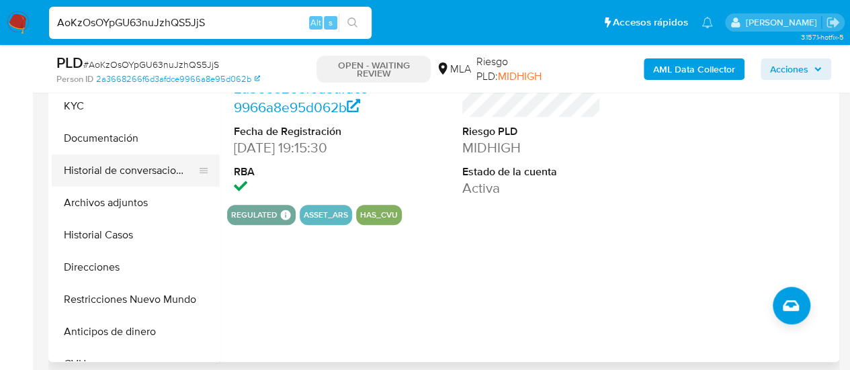
scroll to position [336, 0]
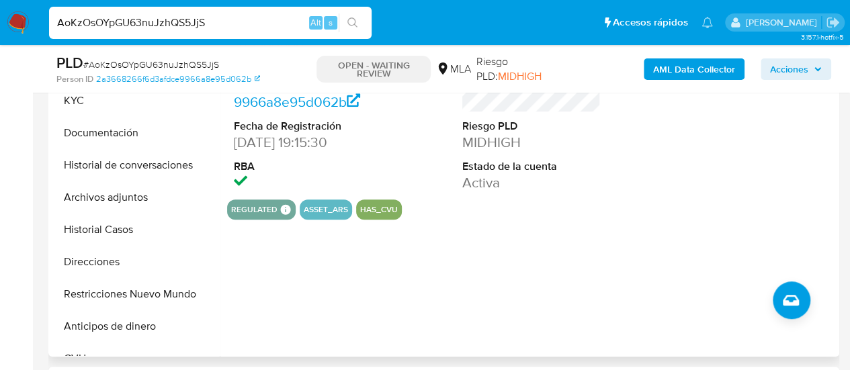
drag, startPoint x: 120, startPoint y: 266, endPoint x: 436, endPoint y: 197, distance: 322.8
click at [120, 266] on button "Direcciones" at bounding box center [136, 262] width 168 height 32
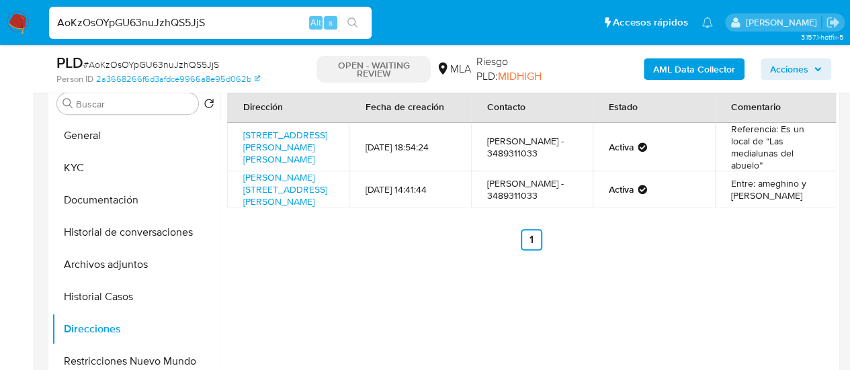
scroll to position [202, 0]
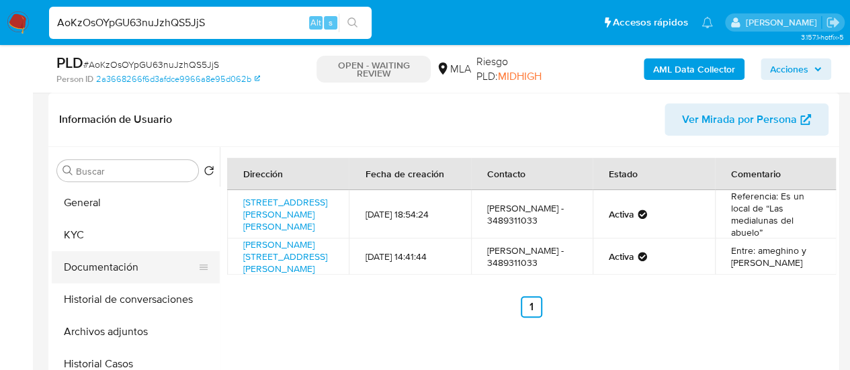
drag, startPoint x: 94, startPoint y: 278, endPoint x: 124, endPoint y: 274, distance: 29.8
click at [94, 278] on button "Documentación" at bounding box center [130, 267] width 157 height 32
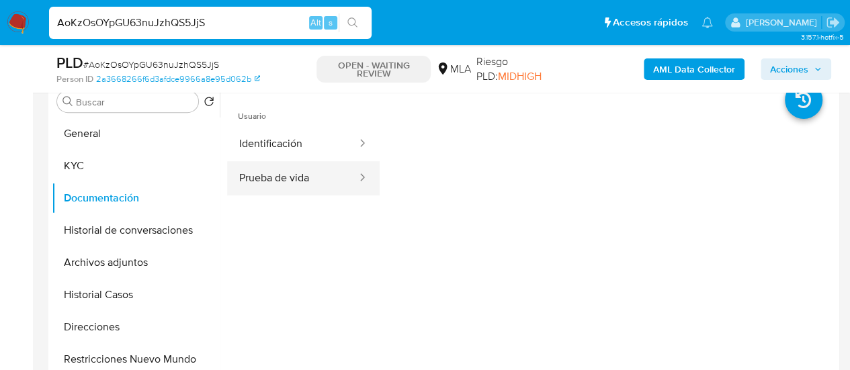
scroll to position [269, 0]
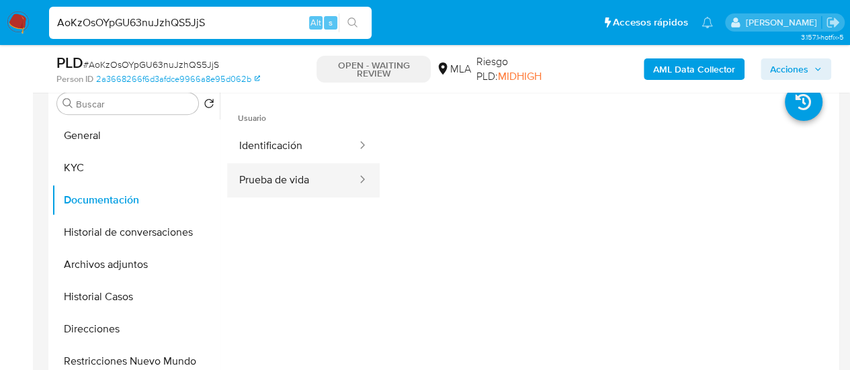
click at [251, 187] on button "Prueba de vida" at bounding box center [292, 180] width 131 height 34
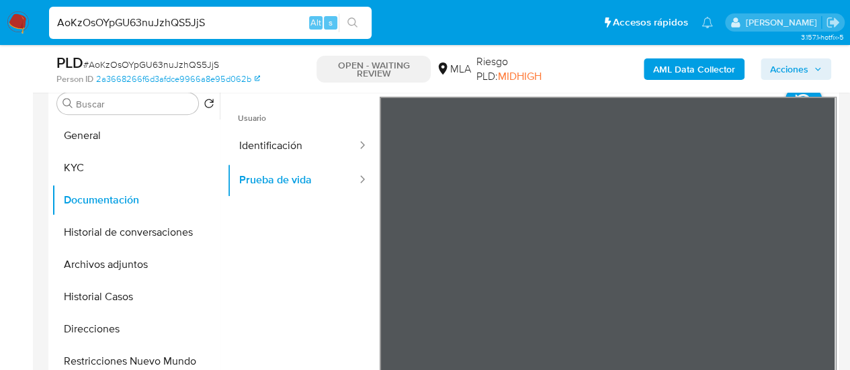
click at [681, 218] on div at bounding box center [608, 317] width 457 height 441
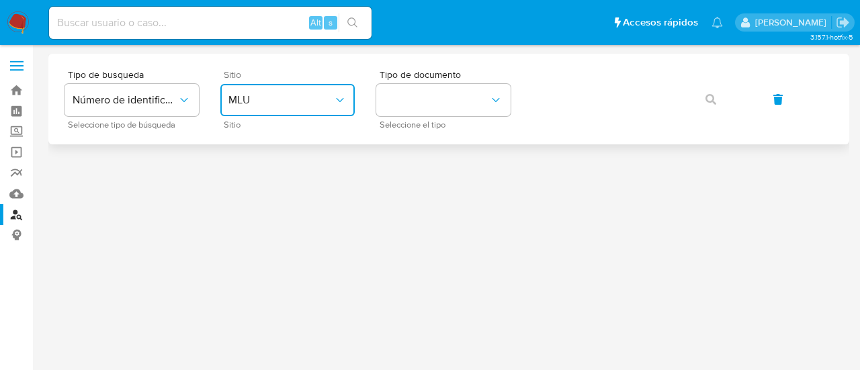
click at [233, 84] on button "MLU" at bounding box center [287, 100] width 134 height 32
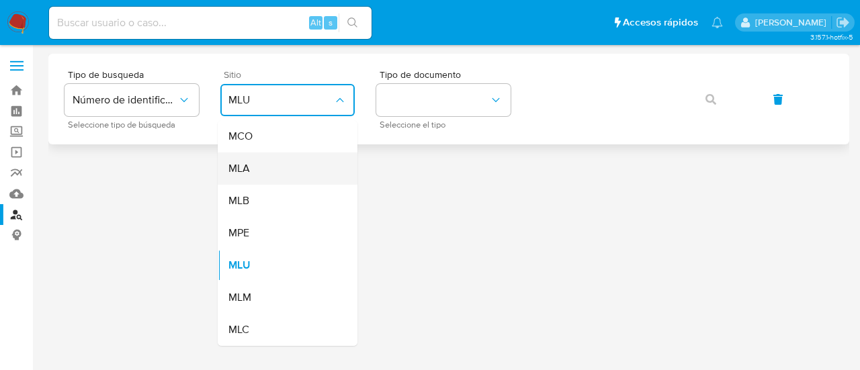
click at [259, 174] on div "MLA" at bounding box center [284, 169] width 110 height 32
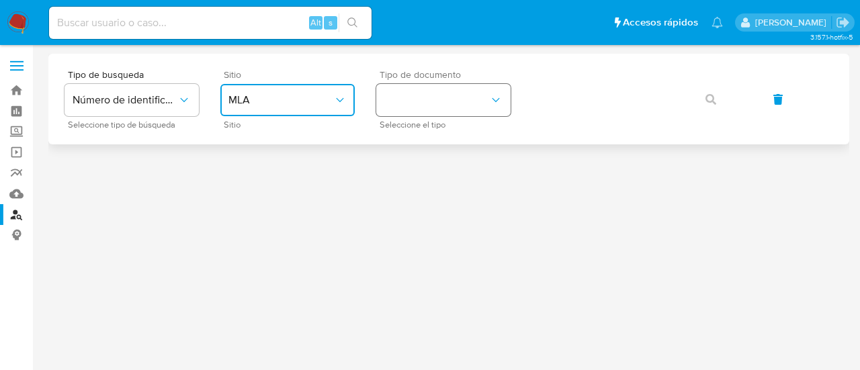
click at [435, 90] on button "identificationType" at bounding box center [443, 100] width 134 height 32
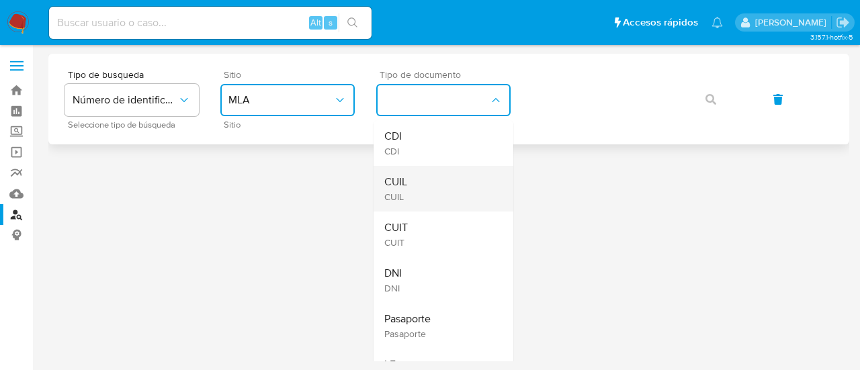
click at [457, 179] on div "CUIL CUIL" at bounding box center [439, 189] width 110 height 46
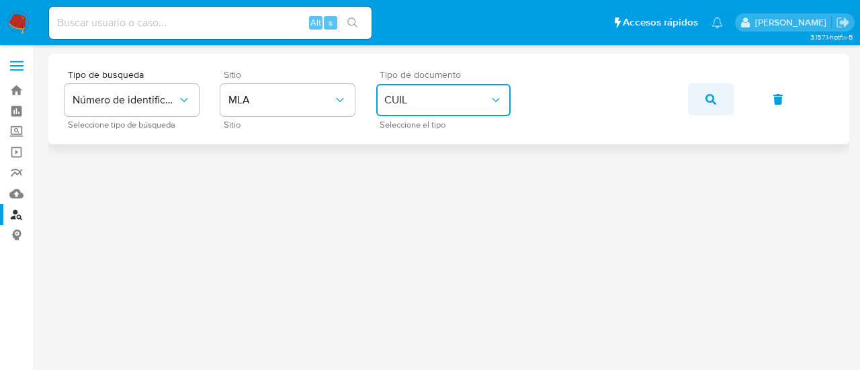
click at [696, 97] on button "button" at bounding box center [711, 99] width 46 height 32
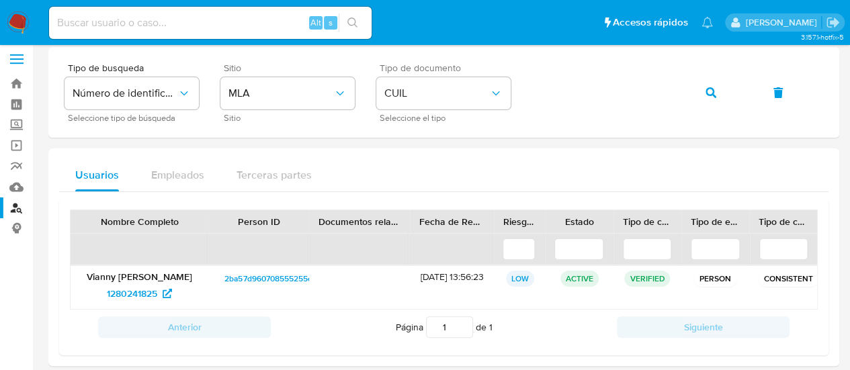
scroll to position [20, 0]
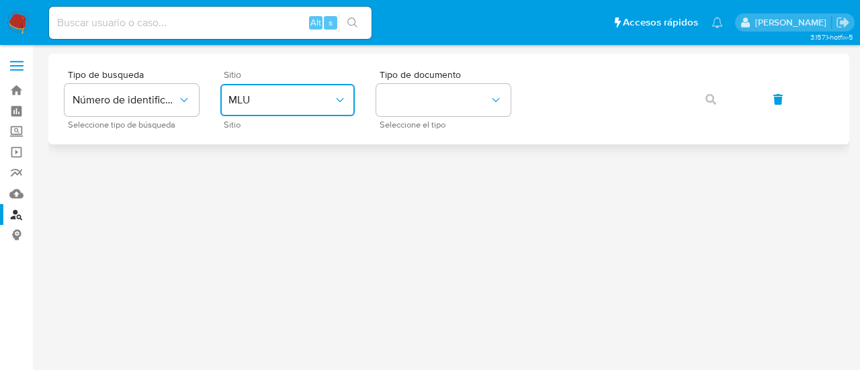
click at [261, 97] on span "MLU" at bounding box center [281, 99] width 105 height 13
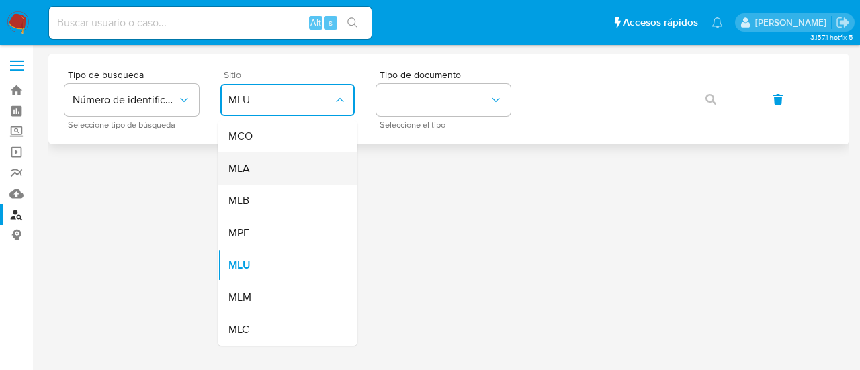
click at [270, 178] on div "MLA" at bounding box center [284, 169] width 110 height 32
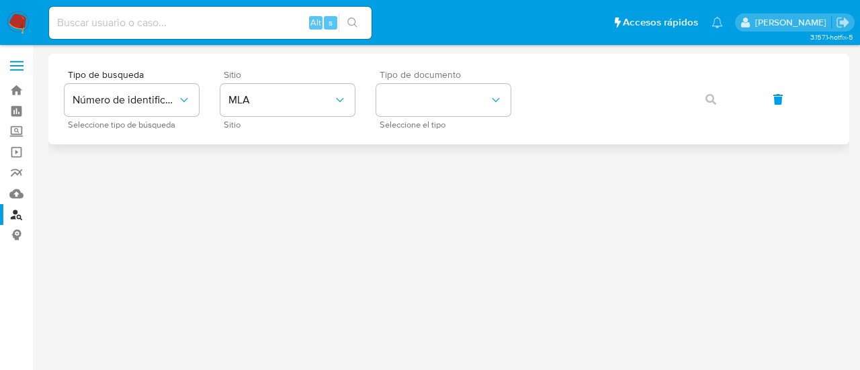
click at [414, 118] on div "Tipo de documento Seleccione el tipo" at bounding box center [443, 99] width 134 height 58
click at [408, 99] on button "identificationType" at bounding box center [443, 100] width 134 height 32
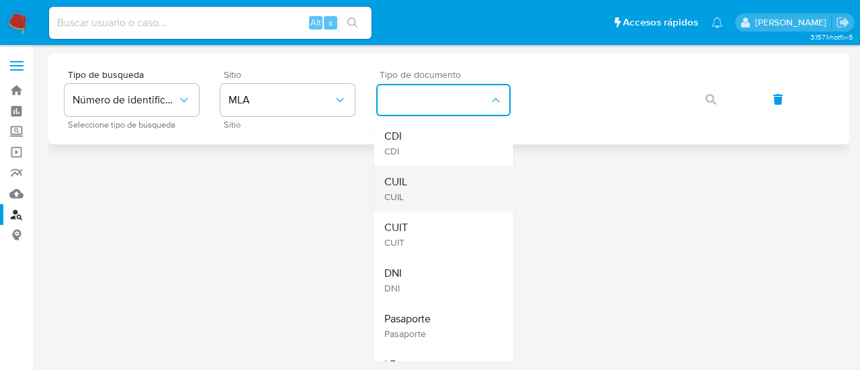
click at [434, 185] on div "CUIL CUIL" at bounding box center [439, 189] width 110 height 46
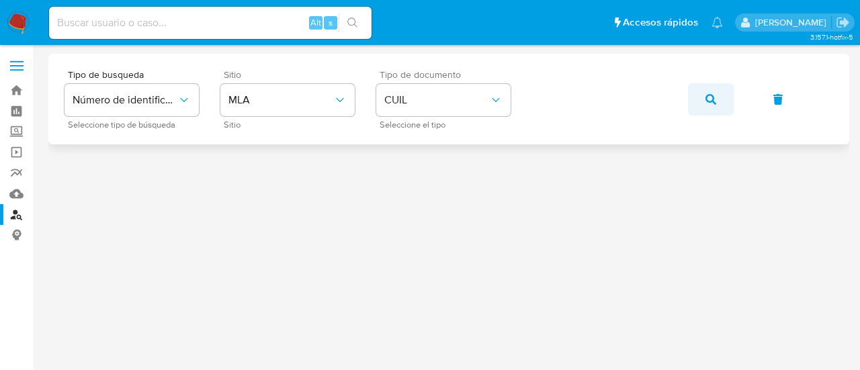
click at [708, 95] on icon "button" at bounding box center [711, 99] width 11 height 11
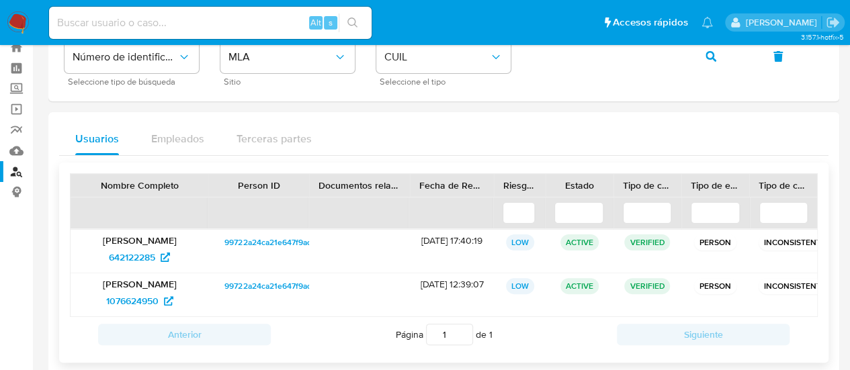
scroll to position [63, 0]
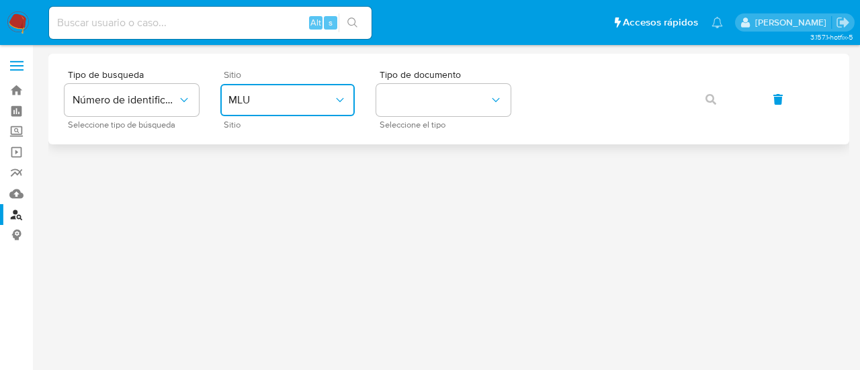
click at [227, 103] on button "MLU" at bounding box center [287, 100] width 134 height 32
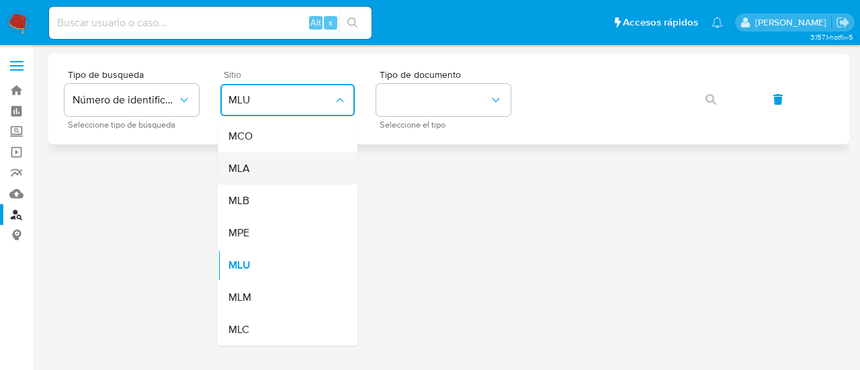
click at [272, 169] on div "MLA" at bounding box center [284, 169] width 110 height 32
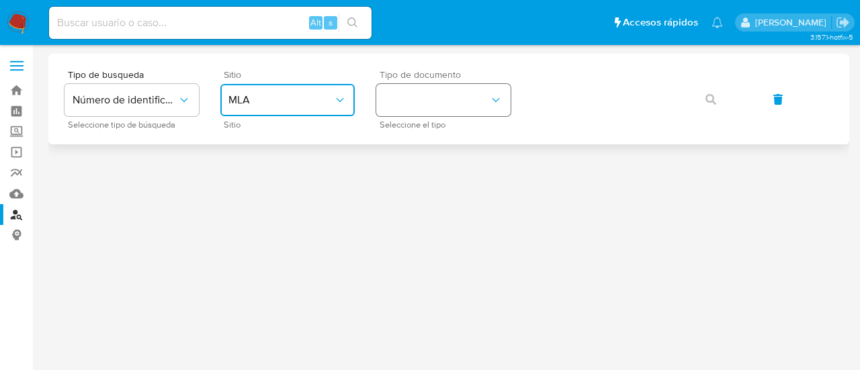
click at [429, 112] on button "identificationType" at bounding box center [443, 100] width 134 height 32
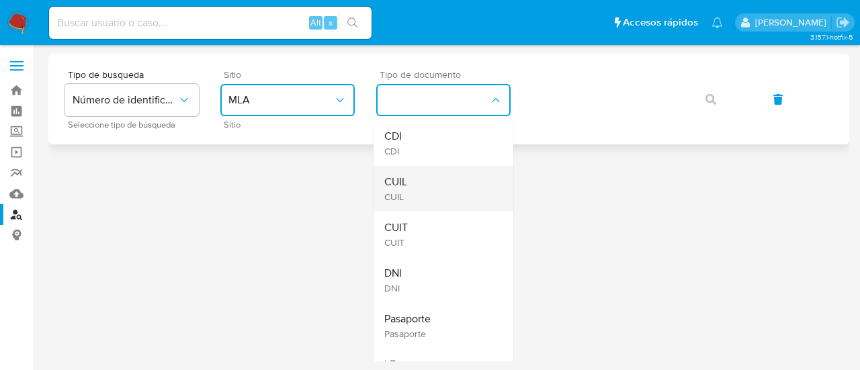
click at [435, 167] on div "CUIL CUIL" at bounding box center [439, 189] width 110 height 46
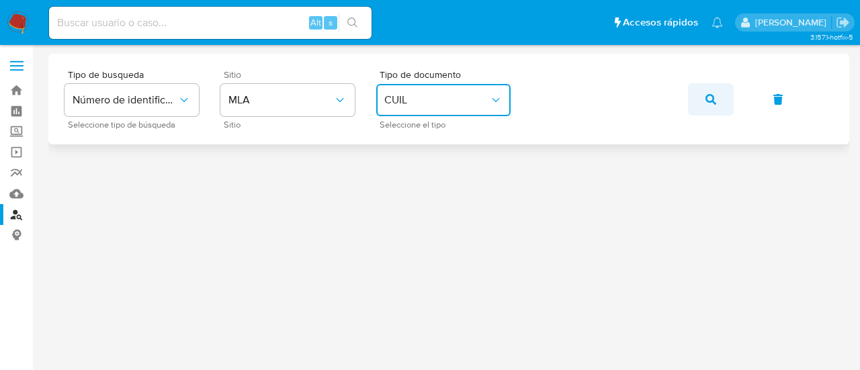
click at [707, 101] on icon "button" at bounding box center [711, 99] width 11 height 11
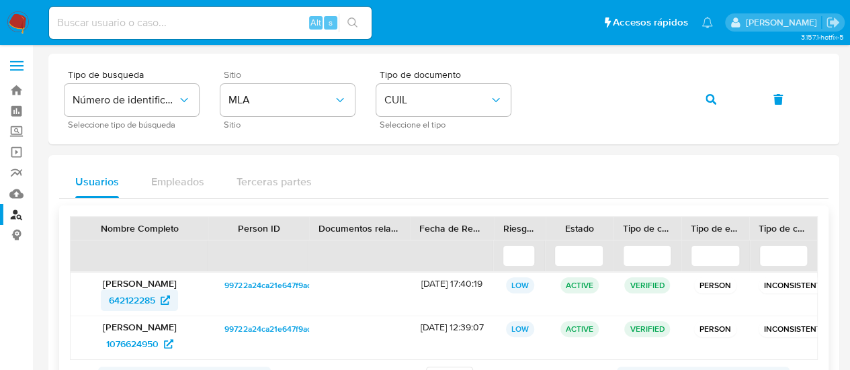
click at [133, 302] on span "642122285" at bounding box center [132, 301] width 46 height 22
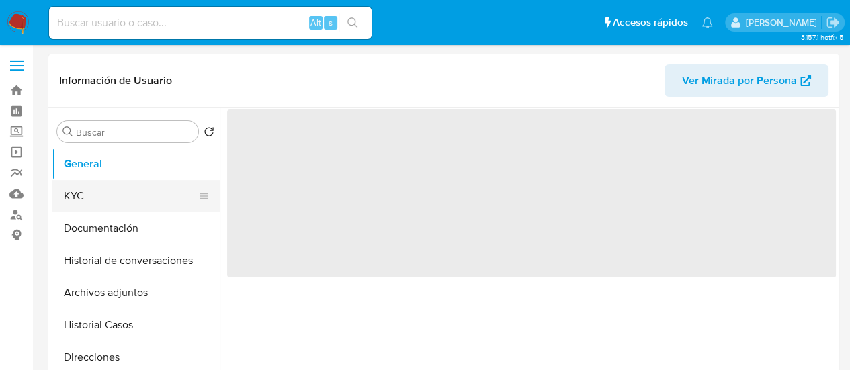
click at [106, 201] on button "KYC" at bounding box center [130, 196] width 157 height 32
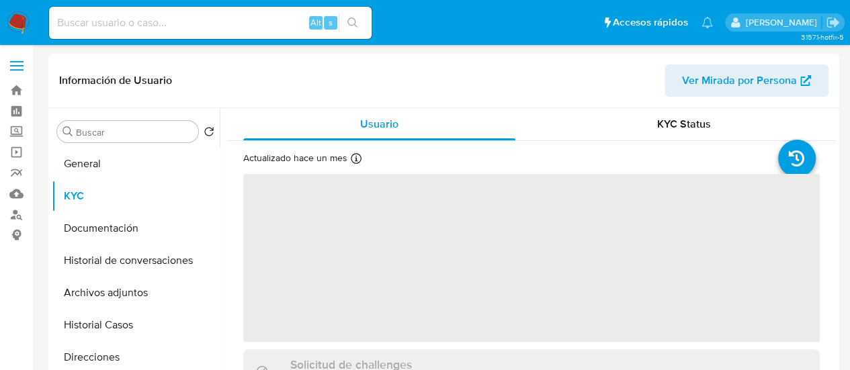
select select "10"
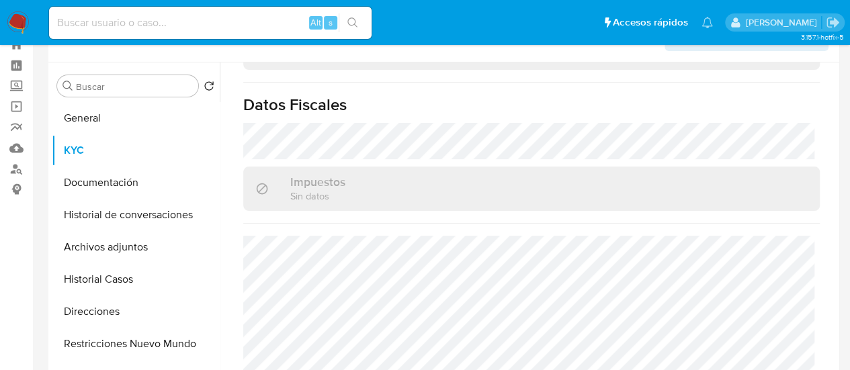
scroll to position [67, 0]
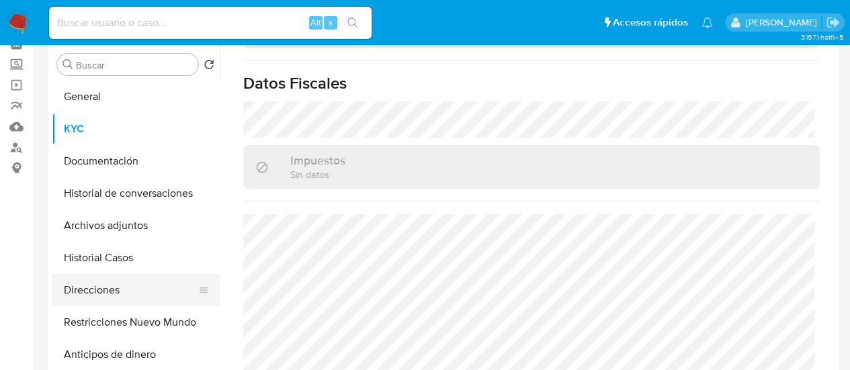
click at [91, 291] on button "Direcciones" at bounding box center [130, 290] width 157 height 32
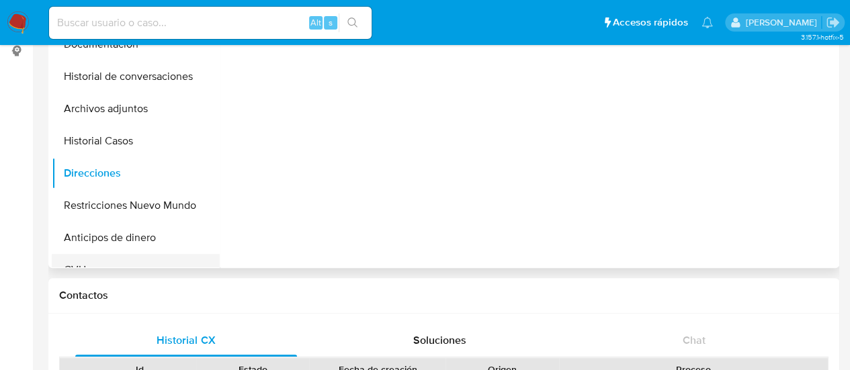
scroll to position [134, 0]
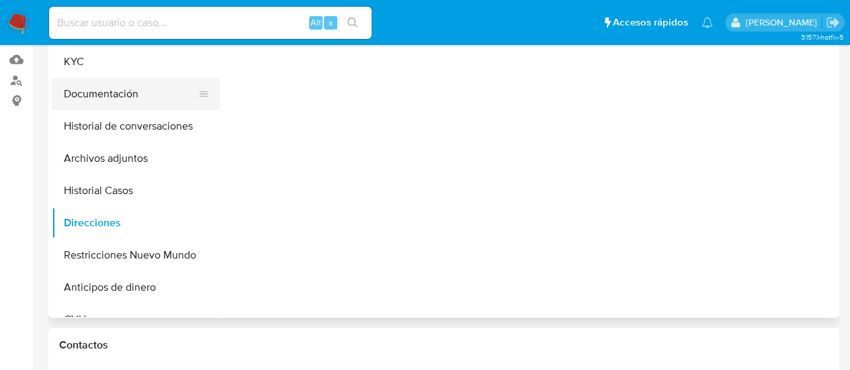
drag, startPoint x: 75, startPoint y: 97, endPoint x: 170, endPoint y: 105, distance: 95.1
click at [75, 97] on button "Documentación" at bounding box center [130, 94] width 157 height 32
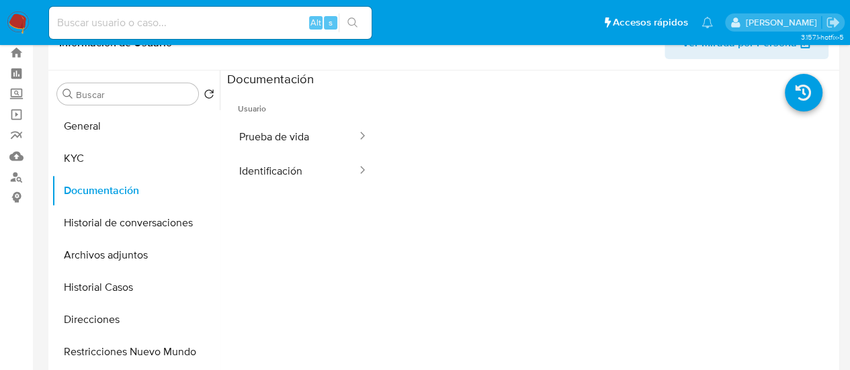
scroll to position [67, 0]
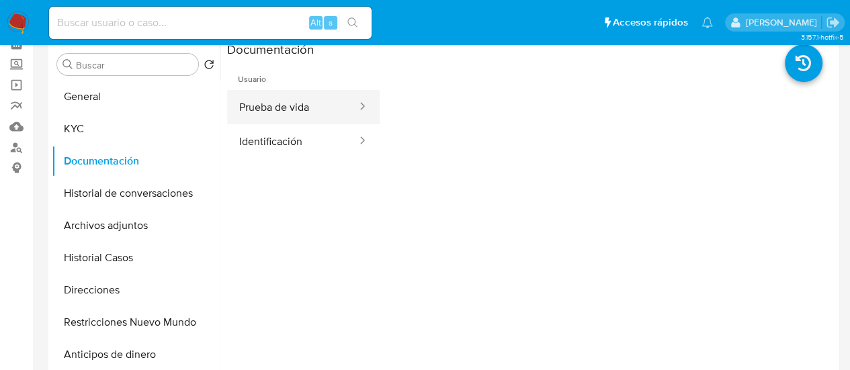
click at [262, 115] on button "Prueba de vida" at bounding box center [292, 107] width 131 height 34
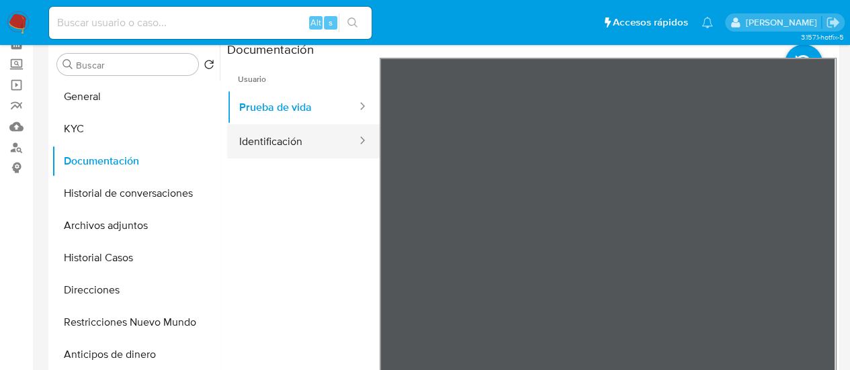
click at [264, 142] on button "Identificación" at bounding box center [292, 141] width 131 height 34
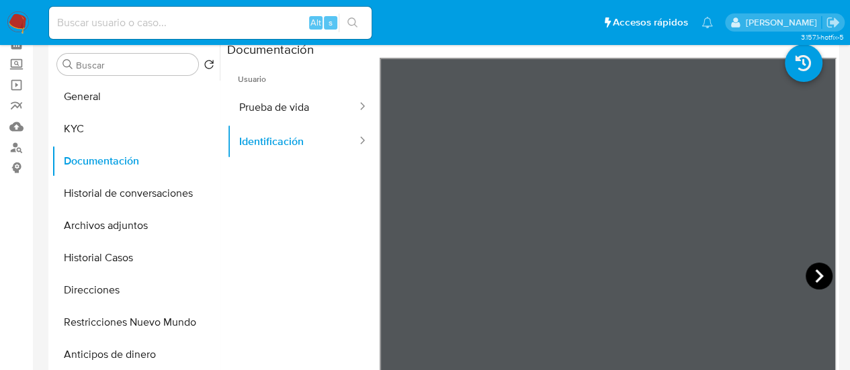
click at [812, 264] on icon at bounding box center [819, 276] width 27 height 27
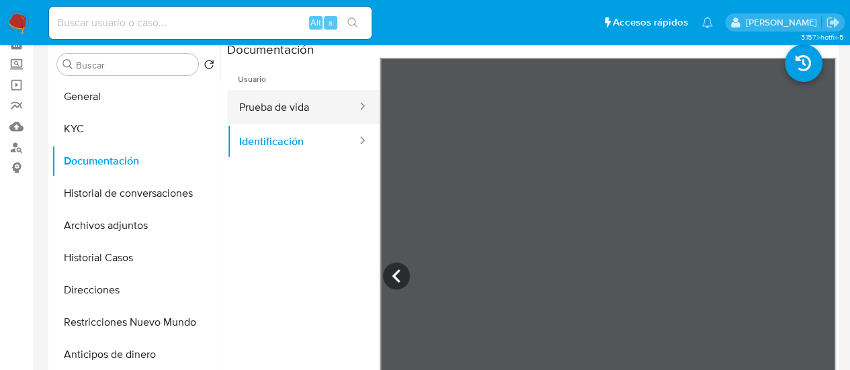
click at [301, 107] on button "Prueba de vida" at bounding box center [292, 107] width 131 height 34
